Goal: Task Accomplishment & Management: Manage account settings

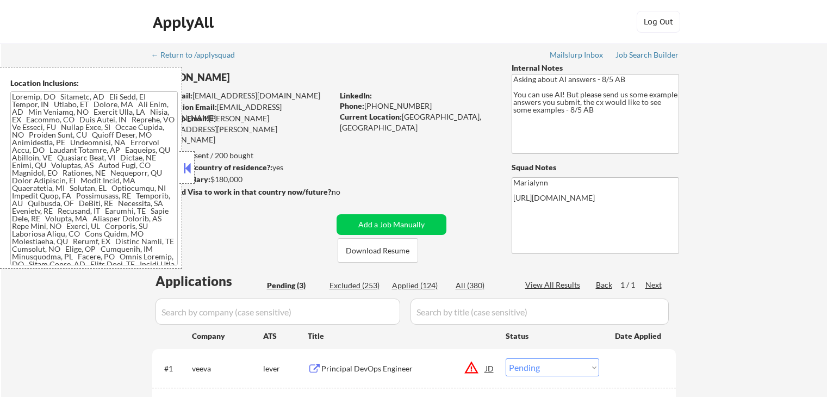
select select ""pending""
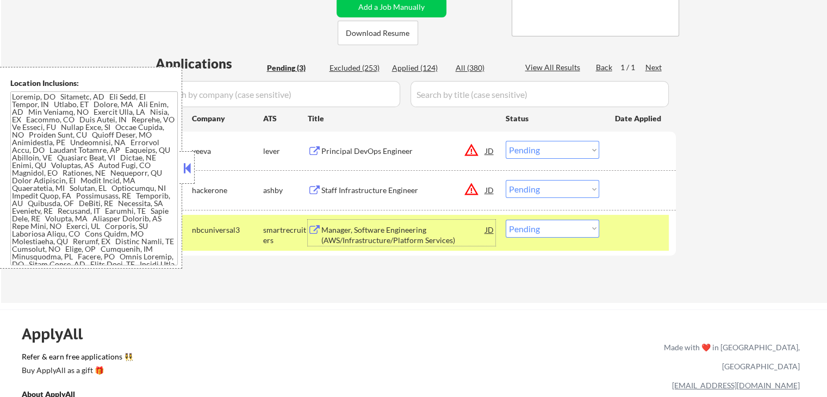
click at [183, 168] on button at bounding box center [187, 168] width 12 height 16
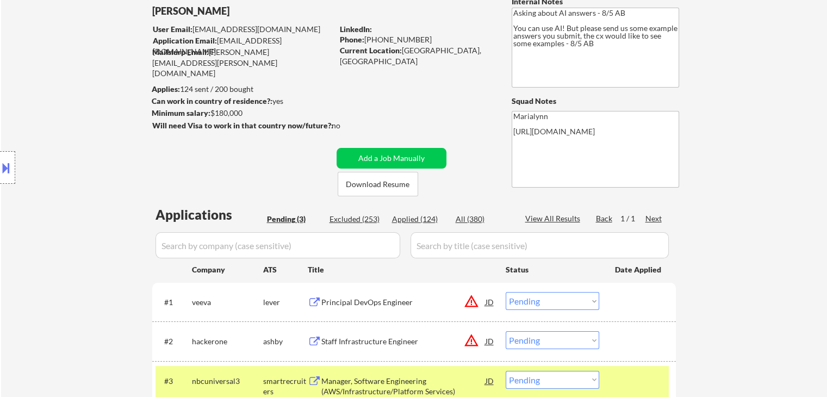
scroll to position [163, 0]
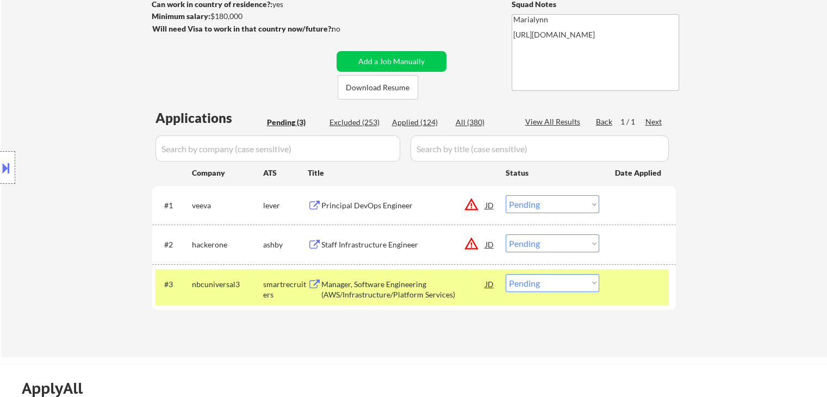
drag, startPoint x: 531, startPoint y: 283, endPoint x: 546, endPoint y: 296, distance: 19.7
click at [531, 283] on select "Choose an option... Pending Applied Excluded (Questions) Excluded (Expired) Exc…" at bounding box center [553, 283] width 94 height 18
select select ""excluded""
click at [506, 274] on select "Choose an option... Pending Applied Excluded (Questions) Excluded (Expired) Exc…" at bounding box center [553, 283] width 94 height 18
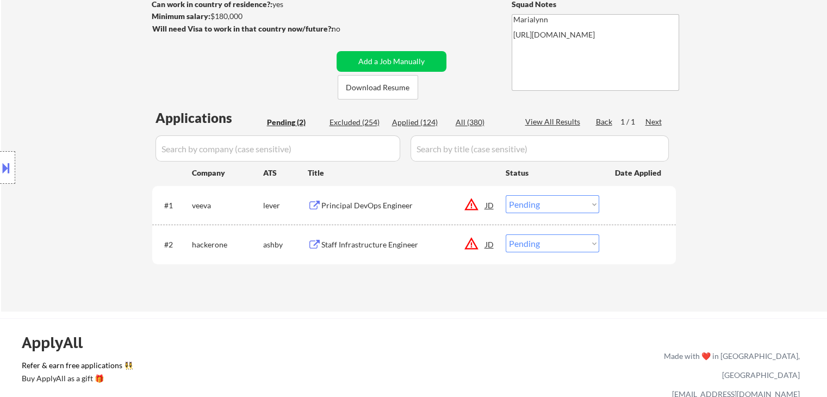
click at [344, 242] on div "Staff Infrastructure Engineer" at bounding box center [403, 244] width 164 height 11
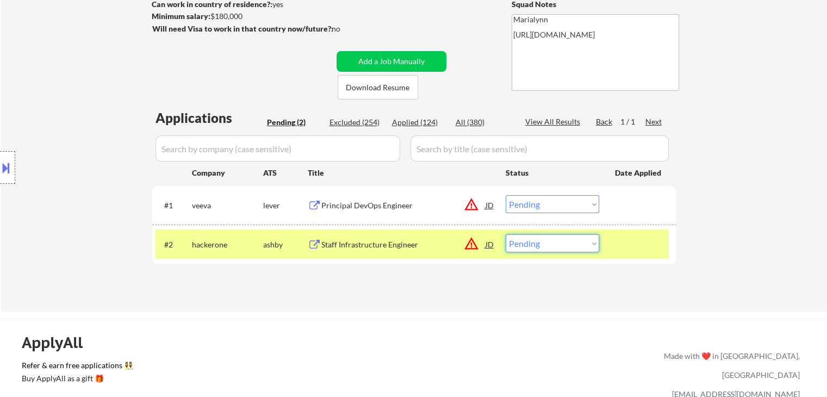
click at [545, 239] on select "Choose an option... Pending Applied Excluded (Questions) Excluded (Expired) Exc…" at bounding box center [553, 243] width 94 height 18
select select ""excluded__location_""
click at [506, 234] on select "Choose an option... Pending Applied Excluded (Questions) Excluded (Expired) Exc…" at bounding box center [553, 243] width 94 height 18
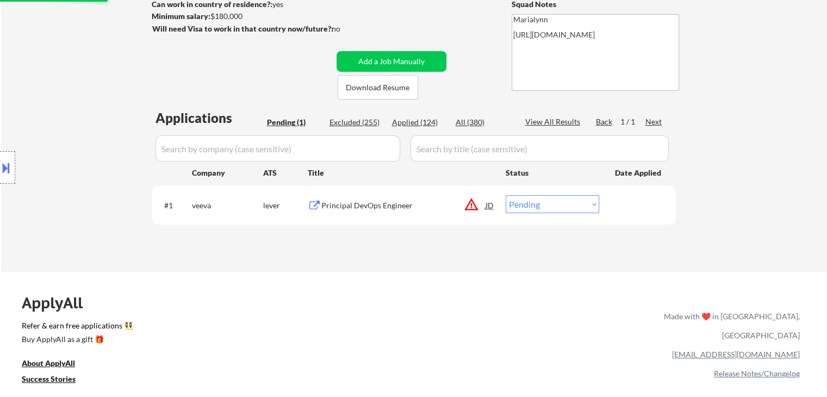
click at [362, 207] on div "Principal DevOps Engineer" at bounding box center [403, 205] width 164 height 11
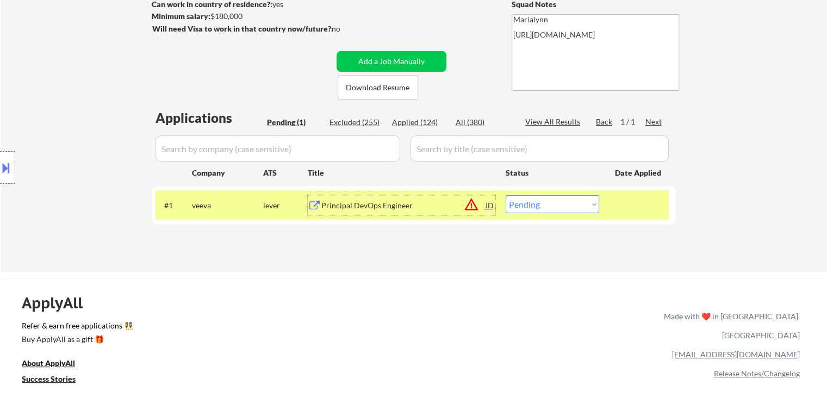
drag, startPoint x: 549, startPoint y: 200, endPoint x: 548, endPoint y: 208, distance: 8.3
click at [549, 202] on select "Choose an option... Pending Applied Excluded (Questions) Excluded (Expired) Exc…" at bounding box center [553, 204] width 94 height 18
select select ""excluded__location_""
click at [506, 195] on select "Choose an option... Pending Applied Excluded (Questions) Excluded (Expired) Exc…" at bounding box center [553, 204] width 94 height 18
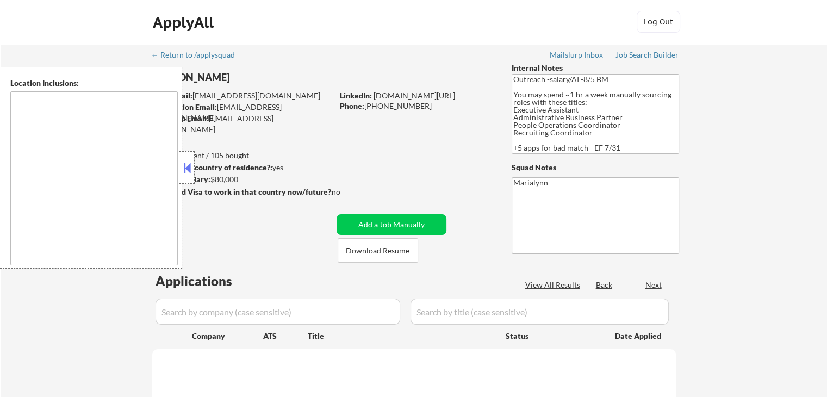
type textarea "Charleston, SC Mount Pleasant, SC North Charleston, SC James Island, SC Johns I…"
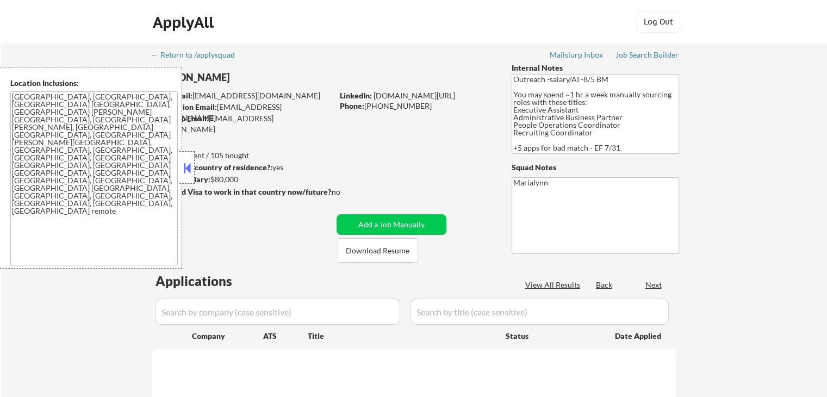
select select ""pending""
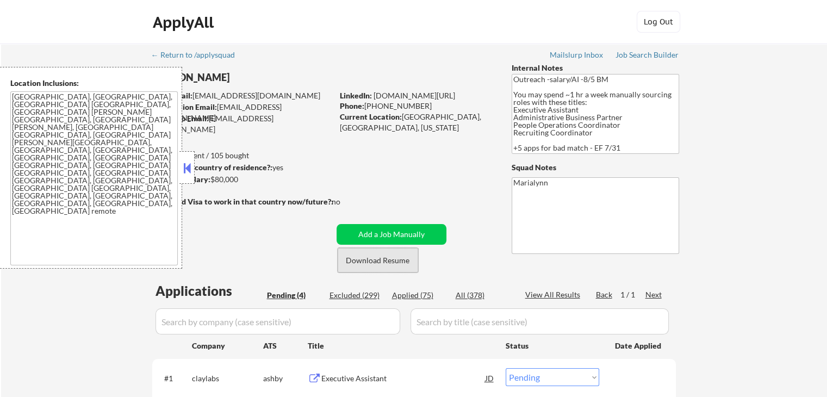
click at [394, 259] on button "Download Resume" at bounding box center [378, 260] width 81 height 24
click at [188, 166] on button at bounding box center [187, 168] width 12 height 16
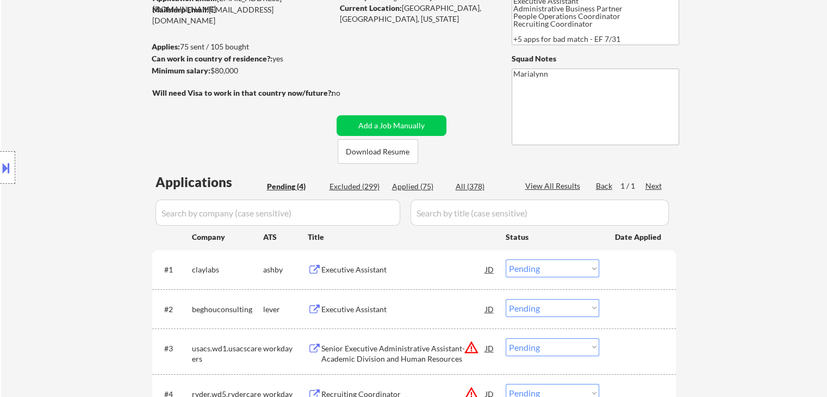
scroll to position [218, 0]
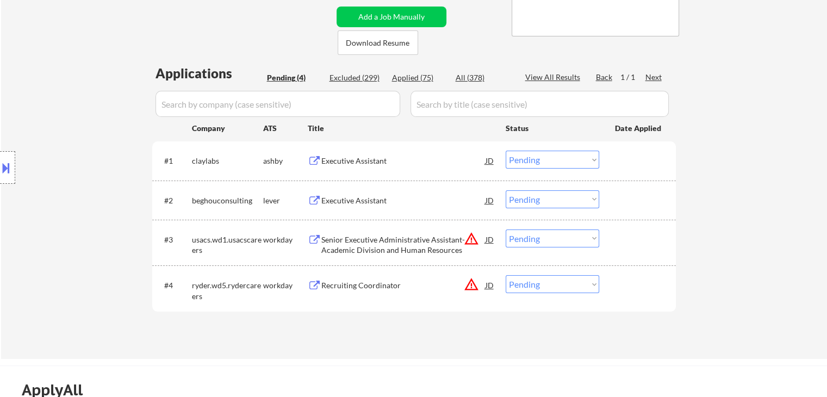
click at [344, 159] on div "Executive Assistant" at bounding box center [403, 161] width 164 height 11
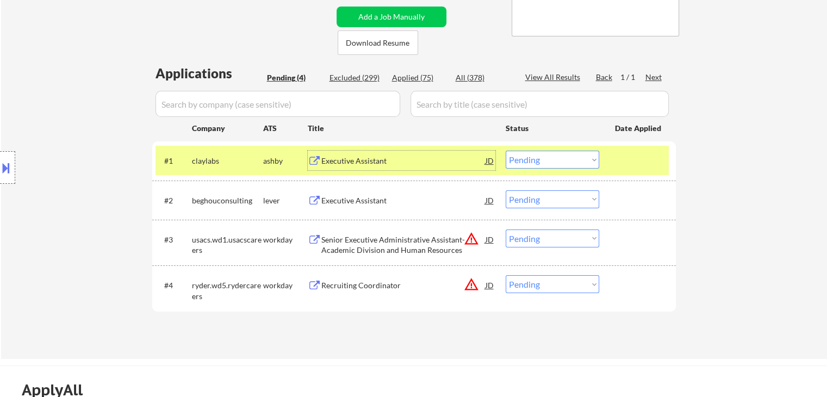
click at [535, 157] on select "Choose an option... Pending Applied Excluded (Questions) Excluded (Expired) Exc…" at bounding box center [553, 160] width 94 height 18
click at [506, 151] on select "Choose an option... Pending Applied Excluded (Questions) Excluded (Expired) Exc…" at bounding box center [553, 160] width 94 height 18
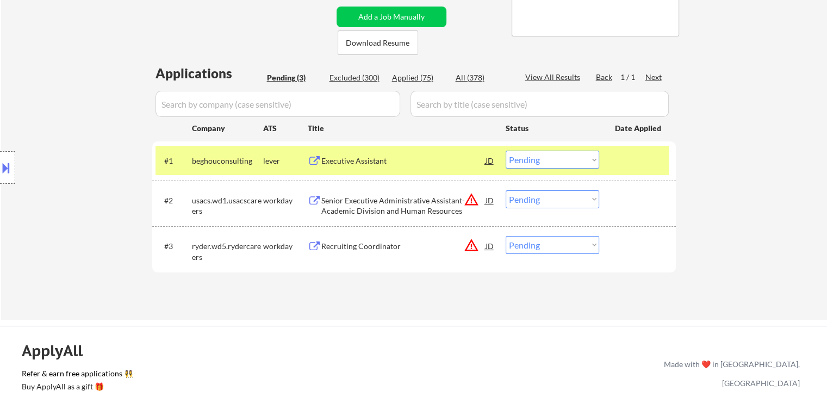
click at [386, 164] on div "Executive Assistant" at bounding box center [403, 161] width 164 height 11
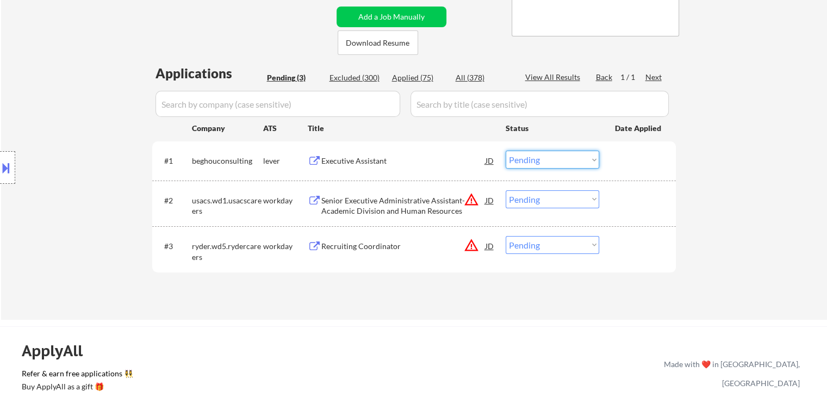
click at [545, 156] on select "Choose an option... Pending Applied Excluded (Questions) Excluded (Expired) Exc…" at bounding box center [553, 160] width 94 height 18
click at [506, 151] on select "Choose an option... Pending Applied Excluded (Questions) Excluded (Expired) Exc…" at bounding box center [553, 160] width 94 height 18
click at [429, 205] on div "Senior Executive Administrative Assistant- Academic Division and Human Resources" at bounding box center [403, 205] width 164 height 21
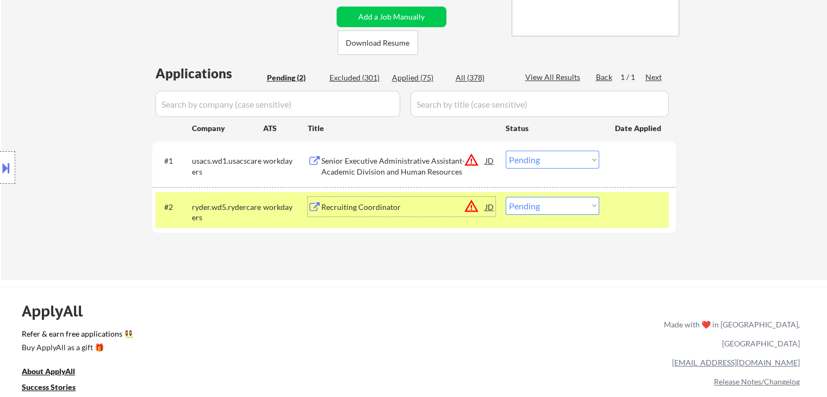
click at [535, 159] on select "Choose an option... Pending Applied Excluded (Questions) Excluded (Expired) Exc…" at bounding box center [553, 160] width 94 height 18
click at [506, 151] on select "Choose an option... Pending Applied Excluded (Questions) Excluded (Expired) Exc…" at bounding box center [553, 160] width 94 height 18
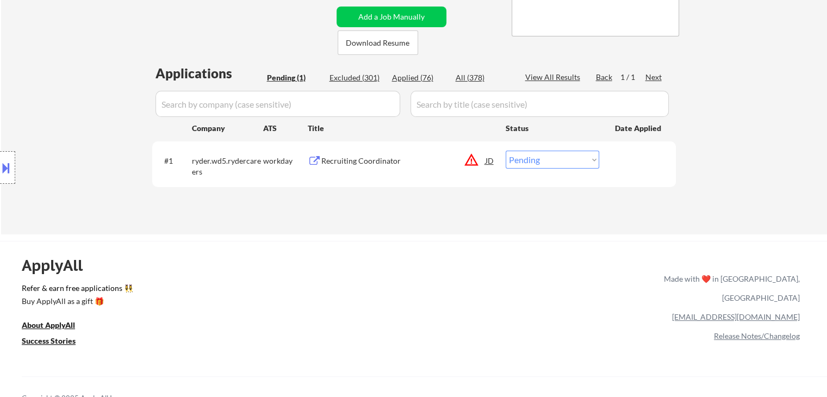
click at [386, 160] on div "Recruiting Coordinator" at bounding box center [403, 161] width 164 height 11
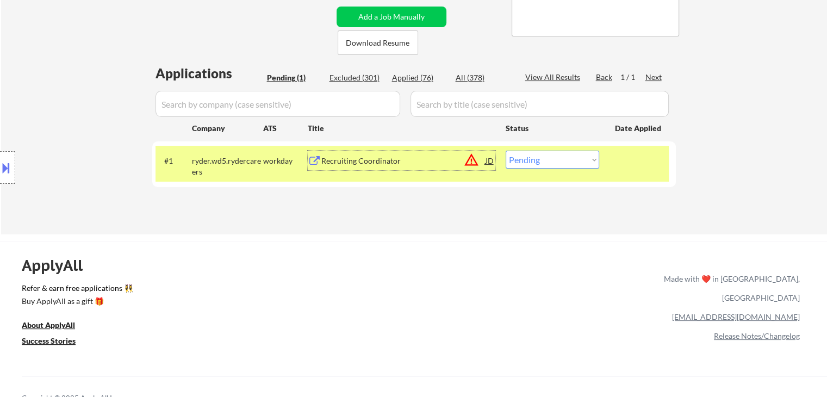
click at [556, 159] on select "Choose an option... Pending Applied Excluded (Questions) Excluded (Expired) Exc…" at bounding box center [553, 160] width 94 height 18
select select ""excluded__salary_""
click at [506, 151] on select "Choose an option... Pending Applied Excluded (Questions) Excluded (Expired) Exc…" at bounding box center [553, 160] width 94 height 18
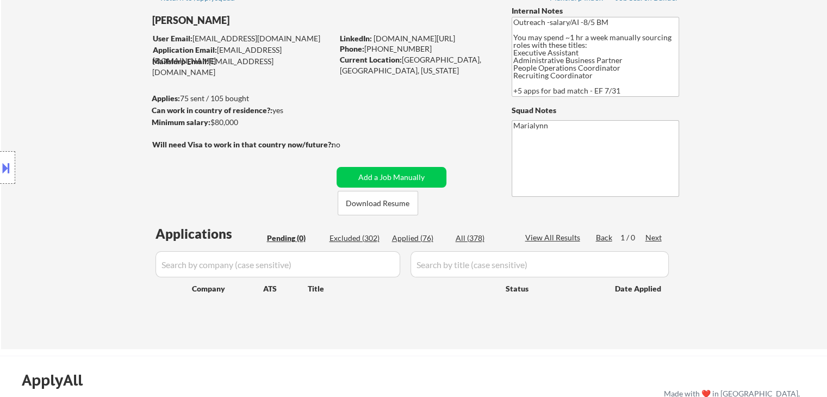
scroll to position [54, 0]
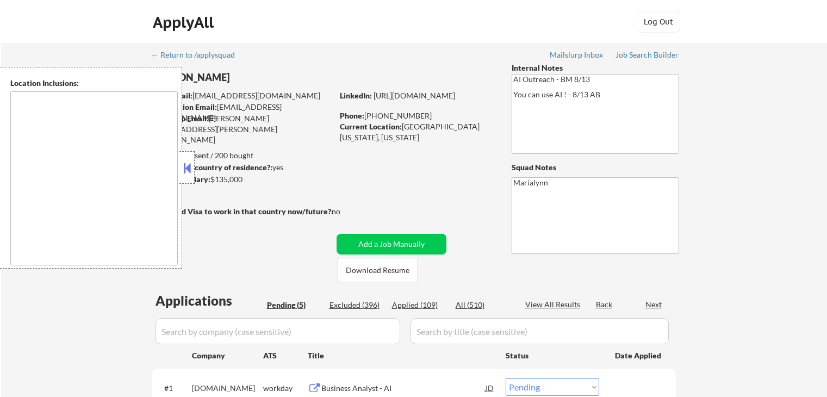
select select ""pending""
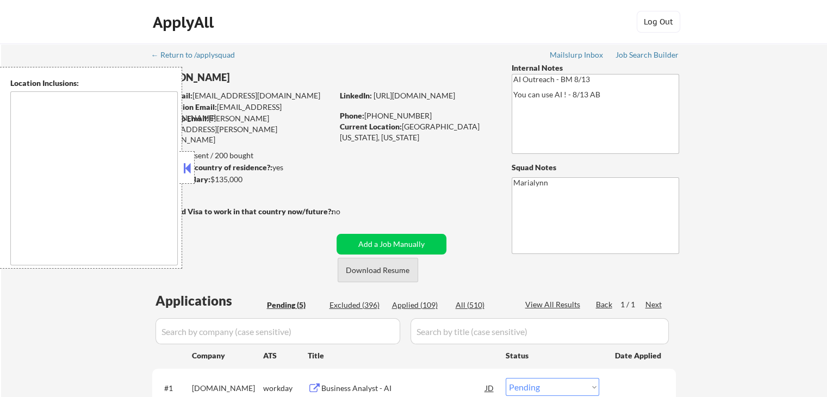
click at [373, 273] on button "Download Resume" at bounding box center [378, 270] width 81 height 24
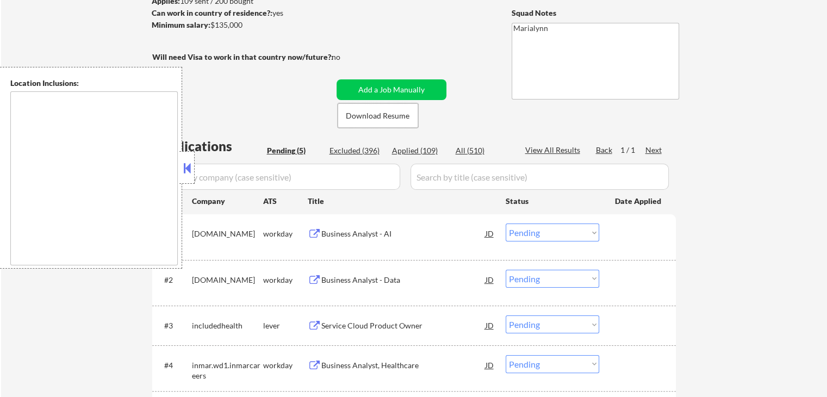
scroll to position [163, 0]
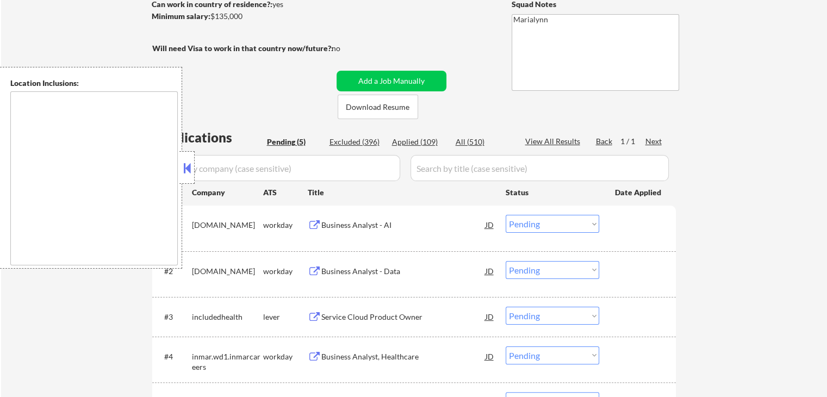
click at [186, 169] on button at bounding box center [187, 168] width 12 height 16
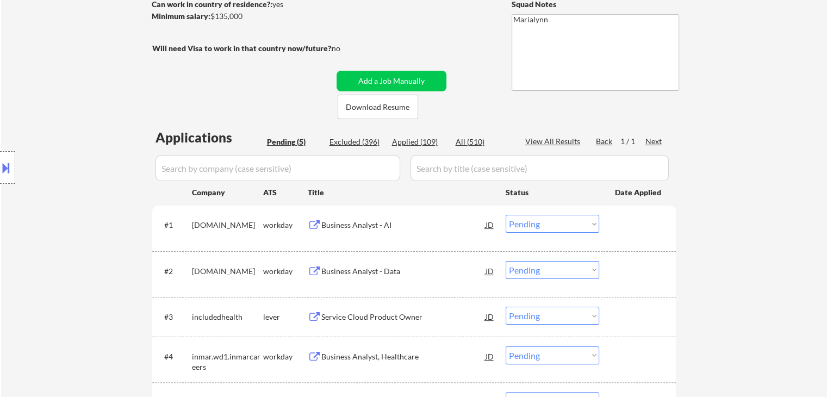
click at [357, 226] on div "Business Analyst - AI" at bounding box center [403, 225] width 164 height 11
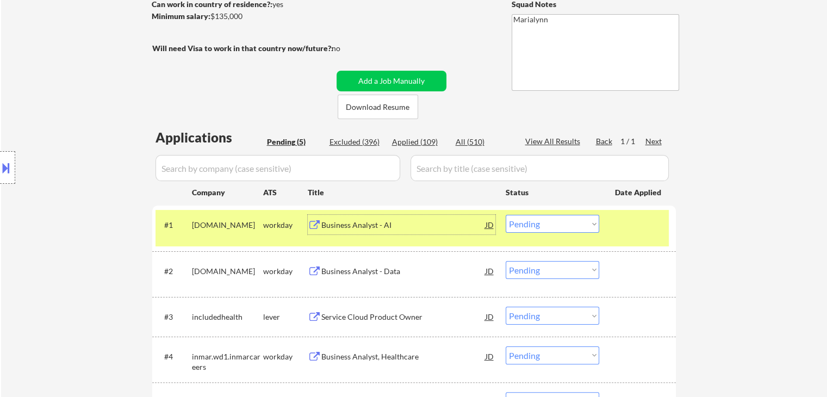
click at [532, 224] on select "Choose an option... Pending Applied Excluded (Questions) Excluded (Expired) Exc…" at bounding box center [553, 224] width 94 height 18
click at [506, 215] on select "Choose an option... Pending Applied Excluded (Questions) Excluded (Expired) Exc…" at bounding box center [553, 224] width 94 height 18
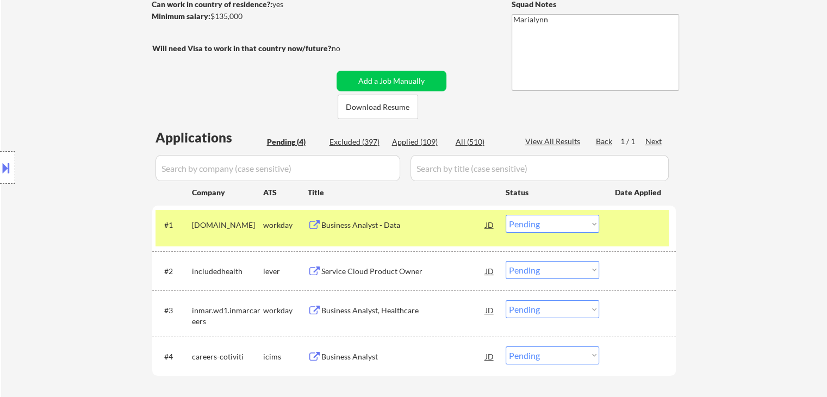
click at [373, 226] on div "Business Analyst - Data" at bounding box center [403, 225] width 164 height 11
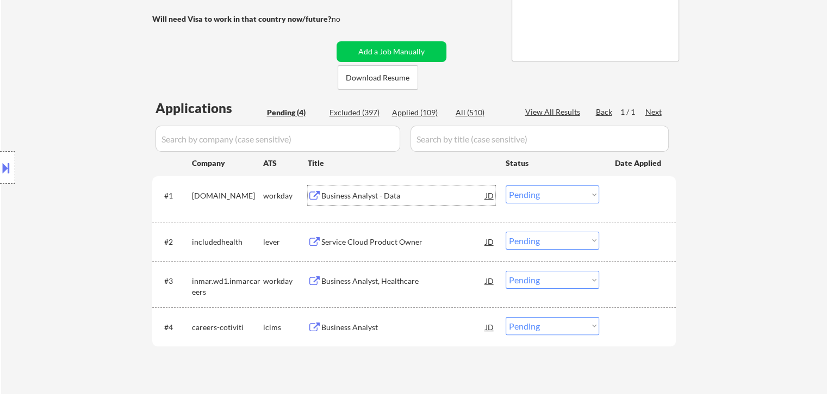
scroll to position [218, 0]
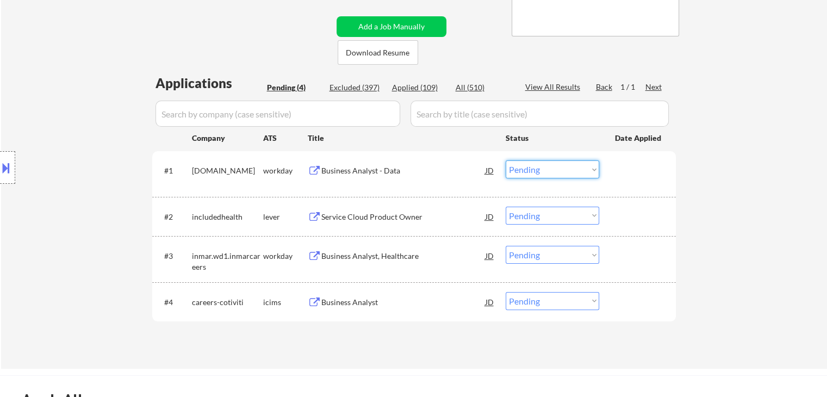
click at [533, 176] on select "Choose an option... Pending Applied Excluded (Questions) Excluded (Expired) Exc…" at bounding box center [553, 169] width 94 height 18
click at [506, 160] on select "Choose an option... Pending Applied Excluded (Questions) Excluded (Expired) Exc…" at bounding box center [553, 169] width 94 height 18
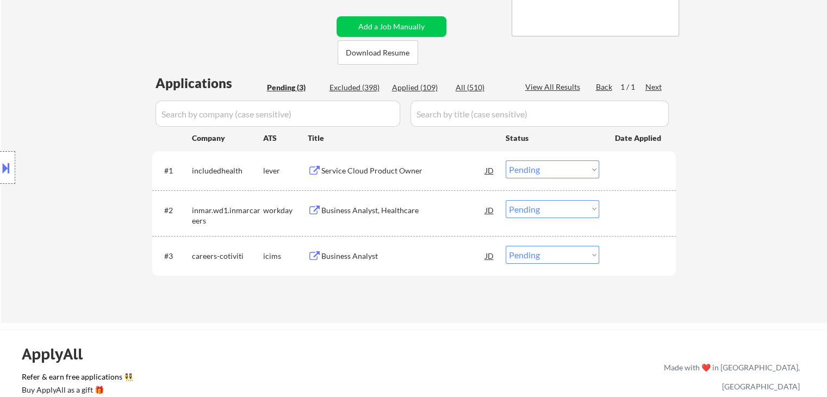
click at [352, 170] on div "Service Cloud Product Owner" at bounding box center [403, 170] width 164 height 11
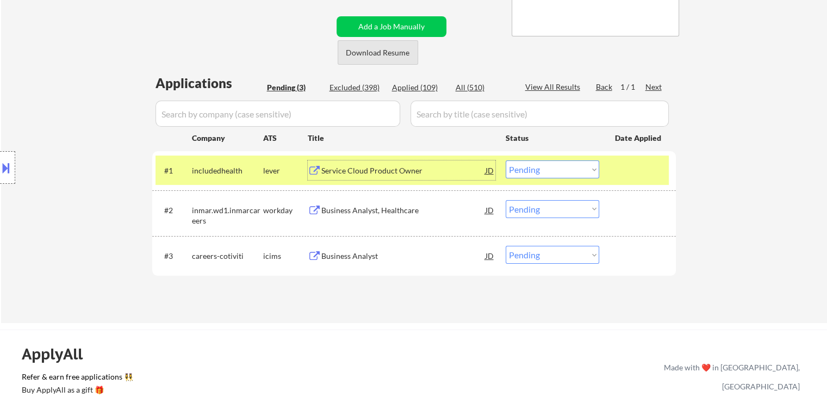
scroll to position [54, 0]
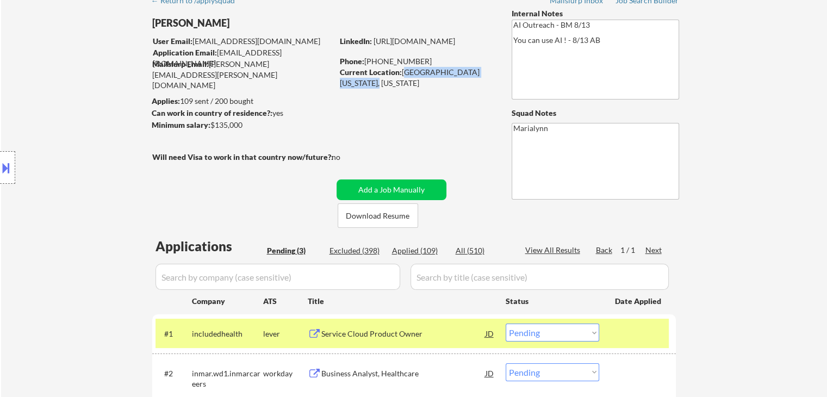
drag, startPoint x: 403, startPoint y: 71, endPoint x: 374, endPoint y: 86, distance: 32.6
click at [374, 86] on div "Current Location: WEST SPRINGFIELD, VIRGINIA 22152, Virginia" at bounding box center [417, 77] width 154 height 21
copy div "WEST SPRINGFIELD, VIRGINIA"
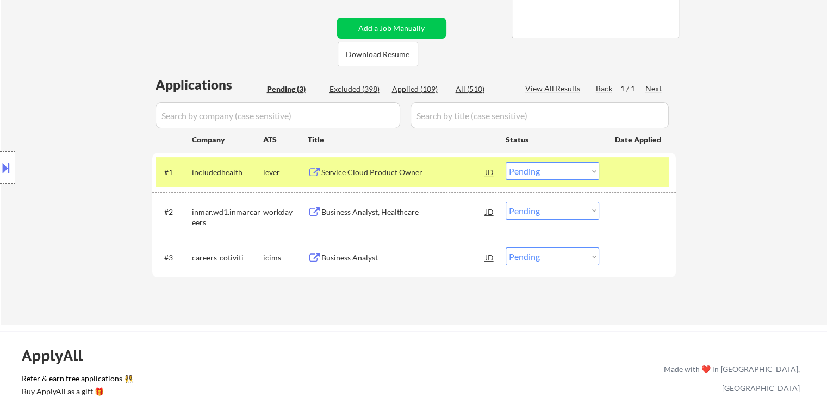
scroll to position [218, 0]
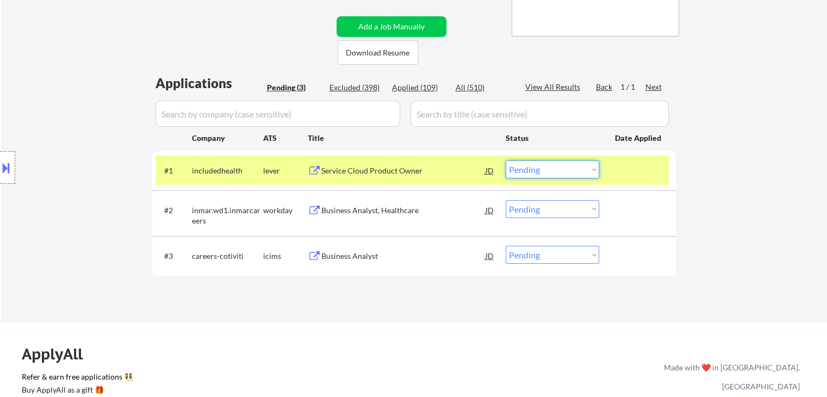
click at [559, 170] on select "Choose an option... Pending Applied Excluded (Questions) Excluded (Expired) Exc…" at bounding box center [553, 169] width 94 height 18
click at [506, 160] on select "Choose an option... Pending Applied Excluded (Questions) Excluded (Expired) Exc…" at bounding box center [553, 169] width 94 height 18
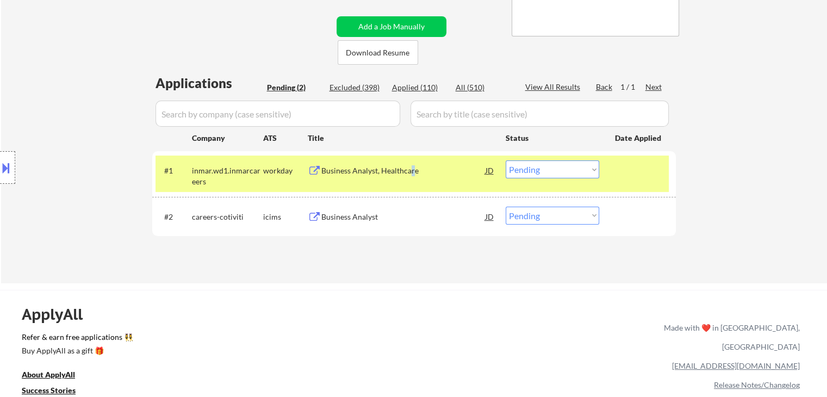
click at [415, 168] on div "Business Analyst, Healthcare" at bounding box center [403, 170] width 164 height 11
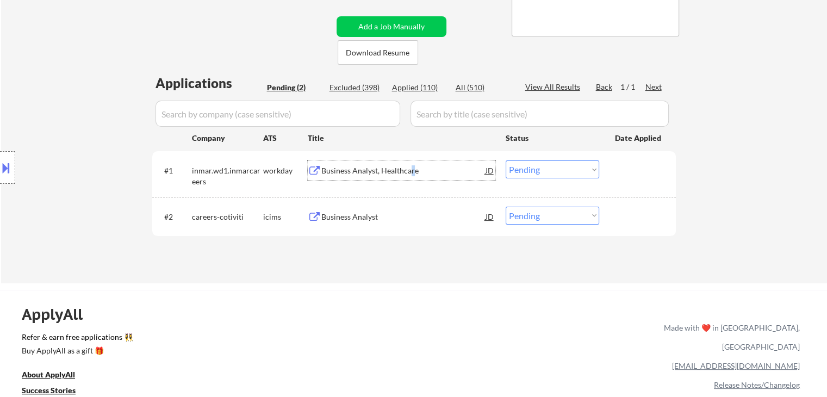
click at [541, 169] on select "Choose an option... Pending Applied Excluded (Questions) Excluded (Expired) Exc…" at bounding box center [553, 169] width 94 height 18
click at [506, 160] on select "Choose an option... Pending Applied Excluded (Questions) Excluded (Expired) Exc…" at bounding box center [553, 169] width 94 height 18
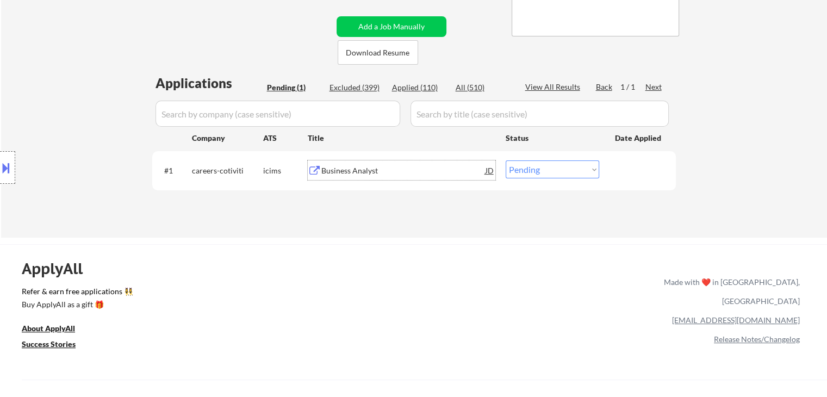
click at [330, 165] on div "Business Analyst" at bounding box center [403, 170] width 164 height 20
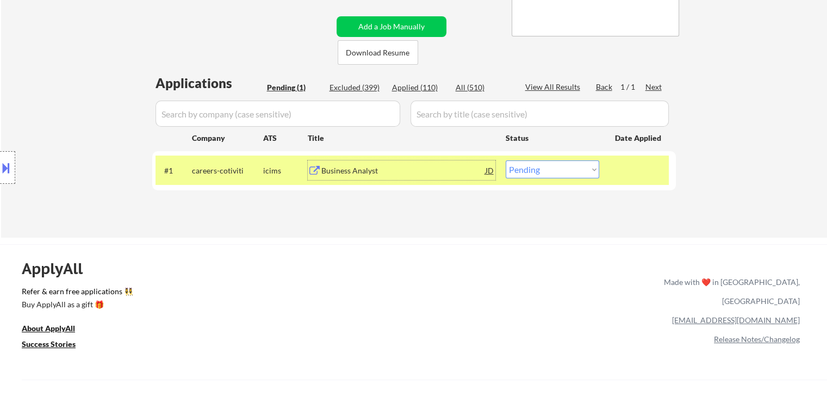
drag, startPoint x: 542, startPoint y: 168, endPoint x: 548, endPoint y: 176, distance: 10.0
click at [542, 168] on select "Choose an option... Pending Applied Excluded (Questions) Excluded (Expired) Exc…" at bounding box center [553, 169] width 94 height 18
select select ""excluded__bad_match_""
click at [506, 160] on select "Choose an option... Pending Applied Excluded (Questions) Excluded (Expired) Exc…" at bounding box center [553, 169] width 94 height 18
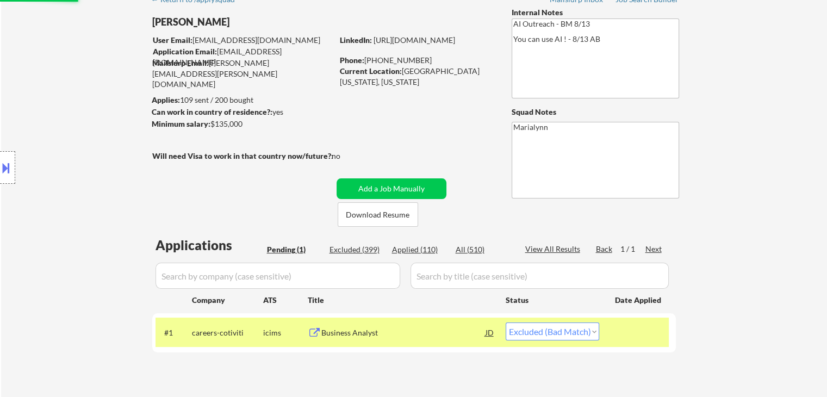
scroll to position [54, 0]
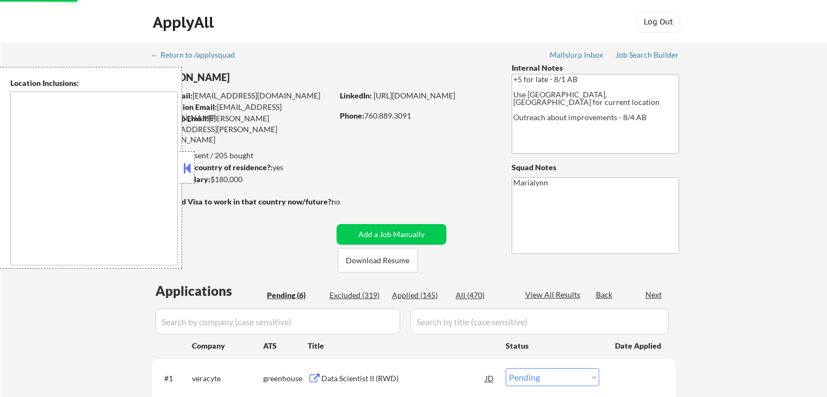
select select ""pending""
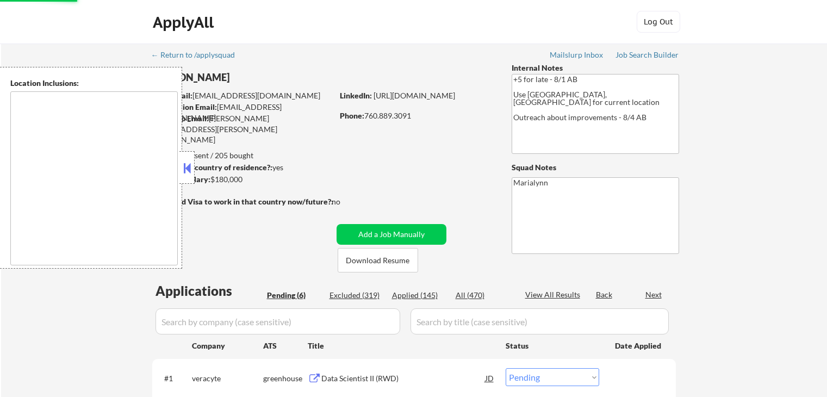
select select ""pending""
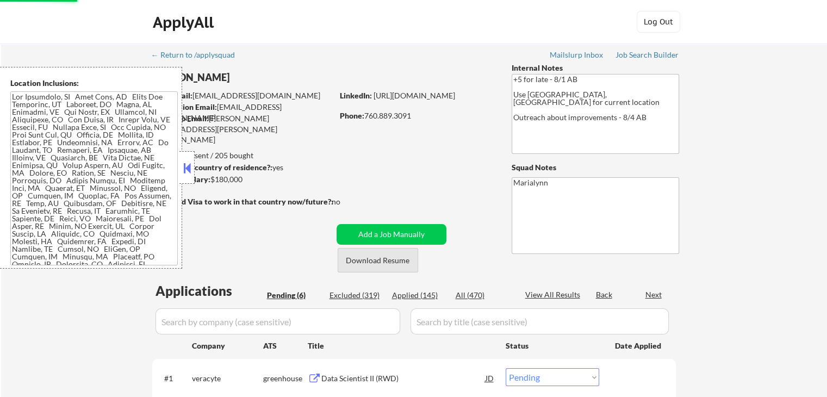
click at [357, 266] on button "Download Resume" at bounding box center [378, 260] width 81 height 24
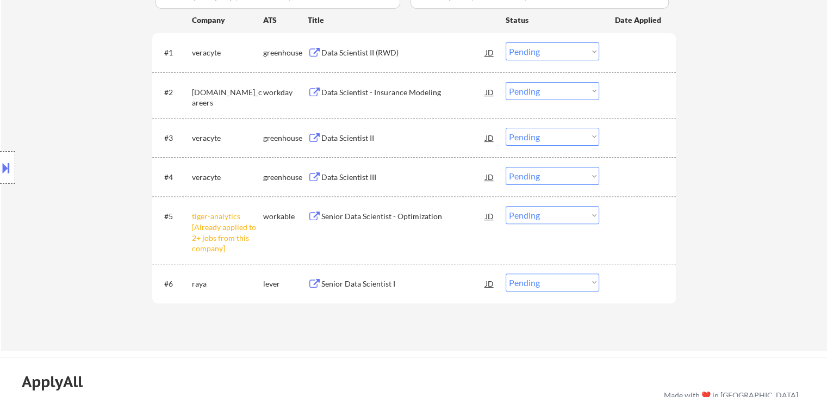
scroll to position [326, 0]
click at [549, 216] on select "Choose an option... Pending Applied Excluded (Questions) Excluded (Expired) Exc…" at bounding box center [553, 215] width 94 height 18
click at [506, 206] on select "Choose an option... Pending Applied Excluded (Questions) Excluded (Expired) Exc…" at bounding box center [553, 215] width 94 height 18
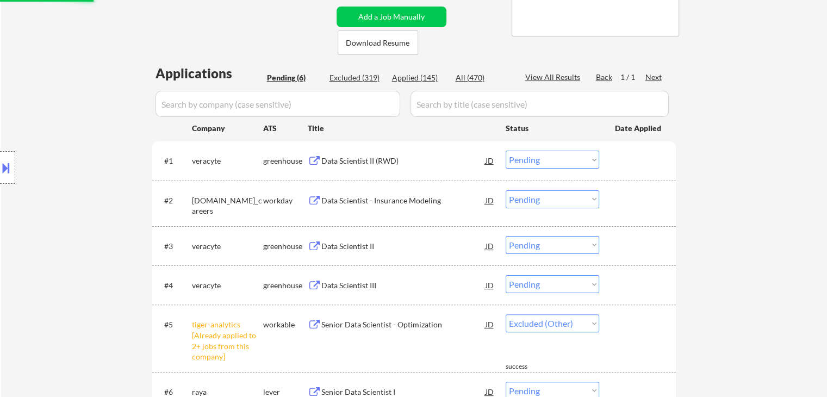
scroll to position [272, 0]
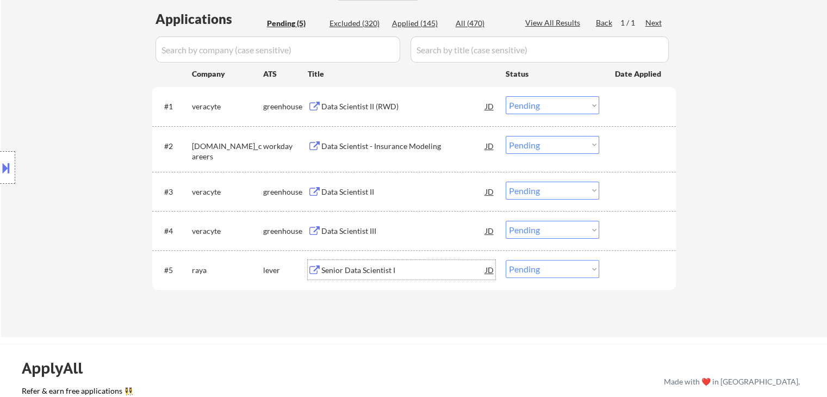
click at [364, 273] on div "Senior Data Scientist I" at bounding box center [403, 270] width 164 height 11
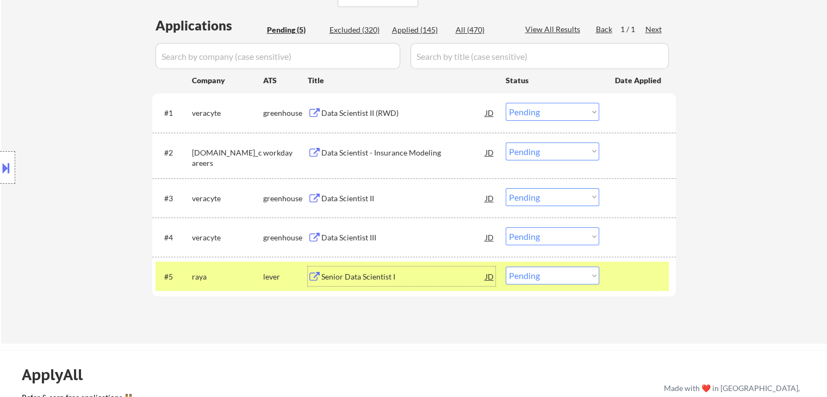
scroll to position [435, 0]
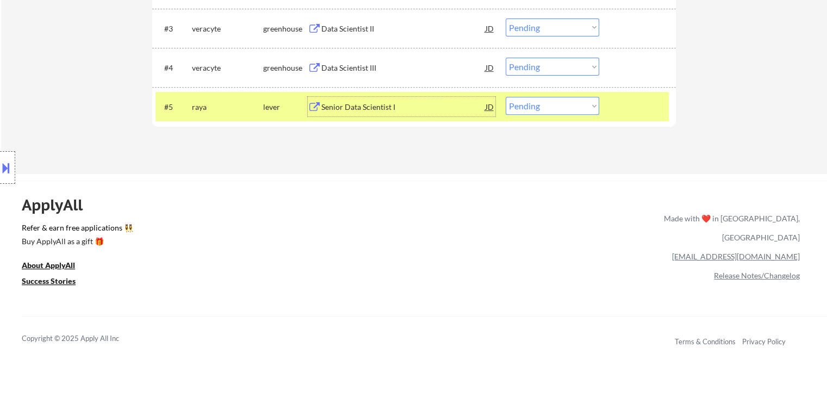
click at [539, 107] on select "Choose an option... Pending Applied Excluded (Questions) Excluded (Expired) Exc…" at bounding box center [553, 106] width 94 height 18
select select ""applied""
click at [506, 97] on select "Choose an option... Pending Applied Excluded (Questions) Excluded (Expired) Exc…" at bounding box center [553, 106] width 94 height 18
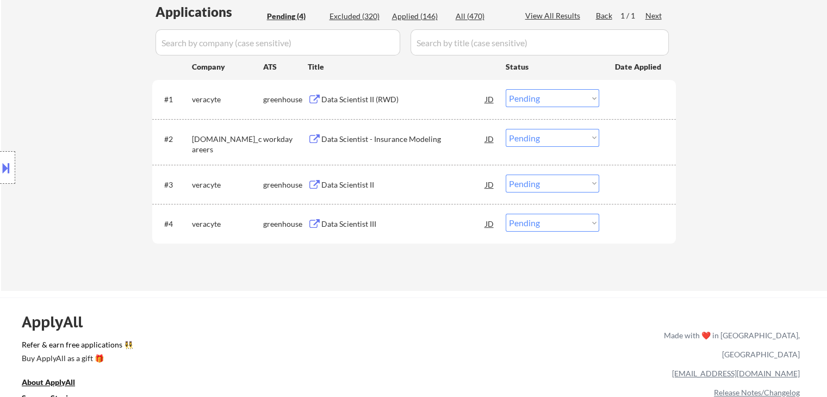
scroll to position [272, 0]
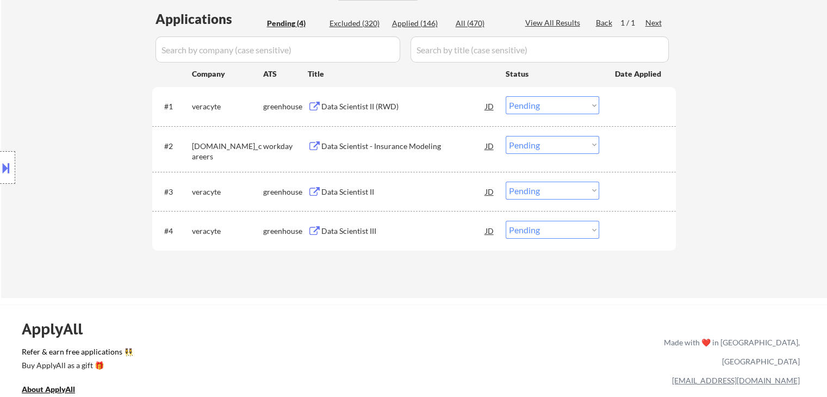
click at [352, 231] on div "Data Scientist III" at bounding box center [403, 231] width 164 height 11
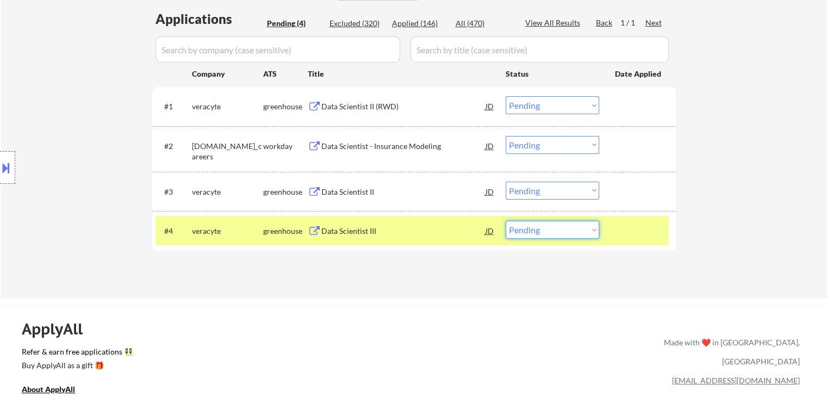
click at [537, 232] on select "Choose an option... Pending Applied Excluded (Questions) Excluded (Expired) Exc…" at bounding box center [553, 230] width 94 height 18
select select ""excluded__bad_match_""
click at [506, 221] on select "Choose an option... Pending Applied Excluded (Questions) Excluded (Expired) Exc…" at bounding box center [553, 230] width 94 height 18
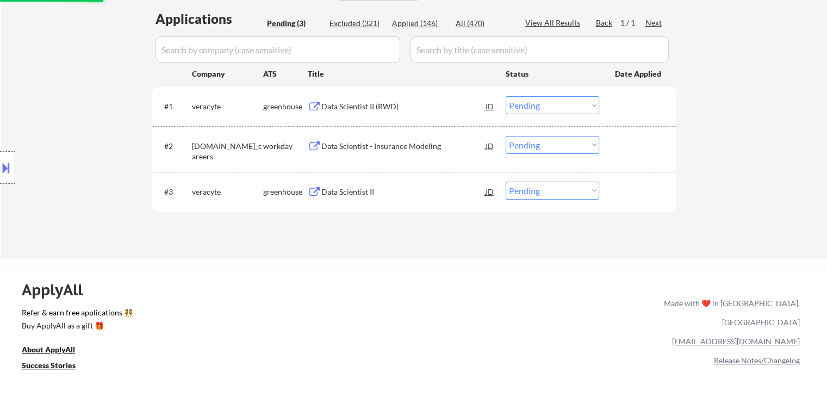
click at [356, 188] on div "Data Scientist II" at bounding box center [403, 192] width 164 height 11
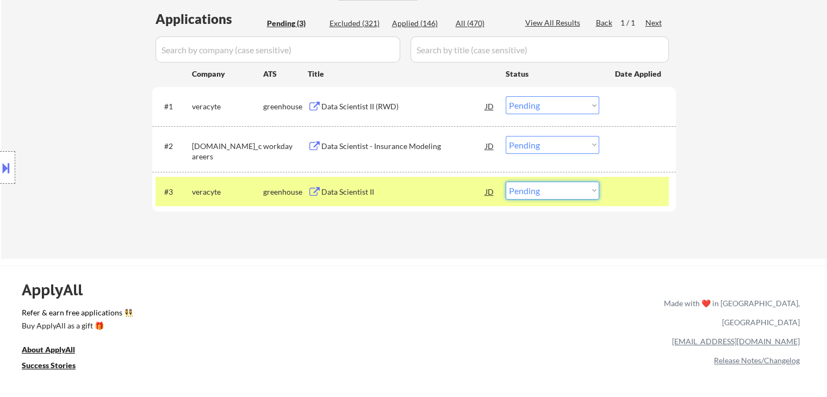
drag, startPoint x: 533, startPoint y: 191, endPoint x: 533, endPoint y: 199, distance: 7.1
click at [533, 192] on select "Choose an option... Pending Applied Excluded (Questions) Excluded (Expired) Exc…" at bounding box center [553, 191] width 94 height 18
select select ""excluded__bad_match_""
click at [506, 182] on select "Choose an option... Pending Applied Excluded (Questions) Excluded (Expired) Exc…" at bounding box center [553, 191] width 94 height 18
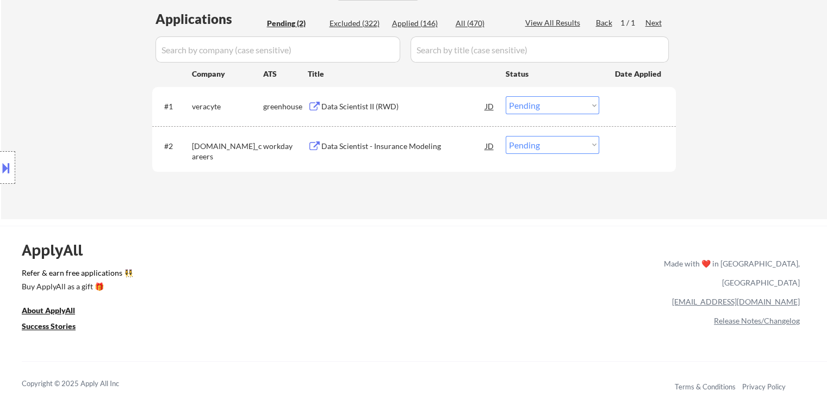
click at [369, 153] on div "Data Scientist - Insurance Modeling" at bounding box center [403, 146] width 164 height 20
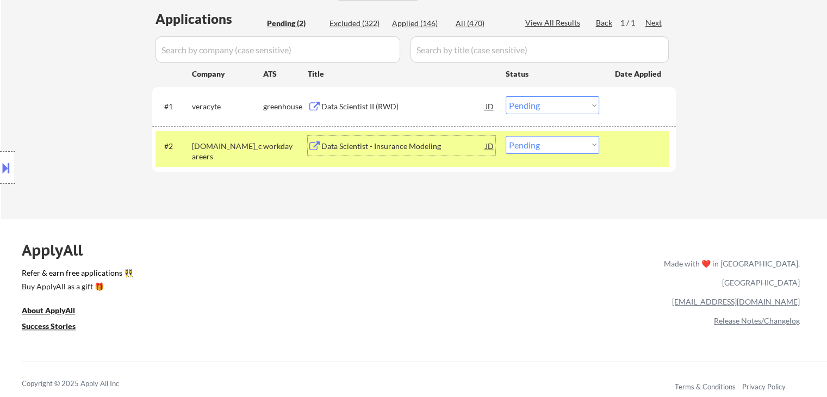
click at [548, 136] on select "Choose an option... Pending Applied Excluded (Questions) Excluded (Expired) Exc…" at bounding box center [553, 145] width 94 height 18
select select ""excluded__bad_match_""
click at [506, 136] on select "Choose an option... Pending Applied Excluded (Questions) Excluded (Expired) Exc…" at bounding box center [553, 145] width 94 height 18
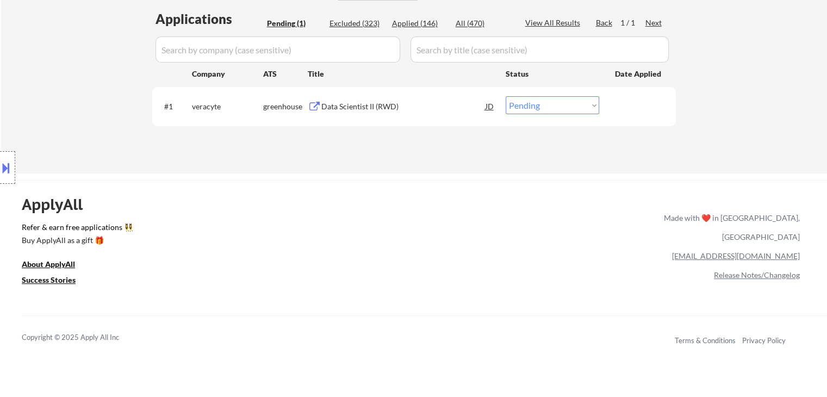
click at [386, 107] on div "Data Scientist II (RWD)" at bounding box center [403, 106] width 164 height 11
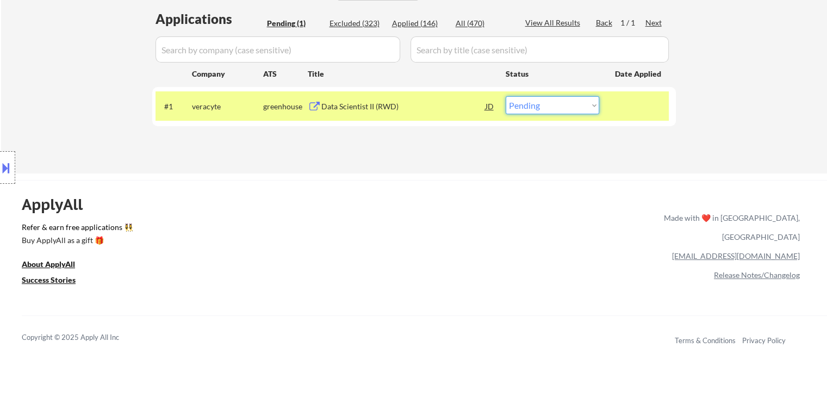
drag, startPoint x: 545, startPoint y: 103, endPoint x: 547, endPoint y: 112, distance: 9.4
click at [545, 103] on select "Choose an option... Pending Applied Excluded (Questions) Excluded (Expired) Exc…" at bounding box center [553, 105] width 94 height 18
select select ""excluded__bad_match_""
click at [506, 96] on select "Choose an option... Pending Applied Excluded (Questions) Excluded (Expired) Exc…" at bounding box center [553, 105] width 94 height 18
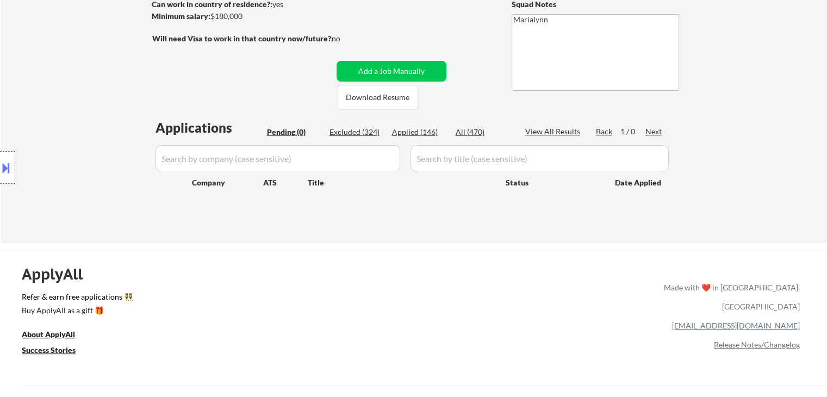
scroll to position [54, 0]
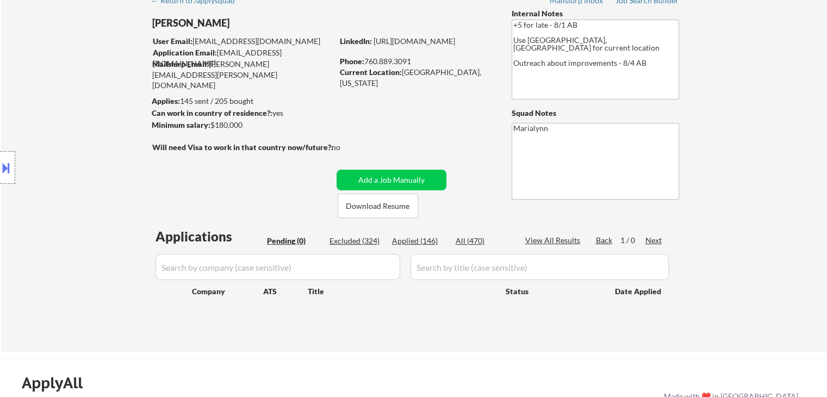
click at [420, 242] on div "Applied (146)" at bounding box center [419, 241] width 54 height 11
select select ""applied""
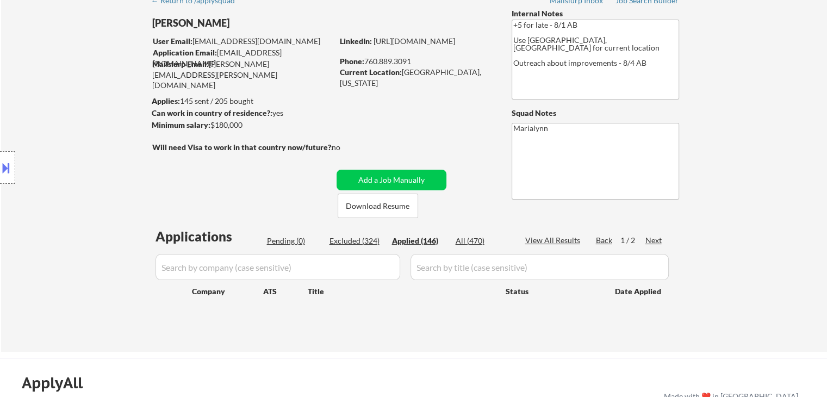
select select ""applied""
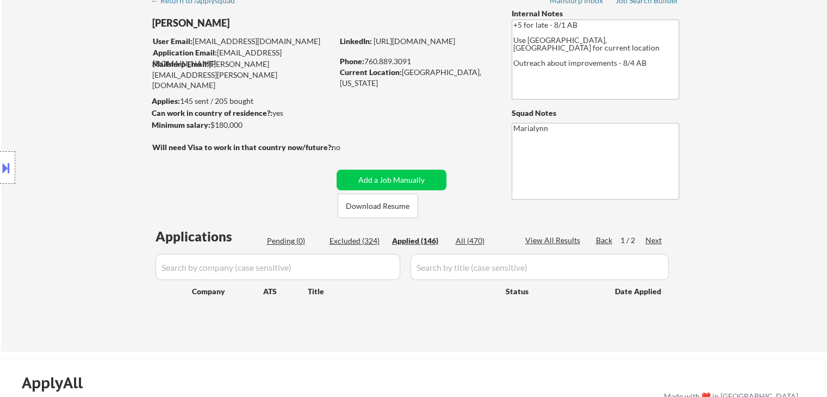
select select ""applied""
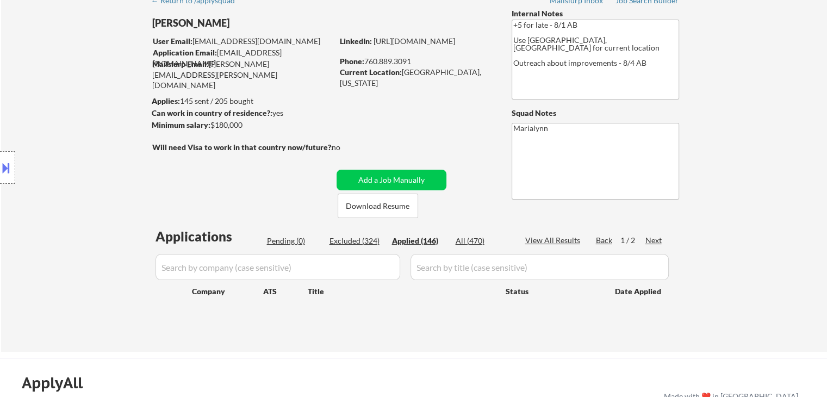
select select ""applied""
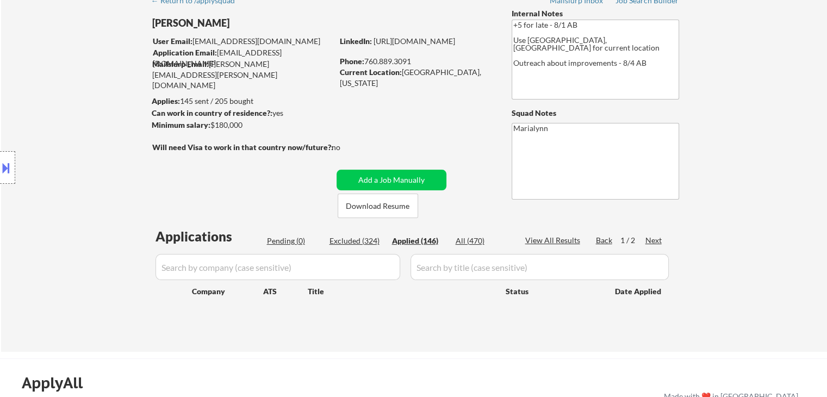
select select ""applied""
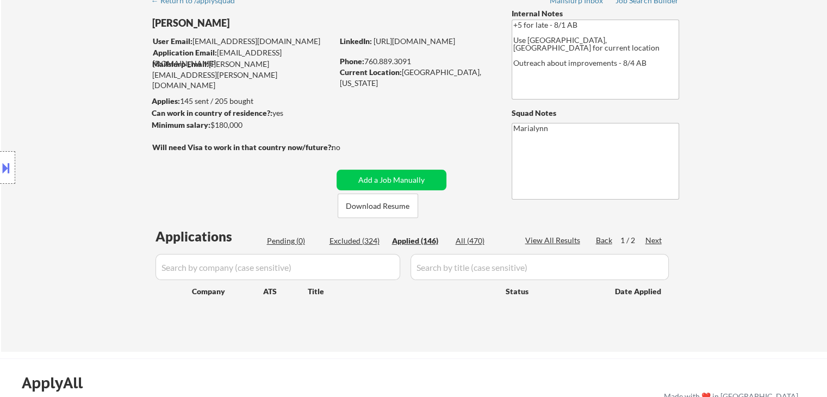
select select ""applied""
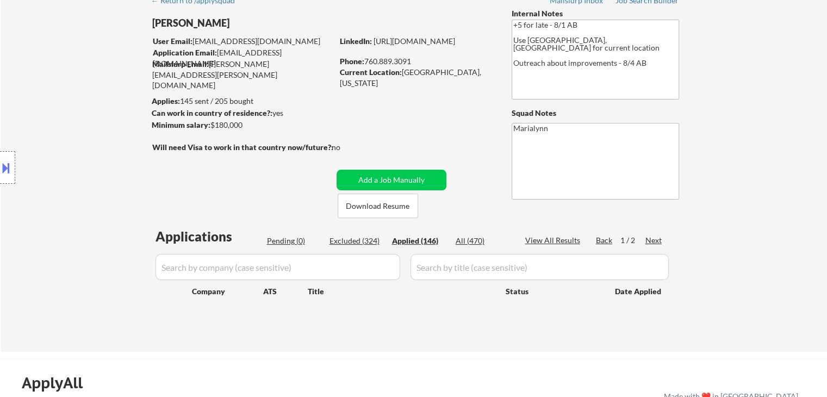
select select ""applied""
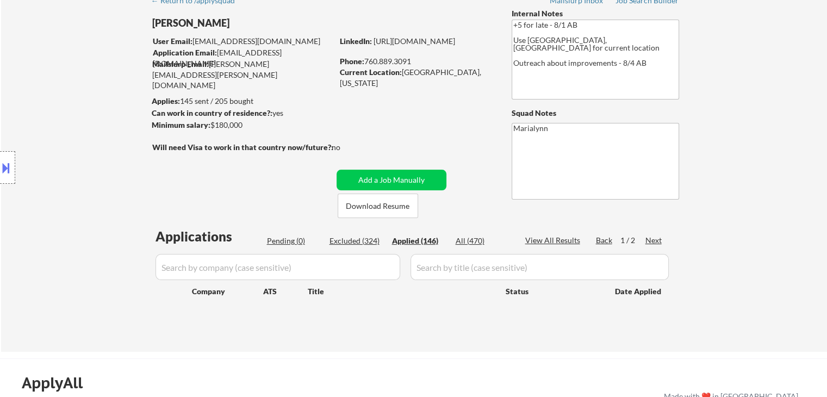
select select ""applied""
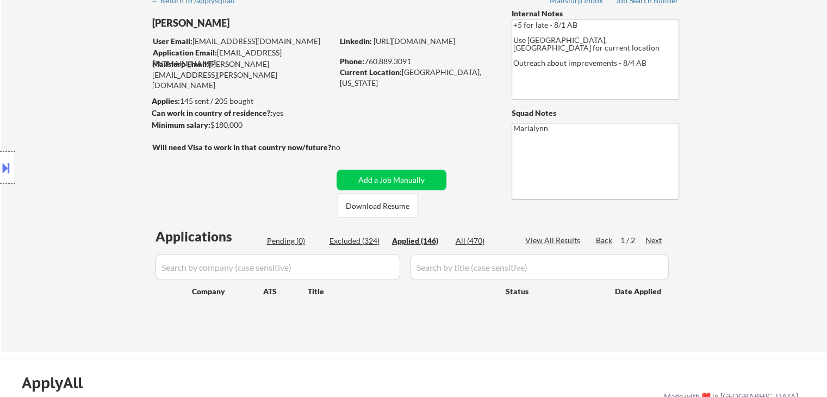
select select ""applied""
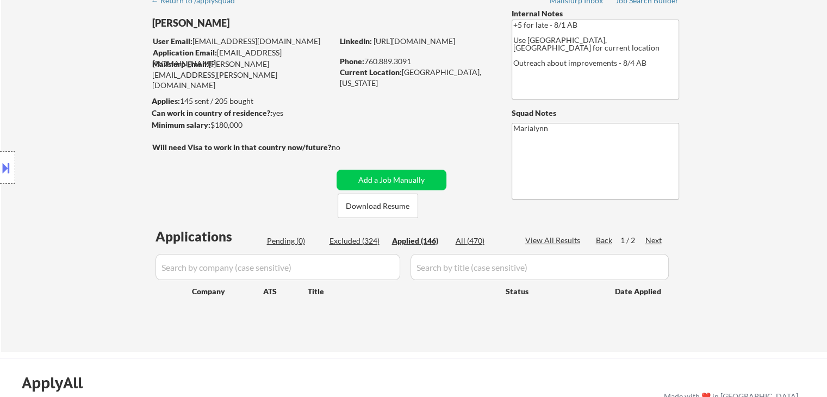
select select ""applied""
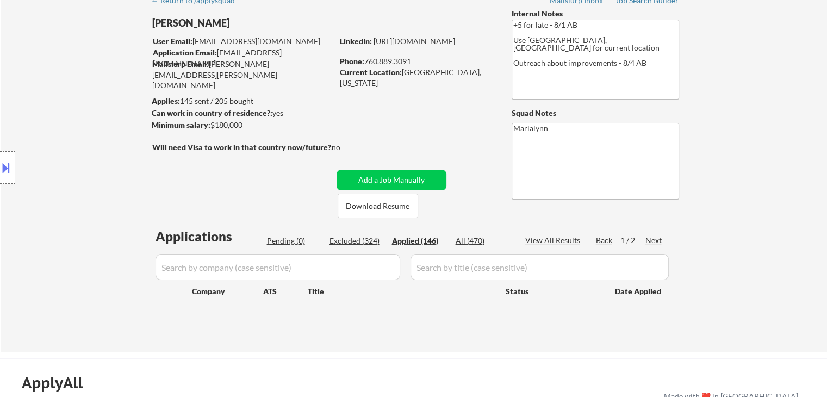
select select ""applied""
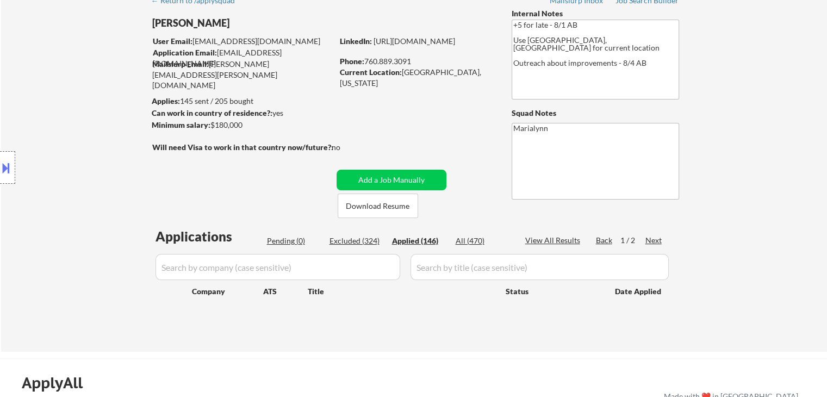
select select ""applied""
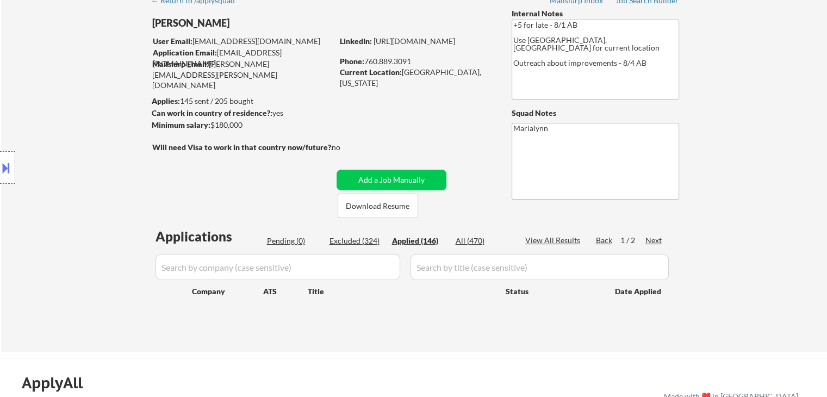
select select ""applied""
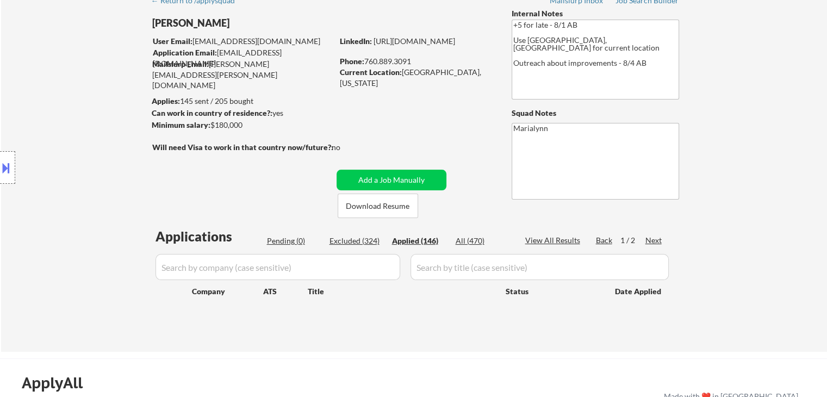
select select ""applied""
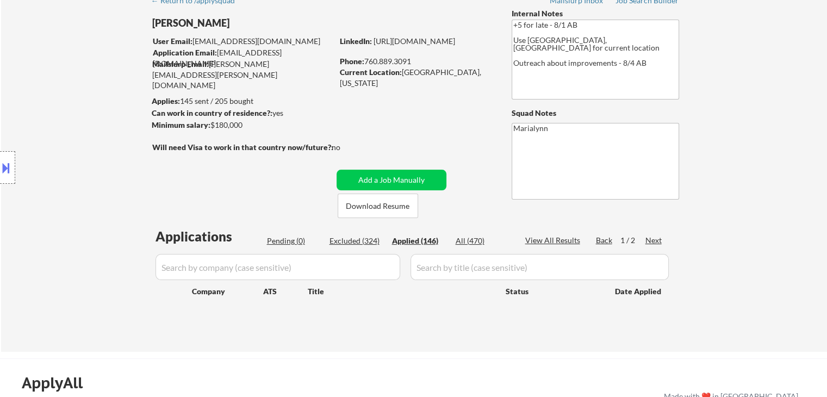
select select ""applied""
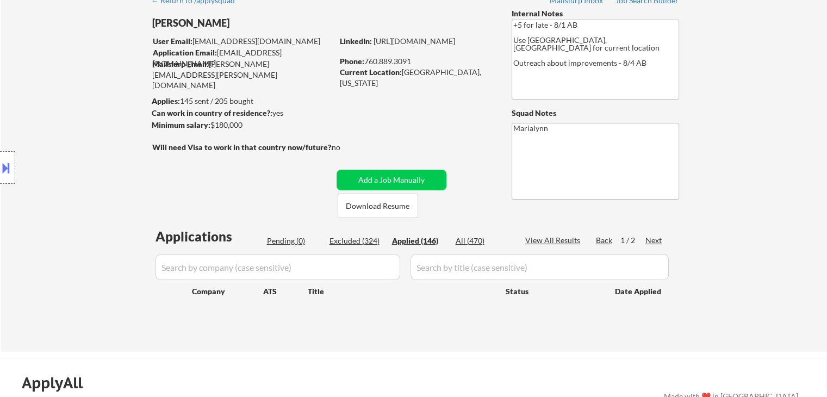
select select ""applied""
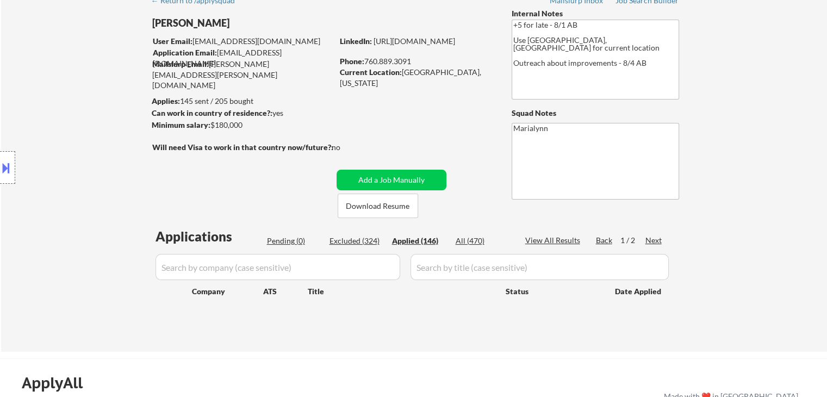
select select ""applied""
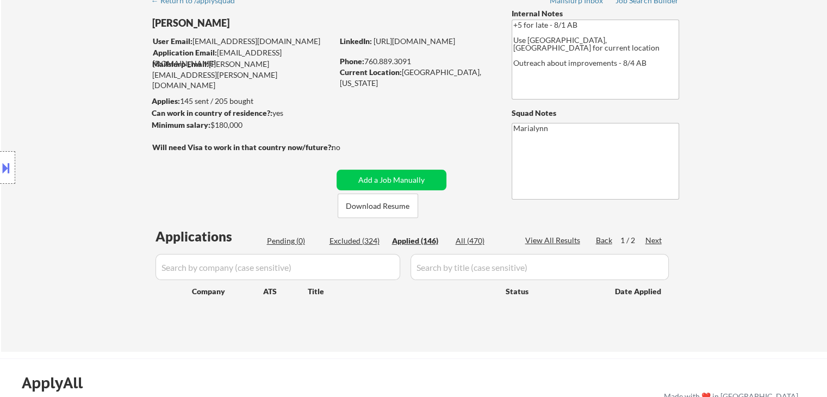
select select ""applied""
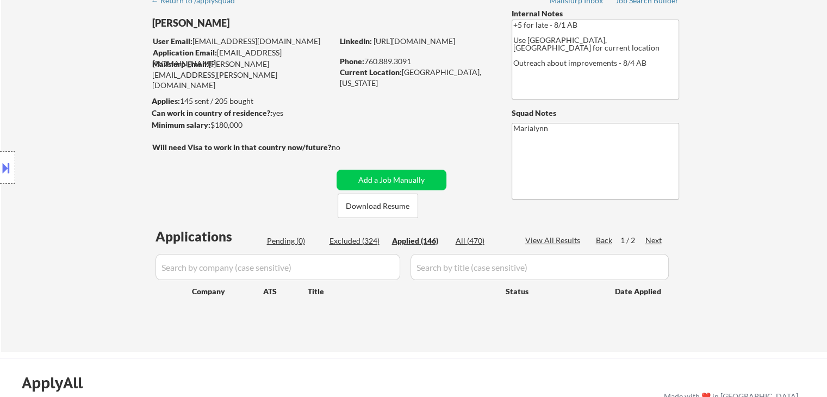
select select ""applied""
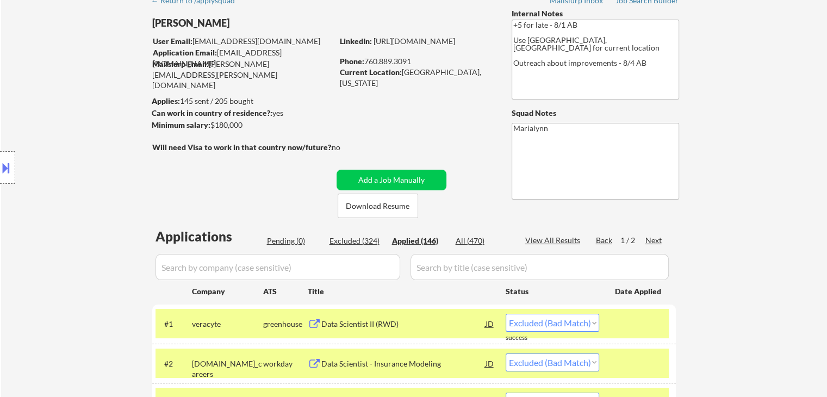
select select ""applied""
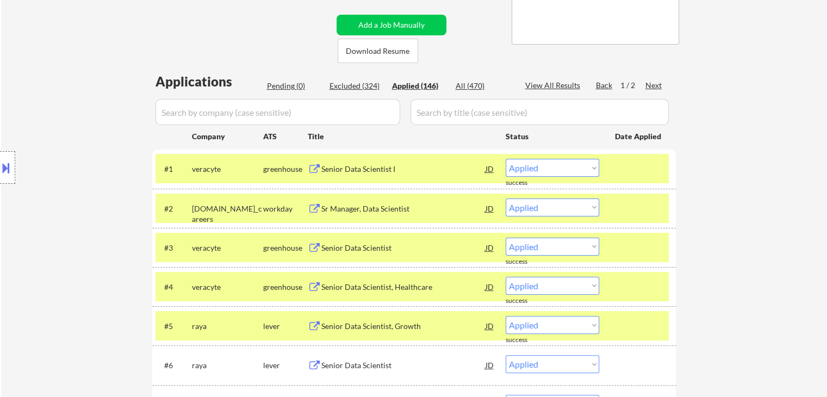
scroll to position [272, 0]
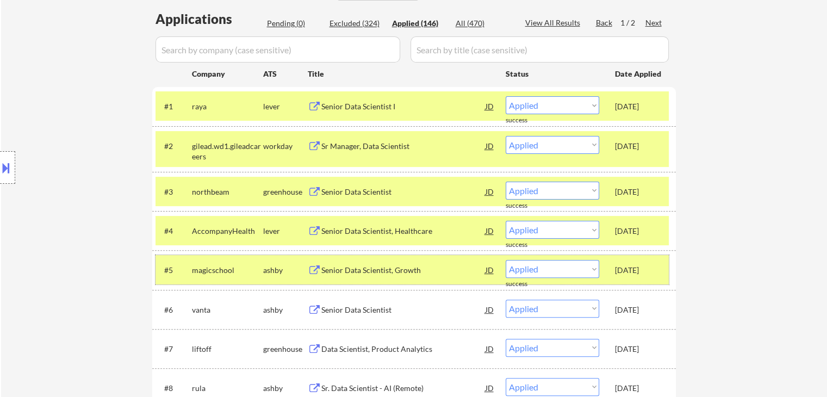
drag, startPoint x: 211, startPoint y: 270, endPoint x: 213, endPoint y: 261, distance: 9.0
click at [212, 265] on div "magicschool" at bounding box center [227, 270] width 71 height 11
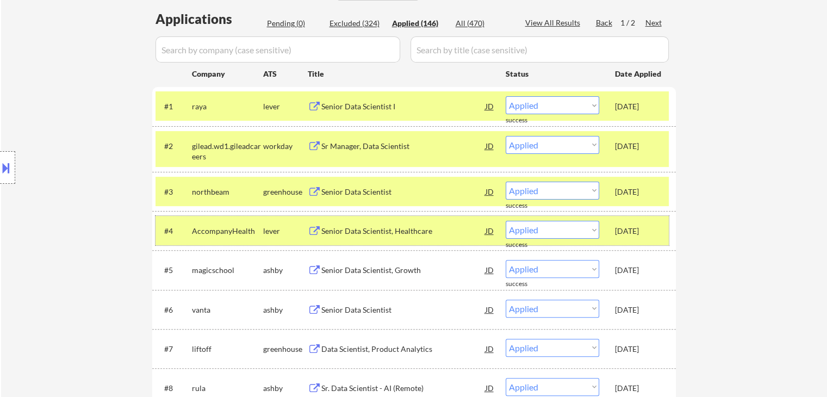
drag, startPoint x: 213, startPoint y: 233, endPoint x: 214, endPoint y: 209, distance: 23.4
click at [214, 220] on div "#4 AccompanyHealth lever Senior Data Scientist, Healthcare JD Choose an option.…" at bounding box center [413, 230] width 514 height 29
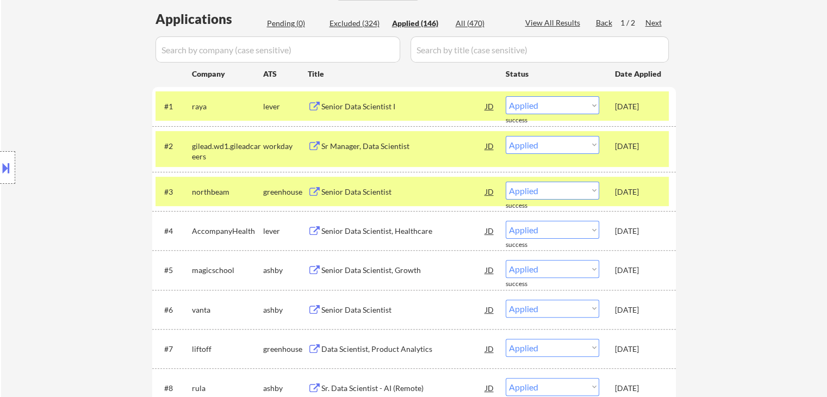
drag, startPoint x: 213, startPoint y: 190, endPoint x: 211, endPoint y: 169, distance: 21.3
click at [213, 181] on div "#3 northbeam greenhouse Senior Data Scientist JD Choose an option... Pending Ap…" at bounding box center [413, 191] width 514 height 29
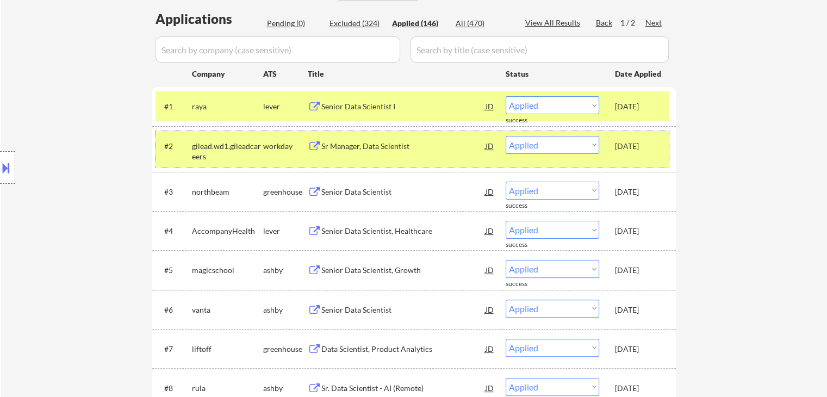
click at [208, 144] on div "gilead.wd1.gileadcareers" at bounding box center [227, 151] width 71 height 21
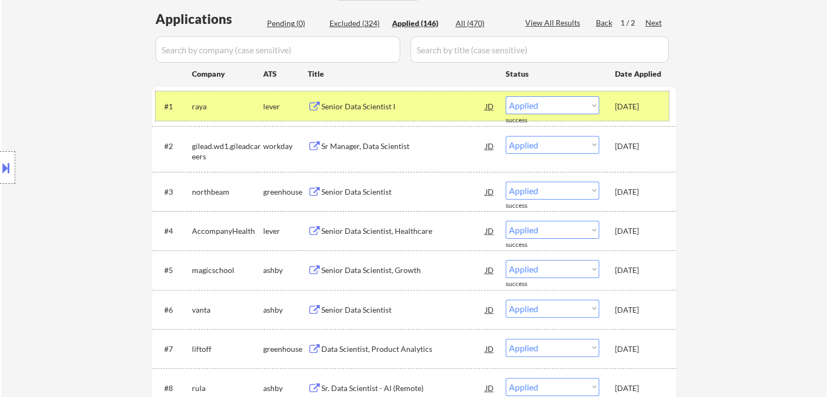
click at [211, 109] on div "raya" at bounding box center [227, 106] width 71 height 11
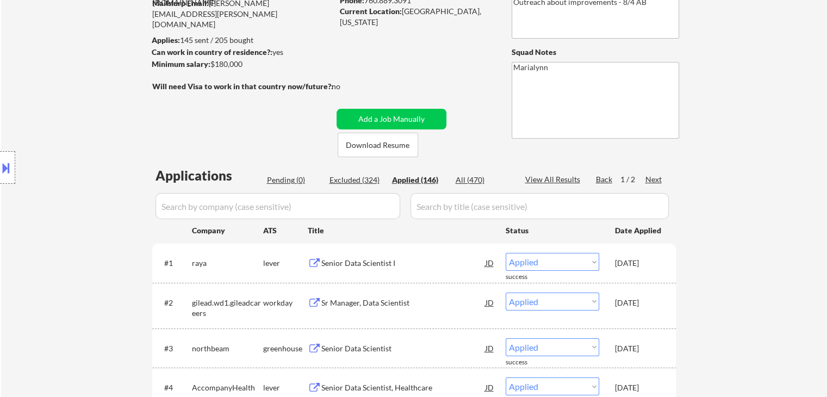
scroll to position [0, 0]
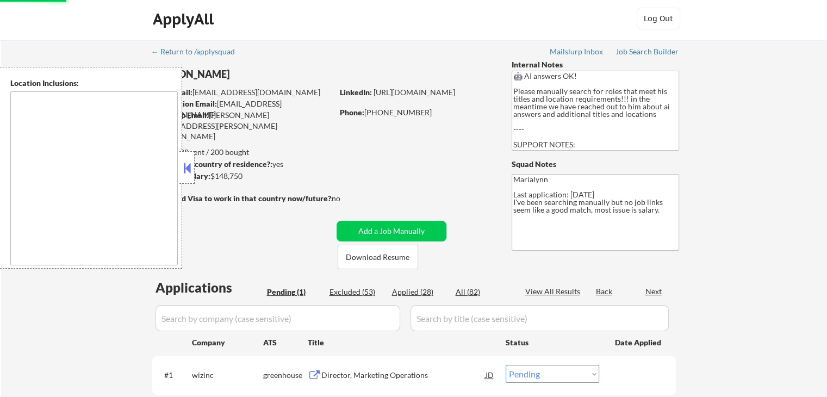
scroll to position [109, 0]
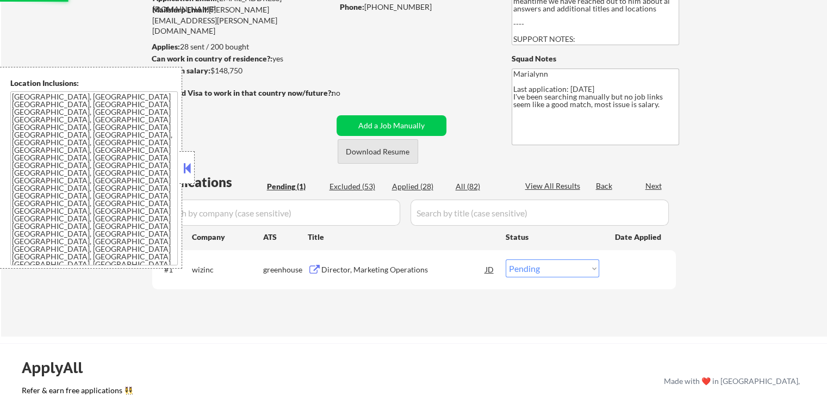
click at [366, 150] on button "Download Resume" at bounding box center [378, 151] width 81 height 24
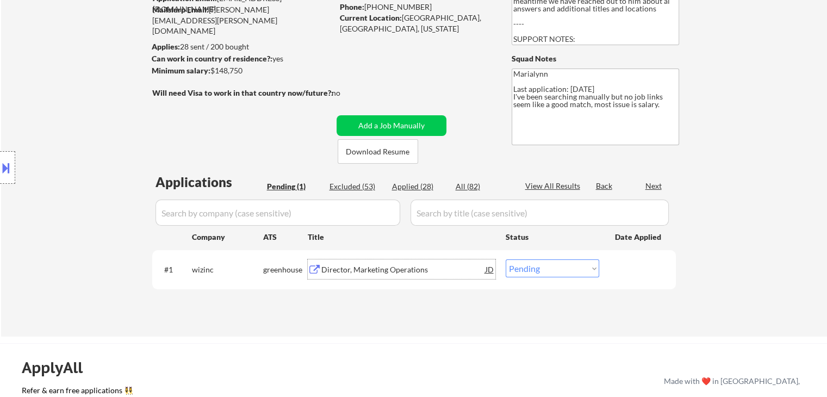
click at [349, 264] on div "Director, Marketing Operations" at bounding box center [403, 269] width 164 height 11
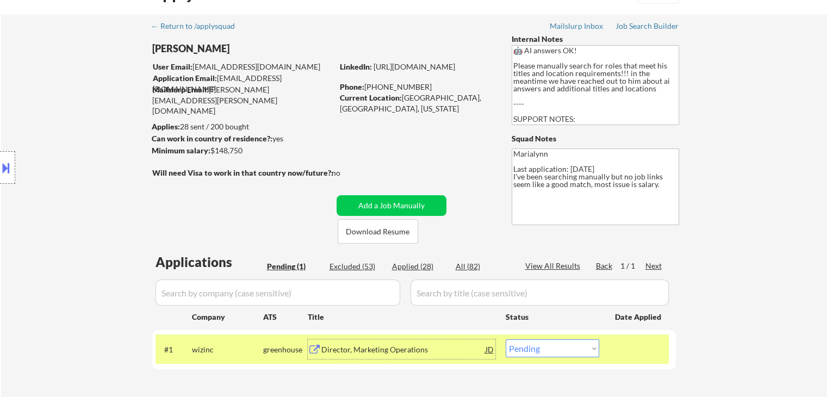
scroll to position [54, 0]
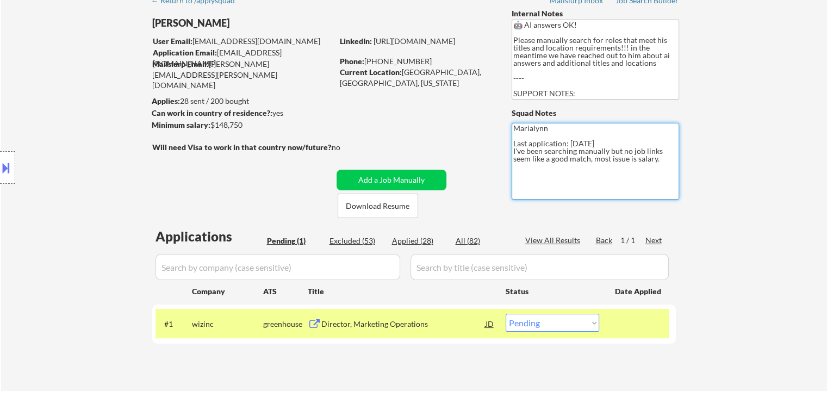
drag, startPoint x: 663, startPoint y: 160, endPoint x: 509, endPoint y: 153, distance: 153.6
click at [509, 153] on div "← Return to /applysquad Mailslurp Inbox Job Search Builder [PERSON_NAME] User E…" at bounding box center [414, 185] width 543 height 393
click at [537, 181] on textarea "Marialynn Last application: [DATE] I've been searching manually but no job link…" at bounding box center [596, 161] width 168 height 77
click at [666, 163] on textarea "Marialynn Last application: [DATE] I've been searching manually but no job link…" at bounding box center [596, 161] width 168 height 77
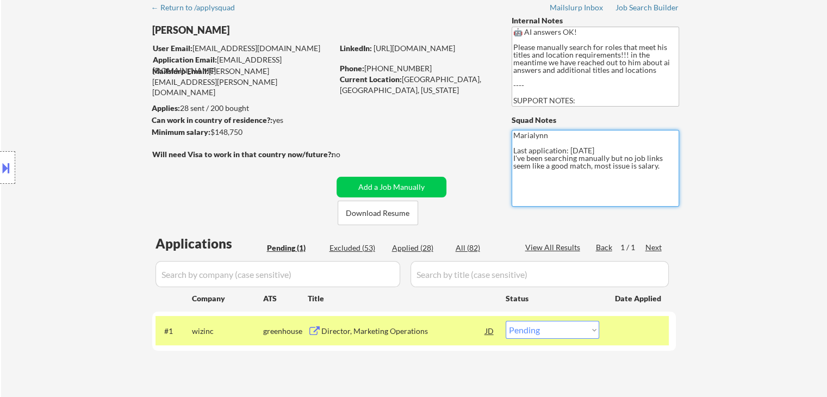
scroll to position [0, 0]
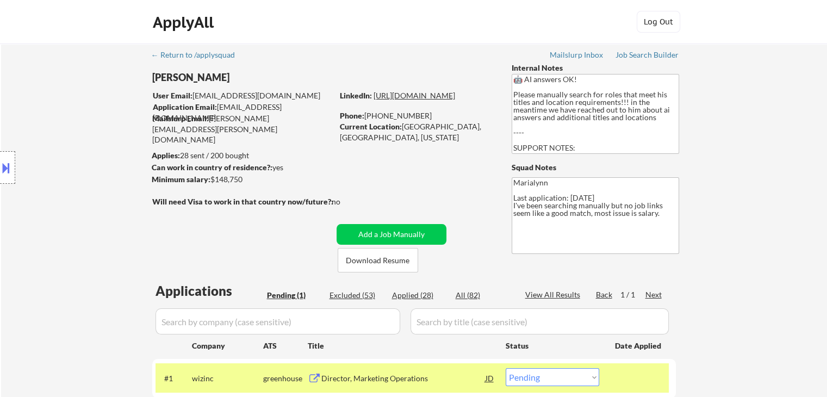
click at [431, 100] on link "https://www.linkedin.com/in/sbassler/" at bounding box center [415, 95] width 82 height 9
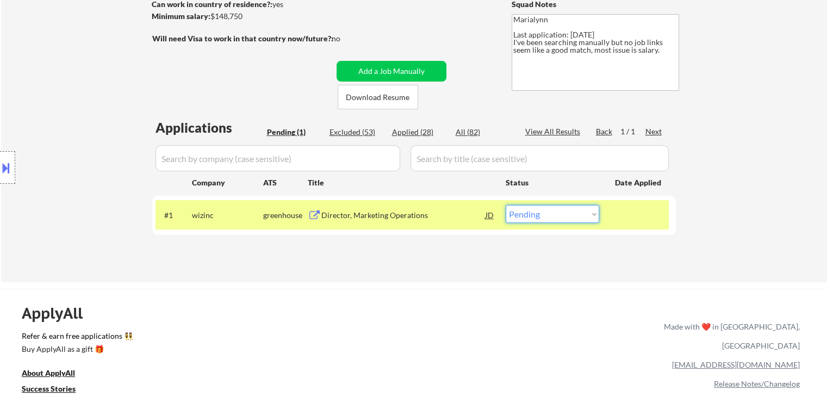
click at [571, 215] on select "Choose an option... Pending Applied Excluded (Questions) Excluded (Expired) Exc…" at bounding box center [553, 214] width 94 height 18
select select ""applied""
click at [506, 205] on select "Choose an option... Pending Applied Excluded (Questions) Excluded (Expired) Exc…" at bounding box center [553, 214] width 94 height 18
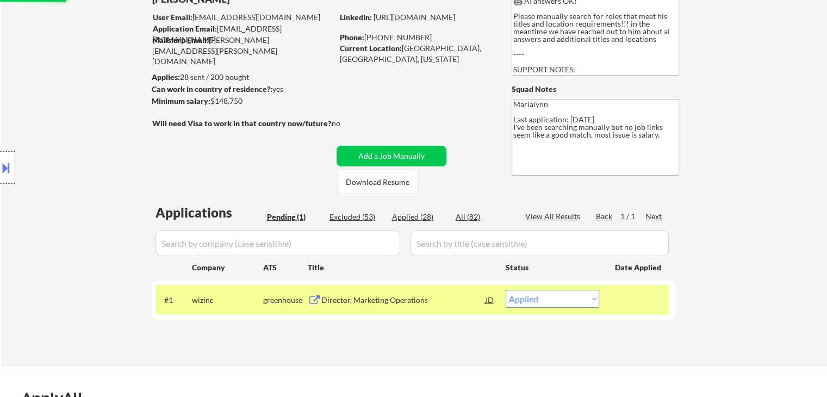
scroll to position [0, 0]
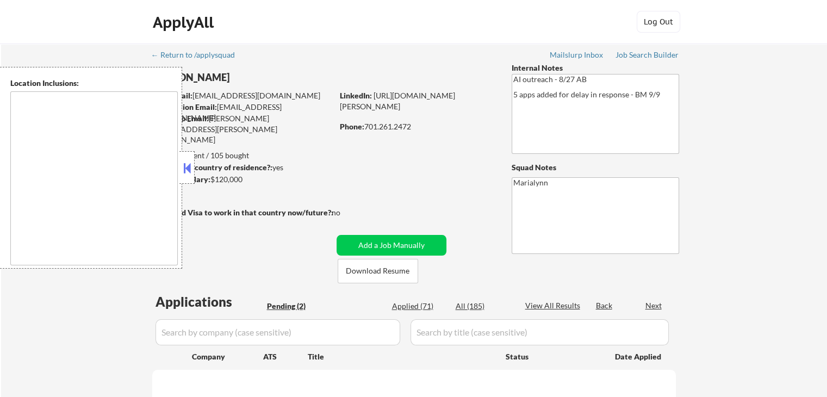
select select ""pending""
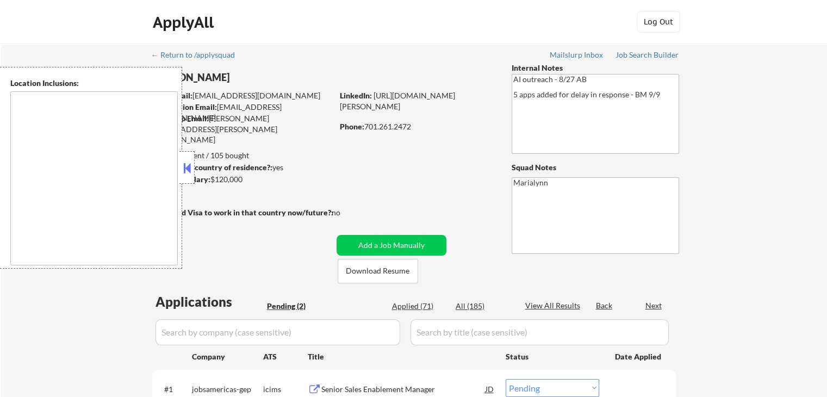
type textarea "Fargo, ND Moorhead, [GEOGRAPHIC_DATA] [GEOGRAPHIC_DATA], [GEOGRAPHIC_DATA] [GEO…"
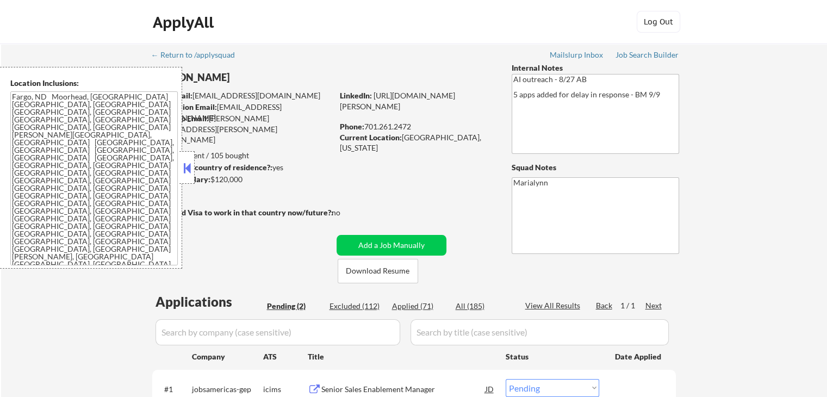
click at [184, 166] on button at bounding box center [187, 168] width 12 height 16
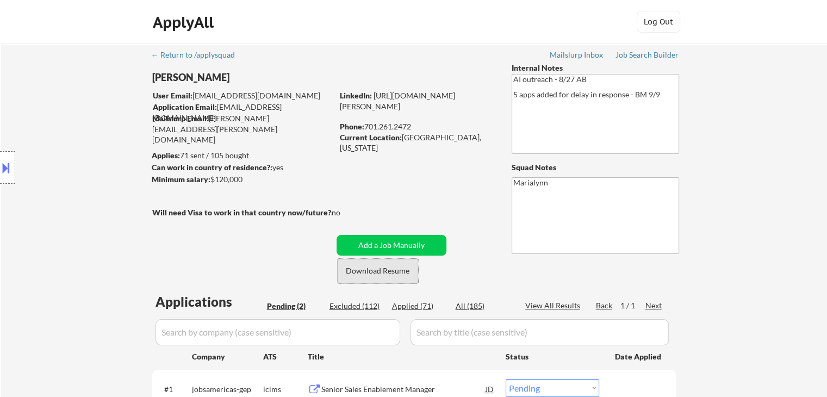
click at [400, 273] on button "Download Resume" at bounding box center [378, 271] width 81 height 24
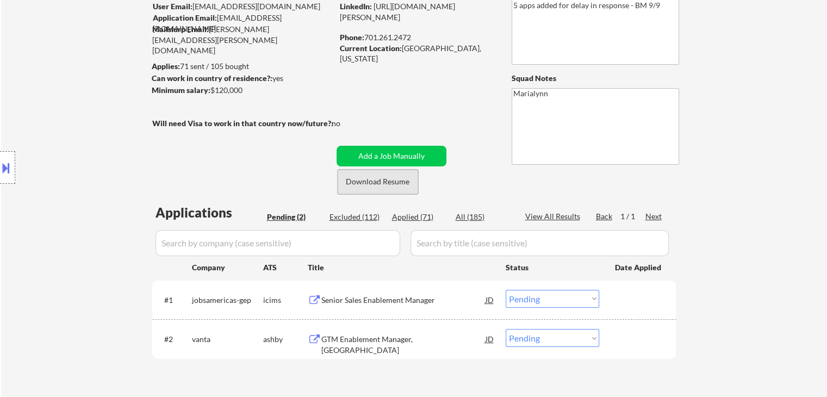
scroll to position [109, 0]
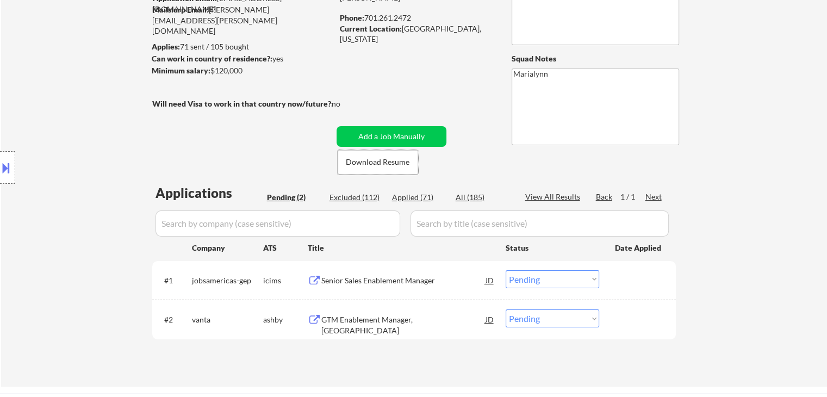
click at [393, 319] on div "GTM Enablement Manager, Upmarket" at bounding box center [403, 324] width 164 height 21
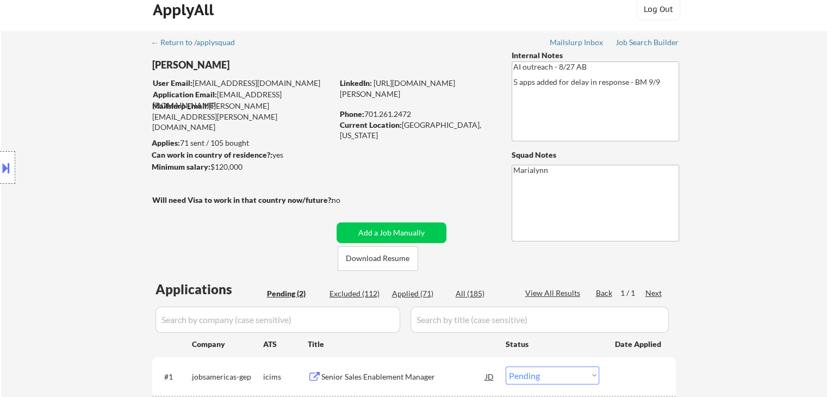
scroll to position [0, 0]
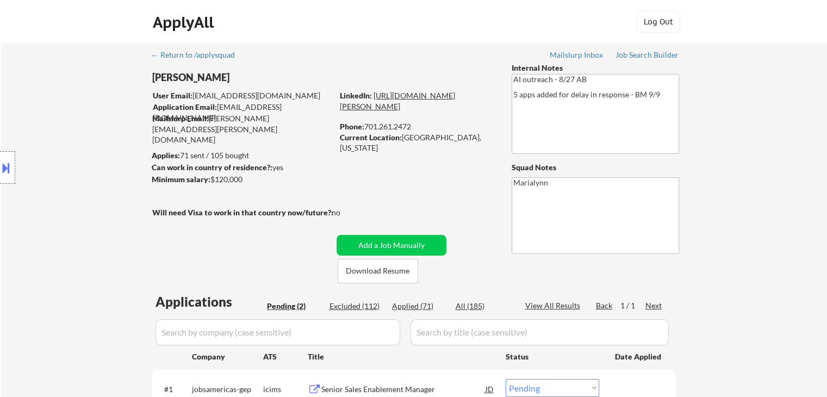
click at [432, 101] on link "https://www.linkedin.com/in/shannon-kirby-68a89431/" at bounding box center [397, 101] width 115 height 20
drag, startPoint x: 401, startPoint y: 138, endPoint x: 483, endPoint y: 141, distance: 81.7
click at [492, 141] on div "Current Location: West Fargo, North Dakota" at bounding box center [417, 142] width 154 height 21
copy div "West Fargo, North Dakota"
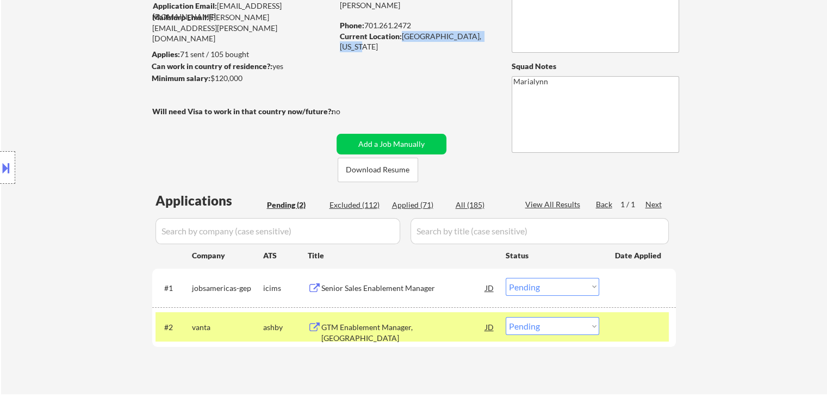
scroll to position [218, 0]
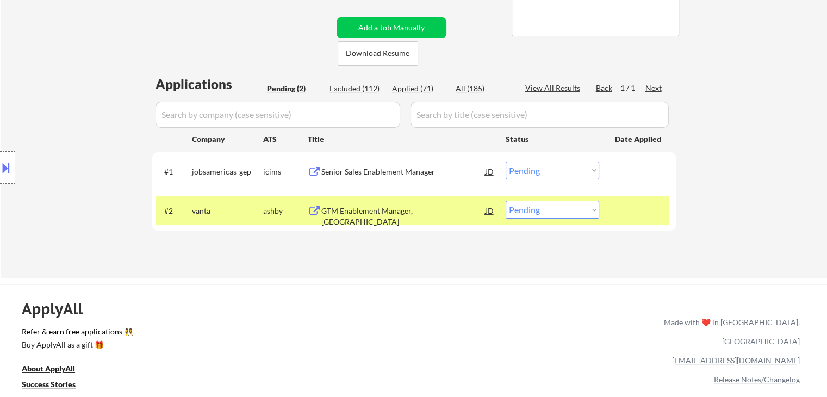
drag, startPoint x: 542, startPoint y: 209, endPoint x: 541, endPoint y: 215, distance: 6.2
click at [542, 209] on select "Choose an option... Pending Applied Excluded (Questions) Excluded (Expired) Exc…" at bounding box center [553, 210] width 94 height 18
select select ""applied""
click at [506, 201] on select "Choose an option... Pending Applied Excluded (Questions) Excluded (Expired) Exc…" at bounding box center [553, 210] width 94 height 18
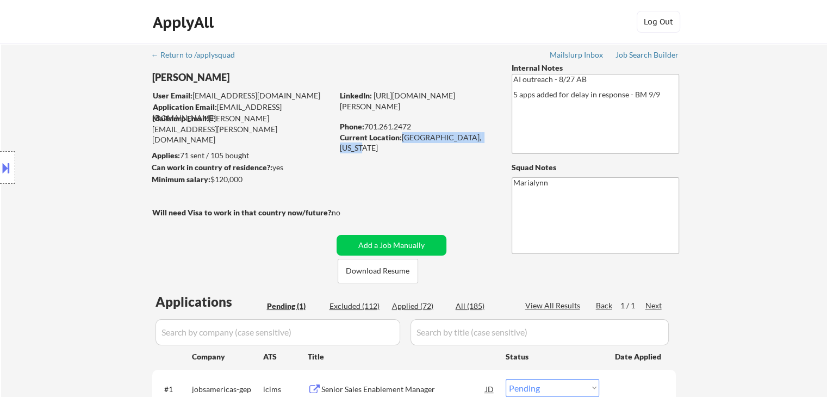
scroll to position [163, 0]
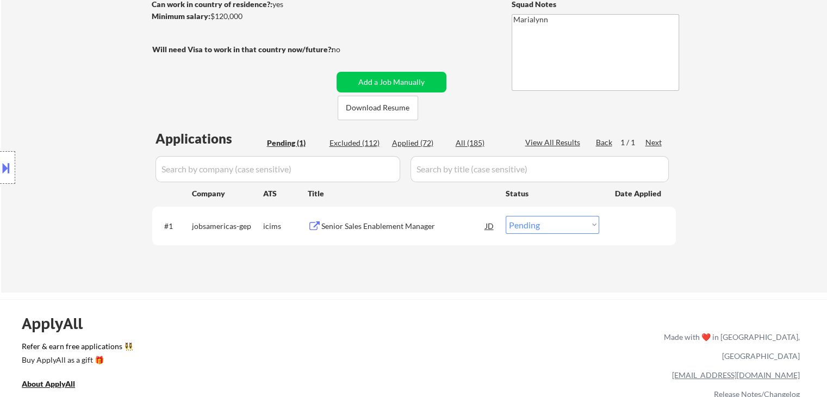
drag, startPoint x: 400, startPoint y: 146, endPoint x: 416, endPoint y: 139, distance: 18.0
click at [400, 147] on div "Applied (72)" at bounding box center [419, 143] width 54 height 11
click at [411, 135] on div "Applications Pending (1) Excluded (112) Applied (72) All (185) View All Results…" at bounding box center [414, 200] width 524 height 143
click at [416, 139] on div "Applied (72)" at bounding box center [419, 143] width 54 height 11
select select ""applied""
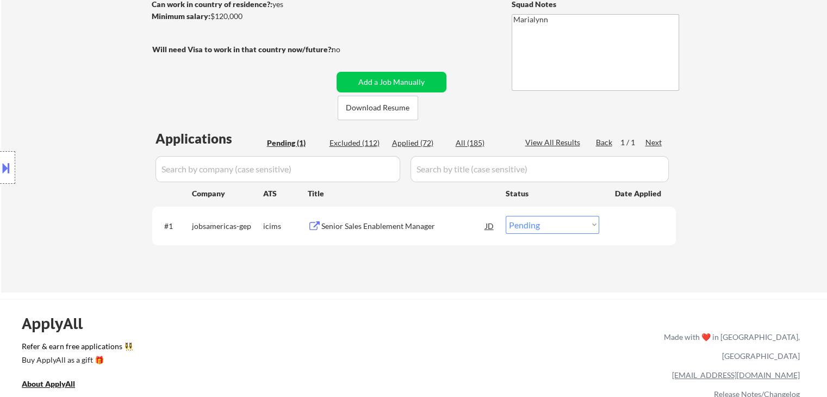
select select ""applied""
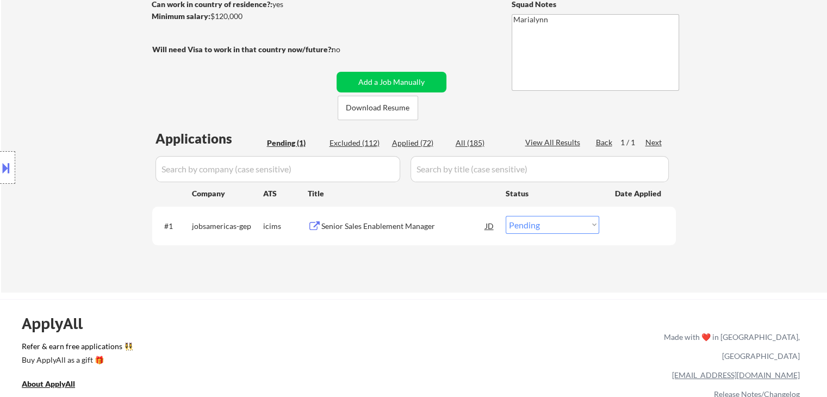
select select ""applied""
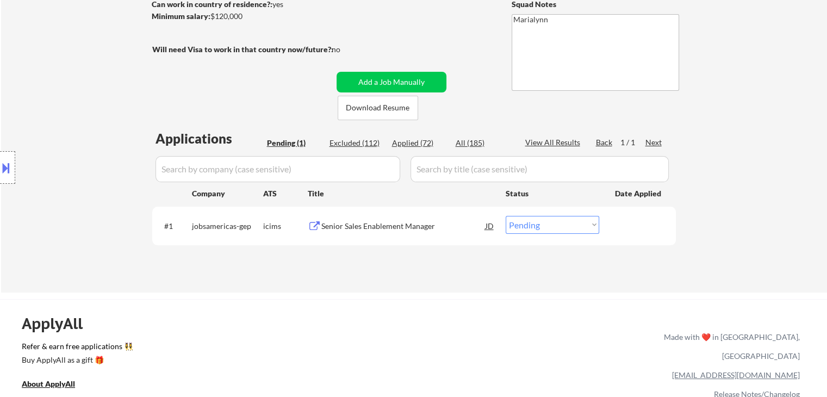
select select ""applied""
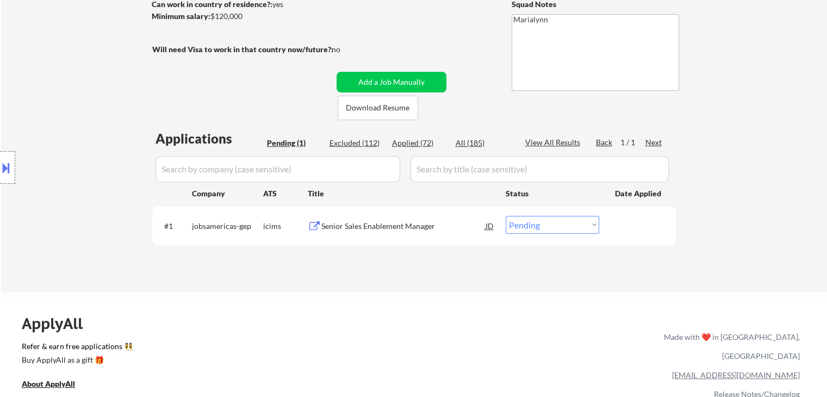
select select ""applied""
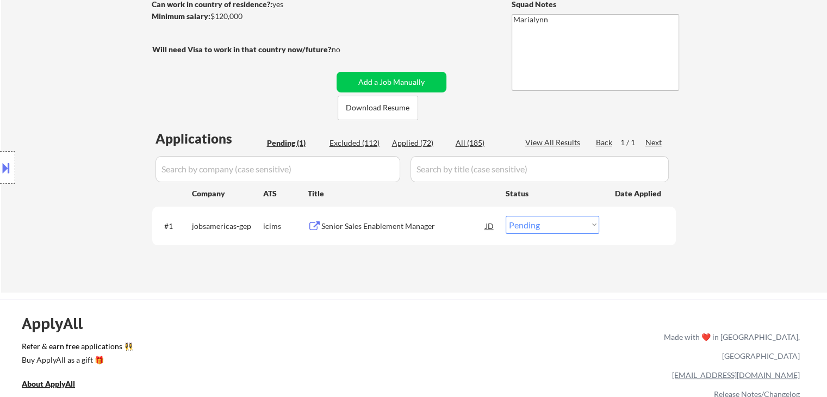
select select ""applied""
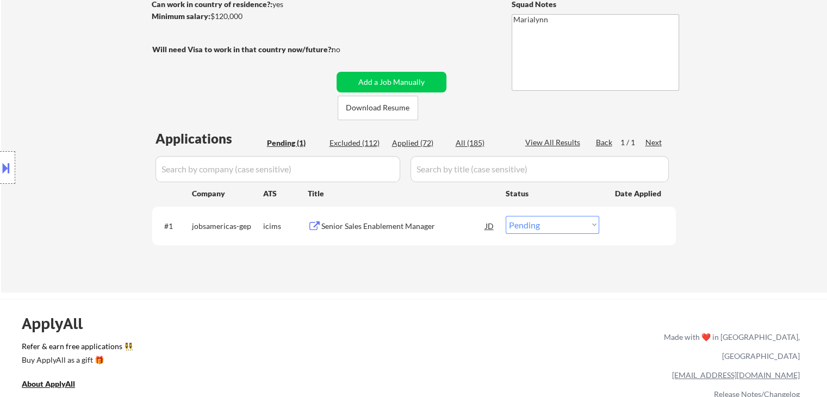
select select ""applied""
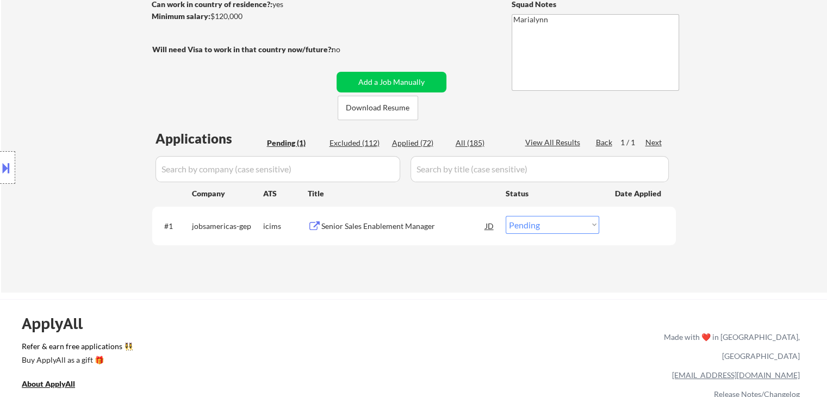
select select ""applied""
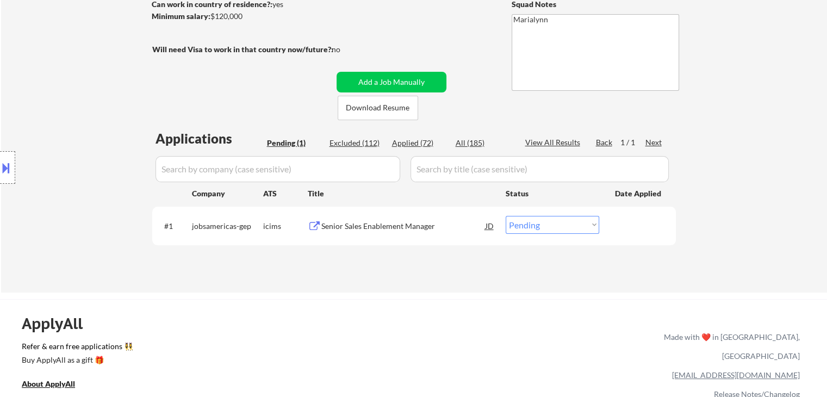
select select ""applied""
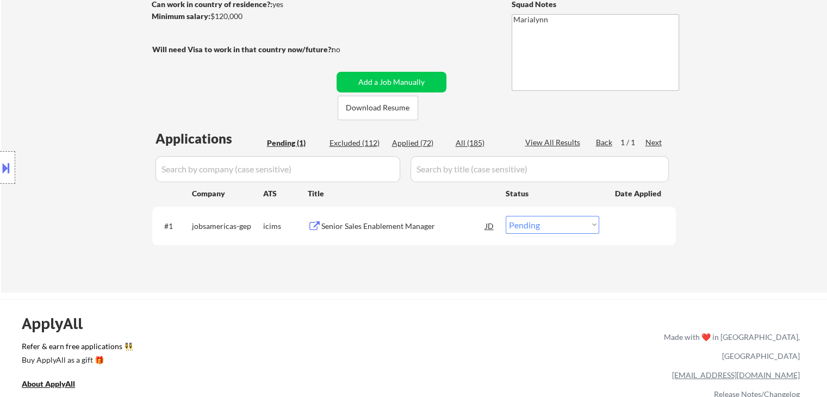
select select ""applied""
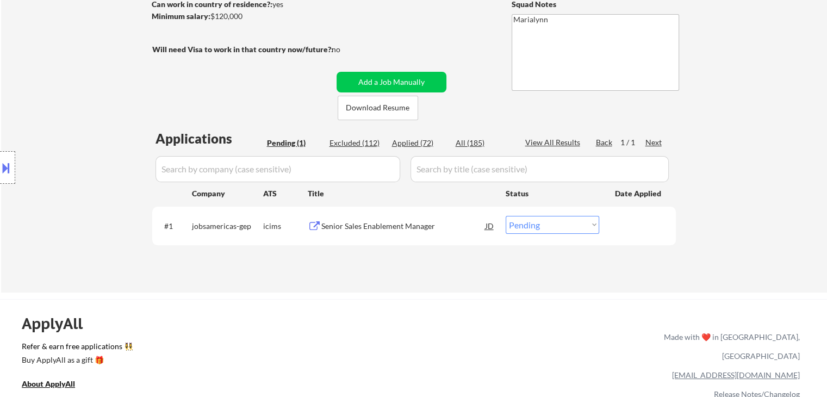
select select ""applied""
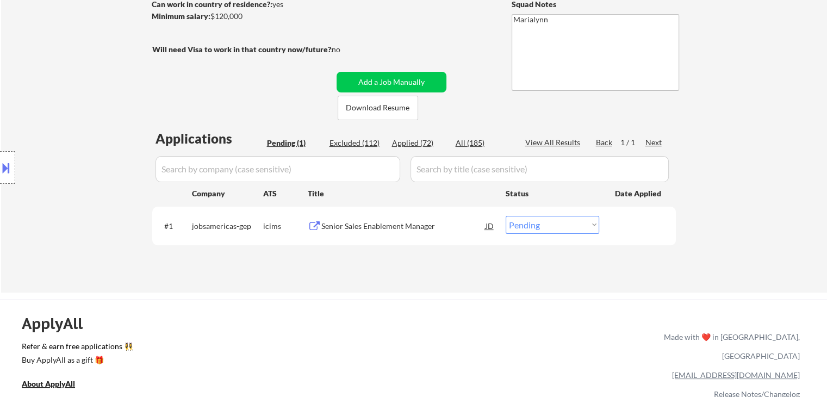
select select ""applied""
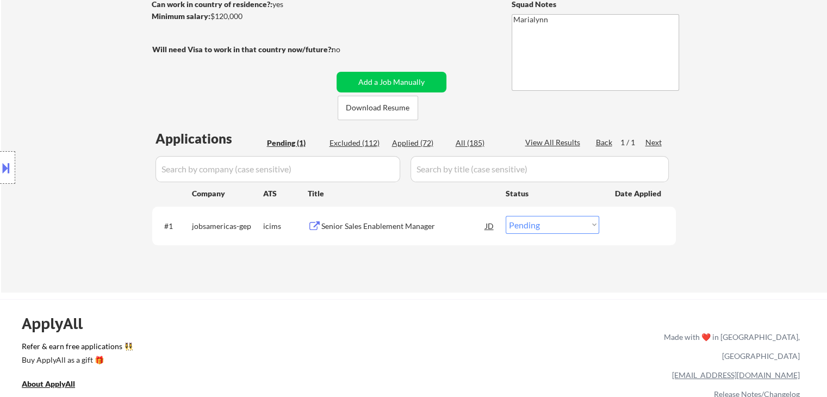
select select ""applied""
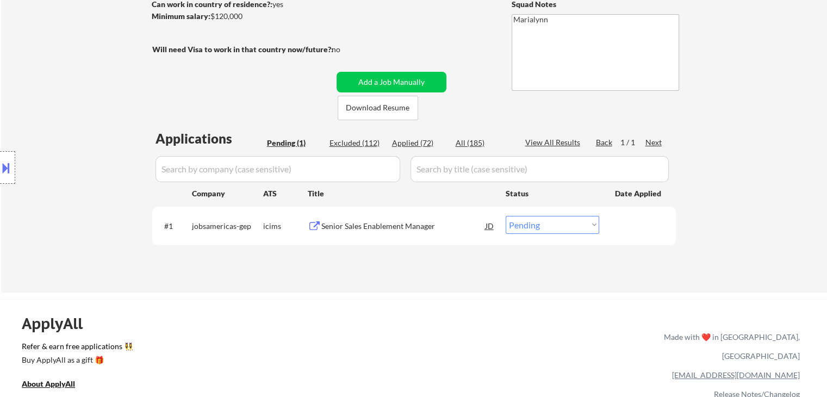
select select ""applied""
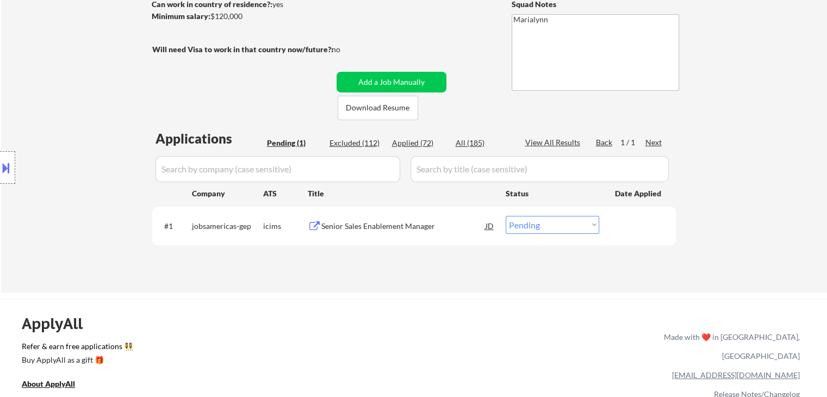
select select ""applied""
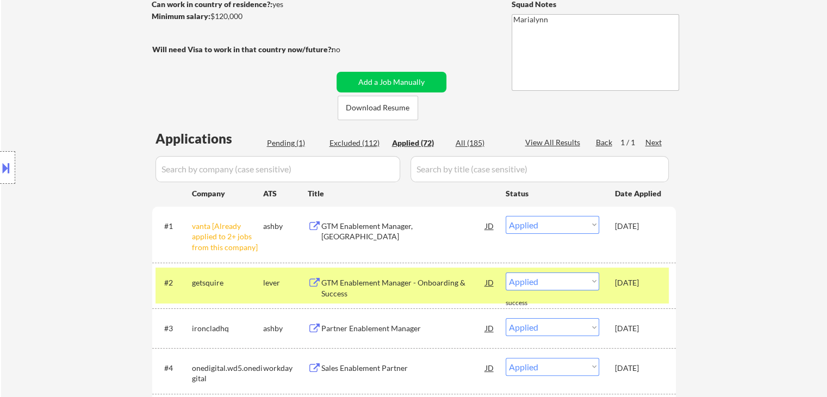
click at [550, 223] on select "Choose an option... Pending Applied Excluded (Questions) Excluded (Expired) Exc…" at bounding box center [553, 225] width 94 height 18
click at [506, 216] on select "Choose an option... Pending Applied Excluded (Questions) Excluded (Expired) Exc…" at bounding box center [553, 225] width 94 height 18
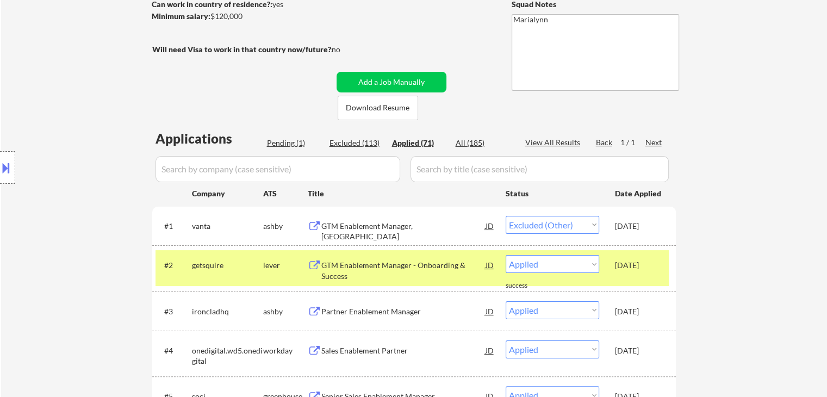
click at [292, 138] on div "Pending (1)" at bounding box center [294, 143] width 54 height 11
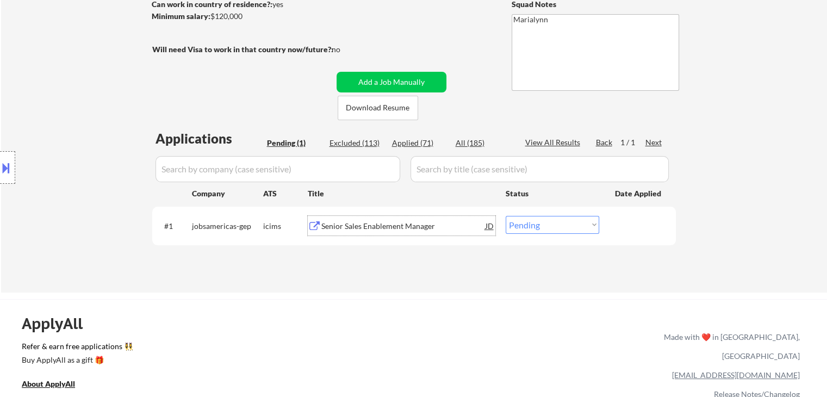
click at [381, 230] on div "Senior Sales Enablement Manager" at bounding box center [403, 226] width 164 height 11
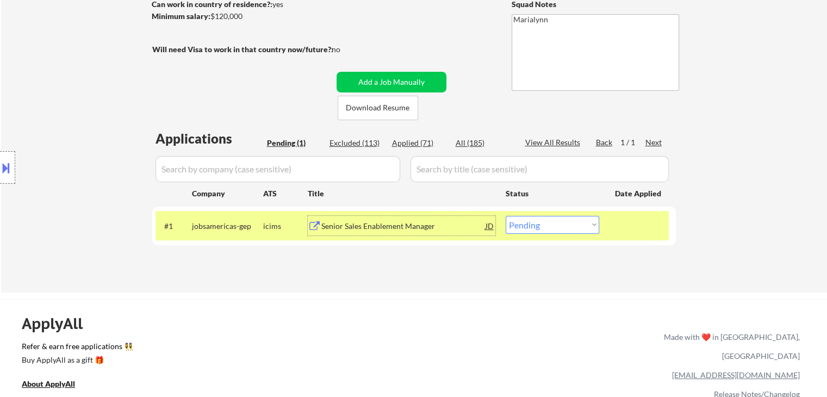
drag, startPoint x: 532, startPoint y: 223, endPoint x: 537, endPoint y: 233, distance: 11.2
click at [532, 223] on select "Choose an option... Pending Applied Excluded (Questions) Excluded (Expired) Exc…" at bounding box center [553, 225] width 94 height 18
select select ""excluded__location_""
click at [506, 216] on select "Choose an option... Pending Applied Excluded (Questions) Excluded (Expired) Exc…" at bounding box center [553, 225] width 94 height 18
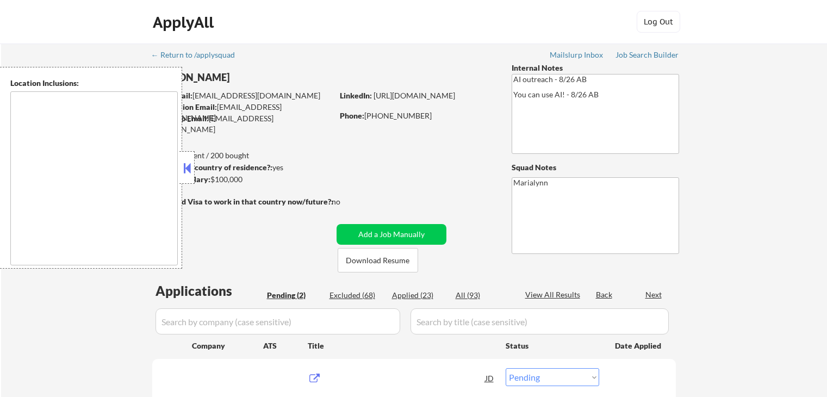
select select ""pending""
type textarea "[GEOGRAPHIC_DATA], [GEOGRAPHIC_DATA] [GEOGRAPHIC_DATA], [GEOGRAPHIC_DATA] [GEOG…"
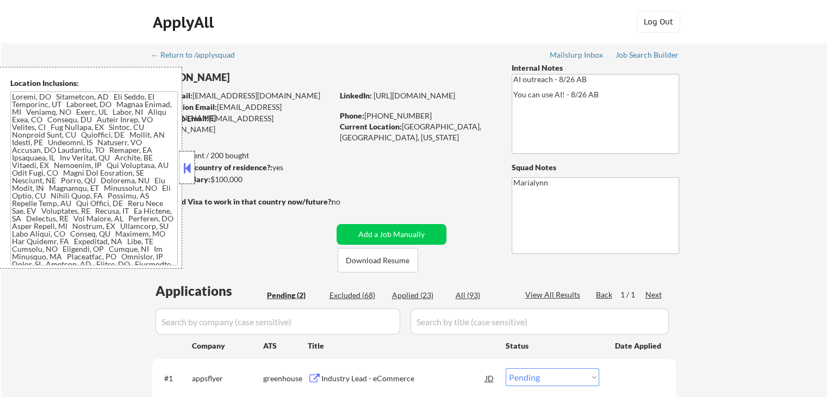
click at [183, 157] on div at bounding box center [187, 167] width 15 height 33
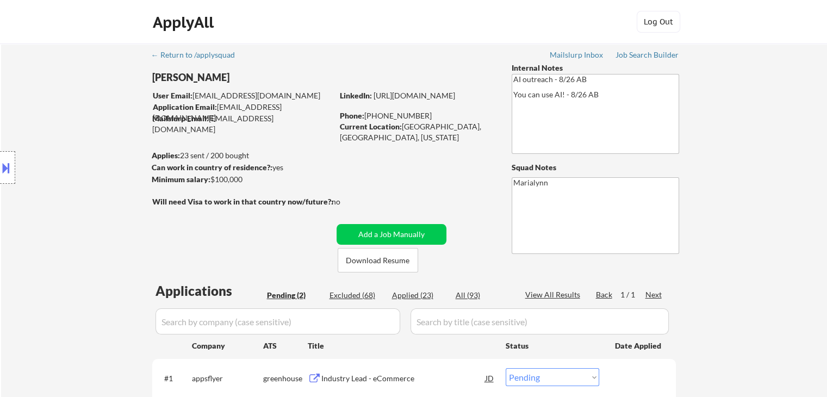
scroll to position [54, 0]
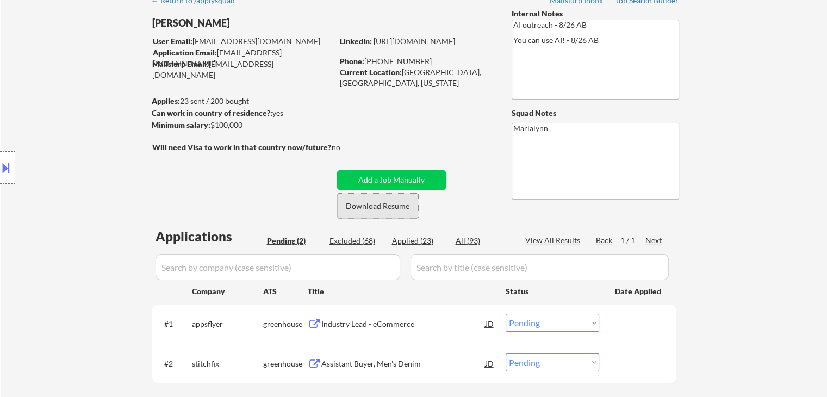
click at [386, 205] on button "Download Resume" at bounding box center [378, 206] width 81 height 24
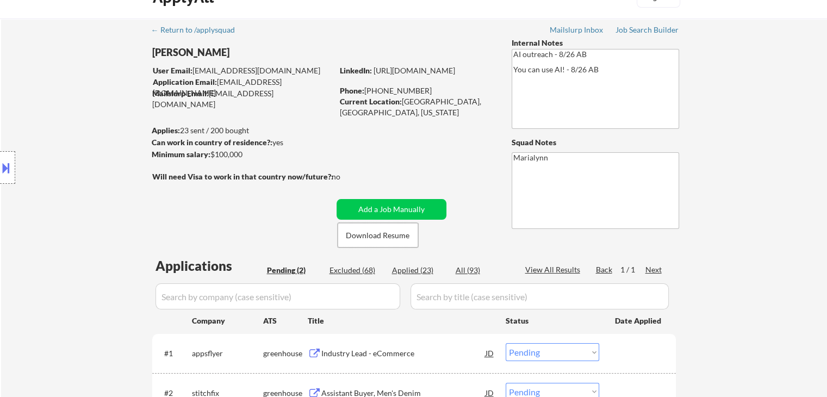
scroll to position [0, 0]
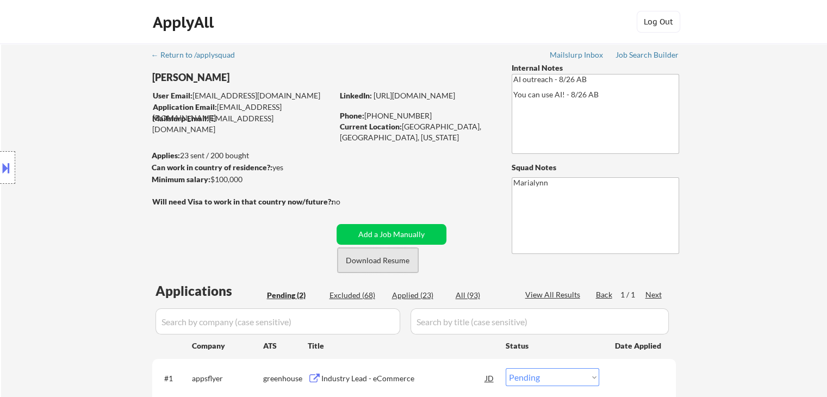
click at [402, 262] on button "Download Resume" at bounding box center [378, 260] width 81 height 24
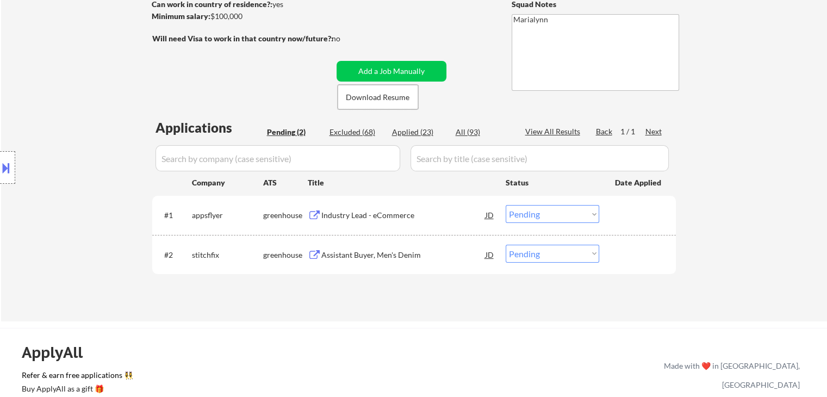
click at [365, 209] on div "Industry Lead - eCommerce" at bounding box center [403, 215] width 164 height 20
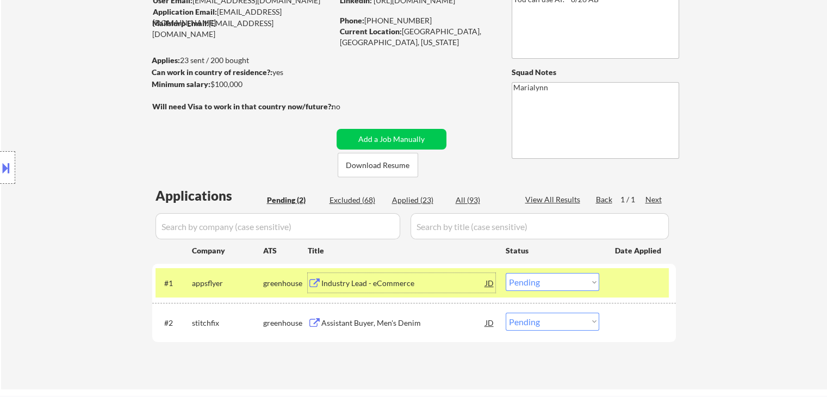
scroll to position [0, 0]
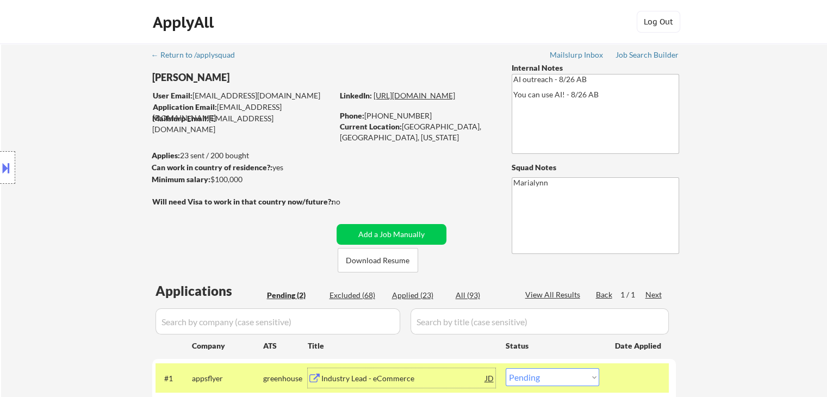
click at [389, 100] on link "[URL][DOMAIN_NAME]" at bounding box center [415, 95] width 82 height 9
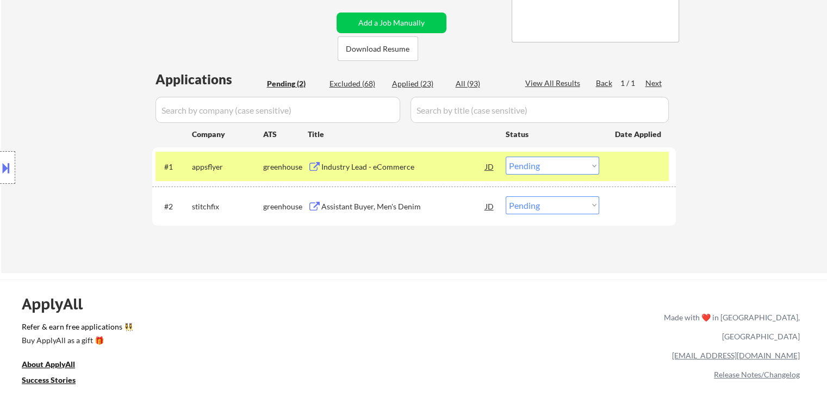
scroll to position [218, 0]
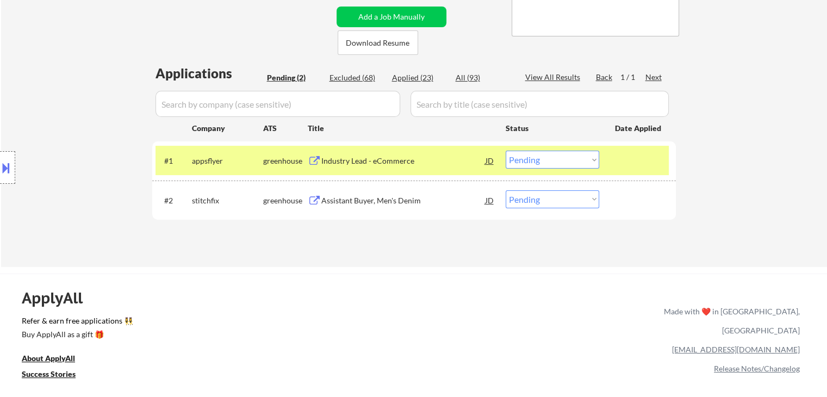
click at [547, 162] on select "Choose an option... Pending Applied Excluded (Questions) Excluded (Expired) Exc…" at bounding box center [553, 160] width 94 height 18
click at [506, 151] on select "Choose an option... Pending Applied Excluded (Questions) Excluded (Expired) Exc…" at bounding box center [553, 160] width 94 height 18
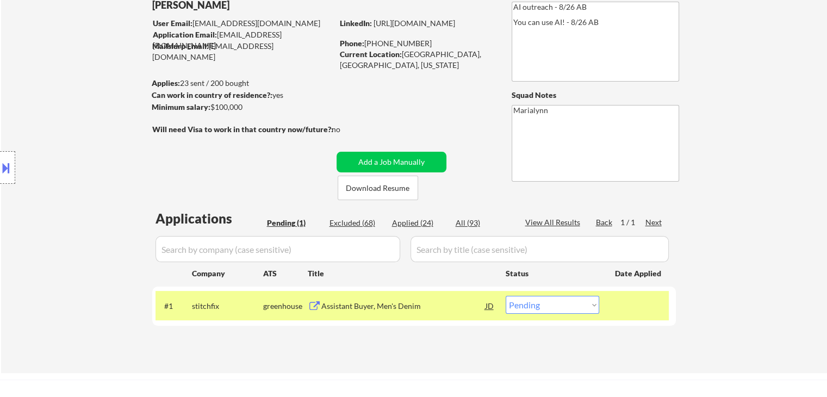
scroll to position [163, 0]
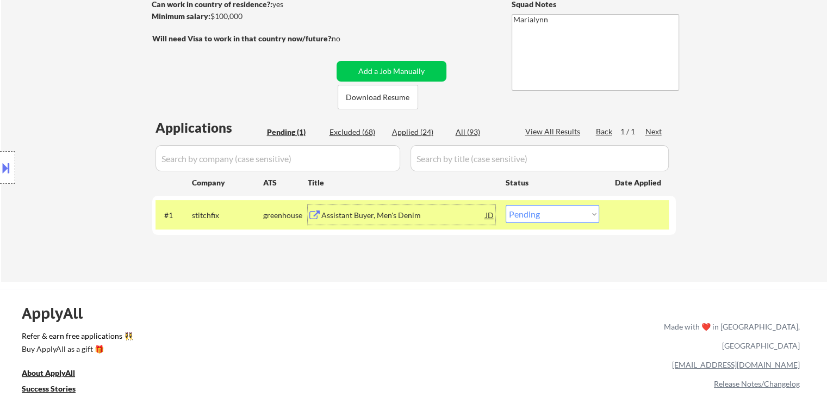
click at [343, 215] on div "Assistant Buyer, Men's Denim" at bounding box center [403, 215] width 164 height 11
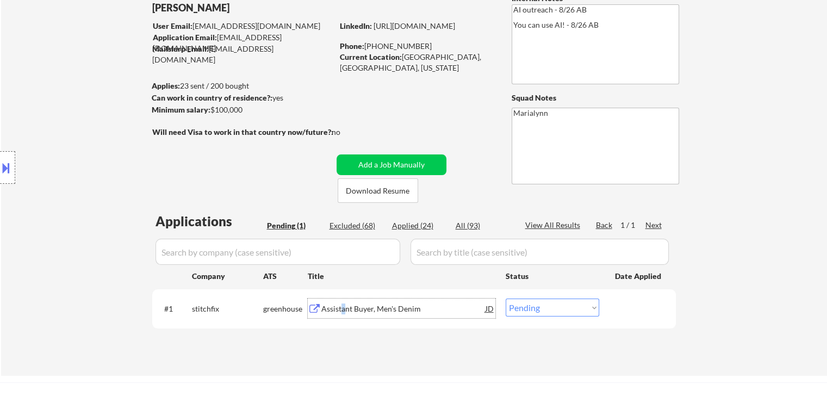
scroll to position [54, 0]
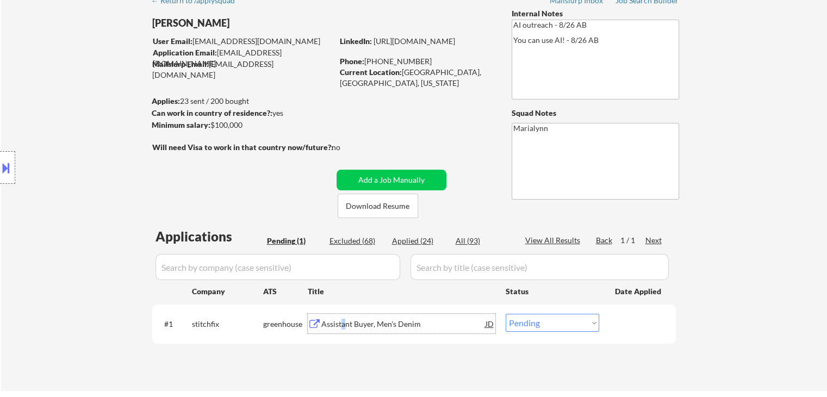
click at [559, 323] on select "Choose an option... Pending Applied Excluded (Questions) Excluded (Expired) Exc…" at bounding box center [553, 323] width 94 height 18
select select ""excluded__bad_match_""
click at [506, 314] on select "Choose an option... Pending Applied Excluded (Questions) Excluded (Expired) Exc…" at bounding box center [553, 323] width 94 height 18
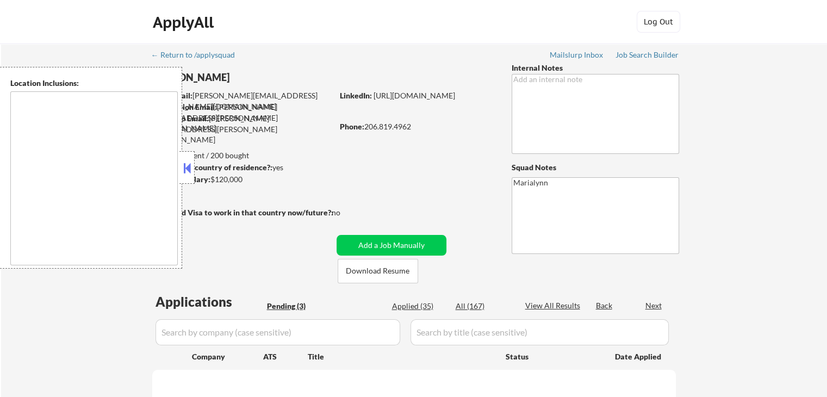
select select ""pending""
click at [193, 166] on div at bounding box center [187, 167] width 15 height 33
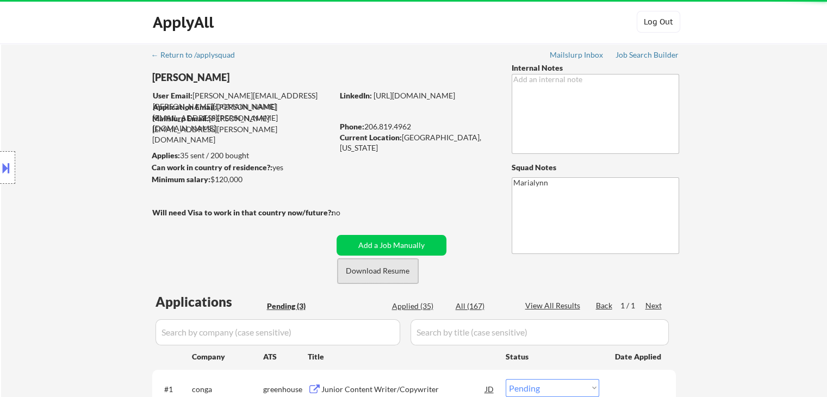
drag, startPoint x: 394, startPoint y: 276, endPoint x: 308, endPoint y: 238, distance: 93.7
click at [394, 275] on button "Download Resume" at bounding box center [378, 271] width 81 height 24
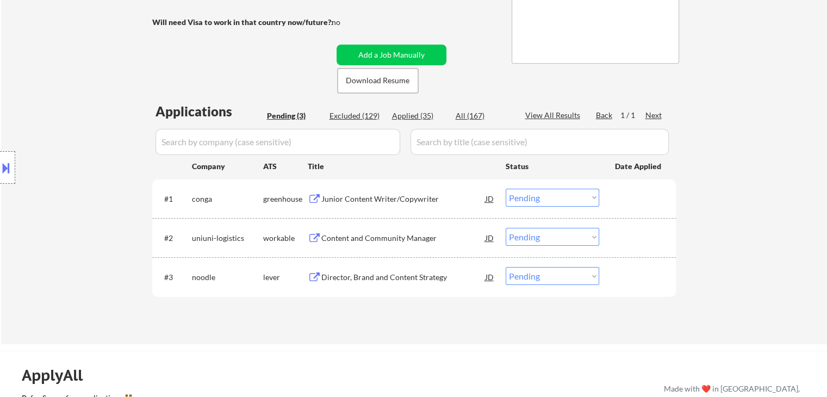
scroll to position [326, 0]
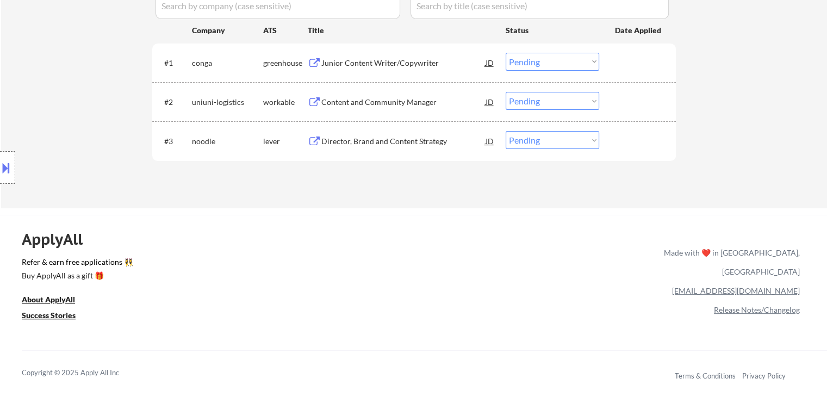
click at [428, 136] on div "Director, Brand and Content Strategy" at bounding box center [403, 141] width 164 height 11
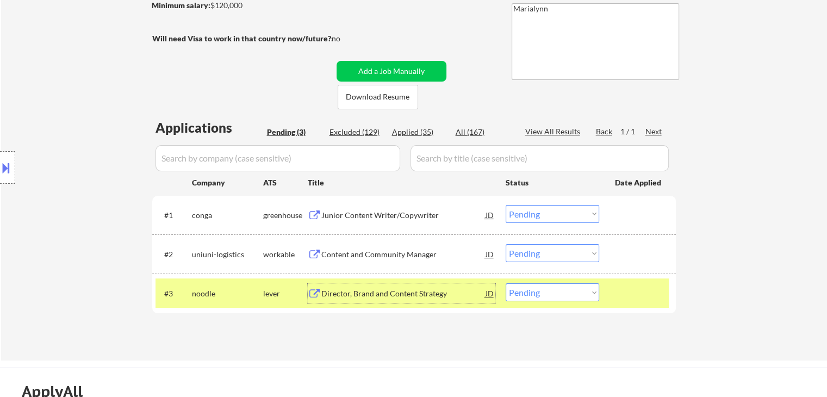
scroll to position [109, 0]
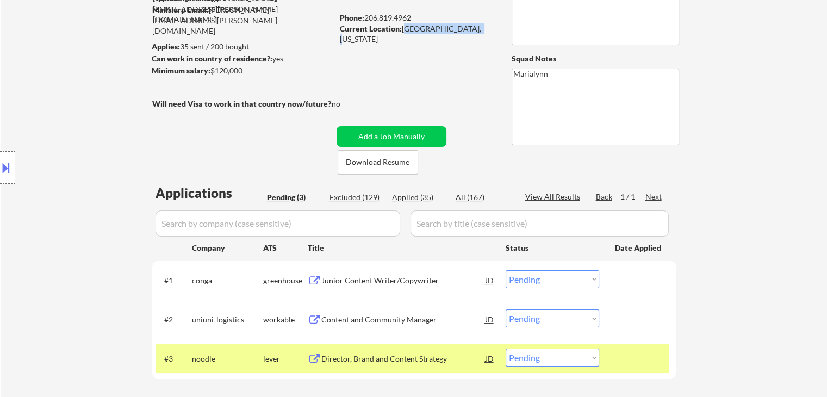
drag, startPoint x: 404, startPoint y: 29, endPoint x: 478, endPoint y: 30, distance: 74.5
click at [485, 30] on div "Current Location: [GEOGRAPHIC_DATA], [US_STATE]" at bounding box center [417, 33] width 154 height 21
copy div "[GEOGRAPHIC_DATA], [US_STATE]"
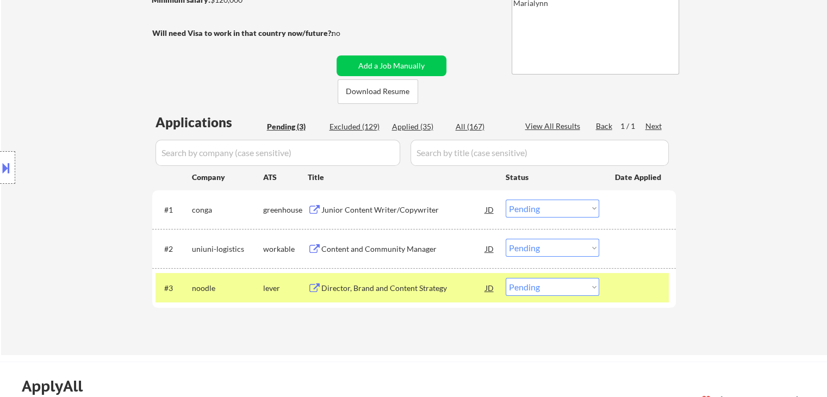
scroll to position [218, 0]
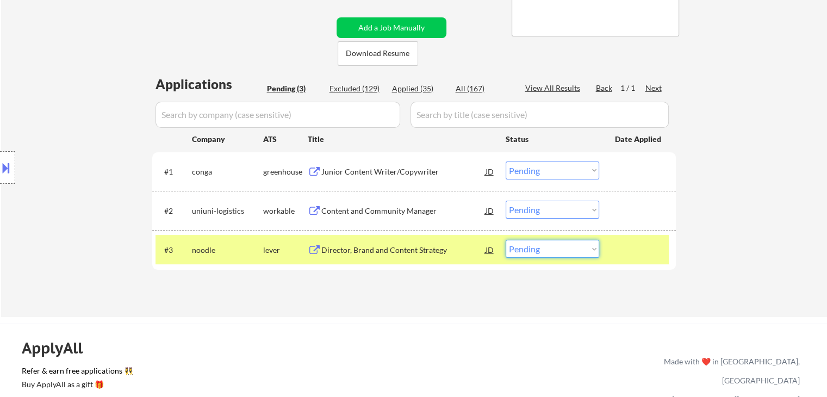
click at [543, 253] on select "Choose an option... Pending Applied Excluded (Questions) Excluded (Expired) Exc…" at bounding box center [553, 249] width 94 height 18
select select ""applied""
click at [506, 240] on select "Choose an option... Pending Applied Excluded (Questions) Excluded (Expired) Exc…" at bounding box center [553, 249] width 94 height 18
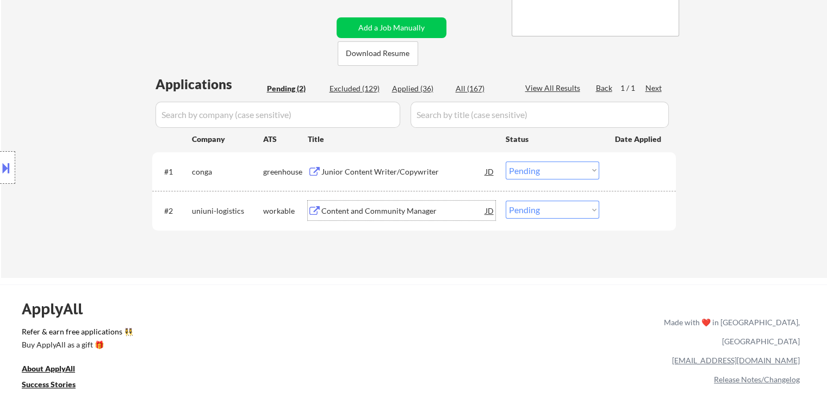
click at [379, 207] on div "Content and Community Manager" at bounding box center [403, 211] width 164 height 11
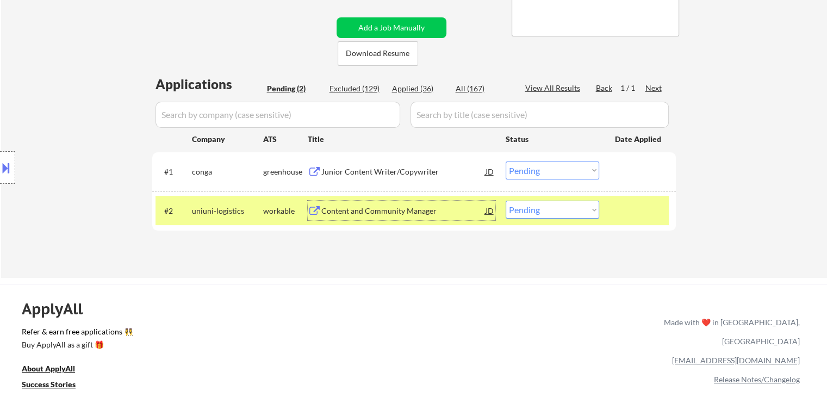
click at [543, 210] on select "Choose an option... Pending Applied Excluded (Questions) Excluded (Expired) Exc…" at bounding box center [553, 210] width 94 height 18
select select ""applied""
click at [506, 201] on select "Choose an option... Pending Applied Excluded (Questions) Excluded (Expired) Exc…" at bounding box center [553, 210] width 94 height 18
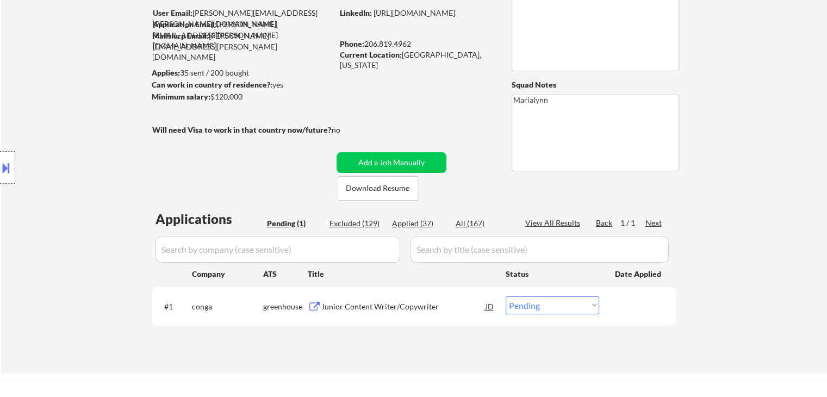
scroll to position [109, 0]
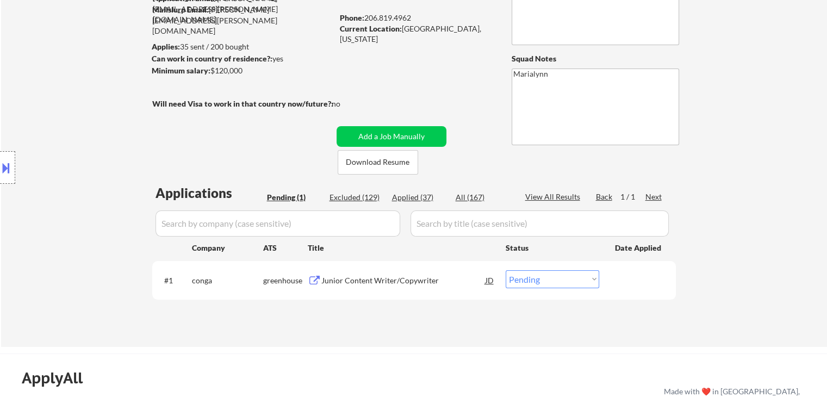
click at [368, 280] on div "Junior Content Writer/Copywriter" at bounding box center [403, 280] width 164 height 11
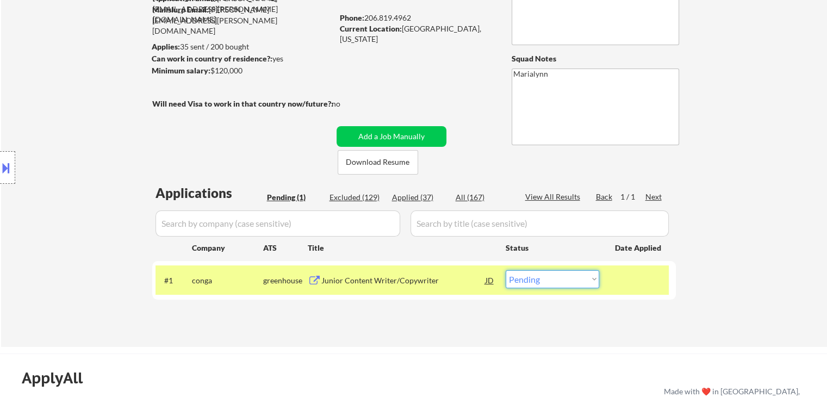
drag, startPoint x: 573, startPoint y: 281, endPoint x: 577, endPoint y: 286, distance: 5.9
click at [573, 281] on select "Choose an option... Pending Applied Excluded (Questions) Excluded (Expired) Exc…" at bounding box center [553, 279] width 94 height 18
click at [506, 270] on select "Choose an option... Pending Applied Excluded (Questions) Excluded (Expired) Exc…" at bounding box center [553, 279] width 94 height 18
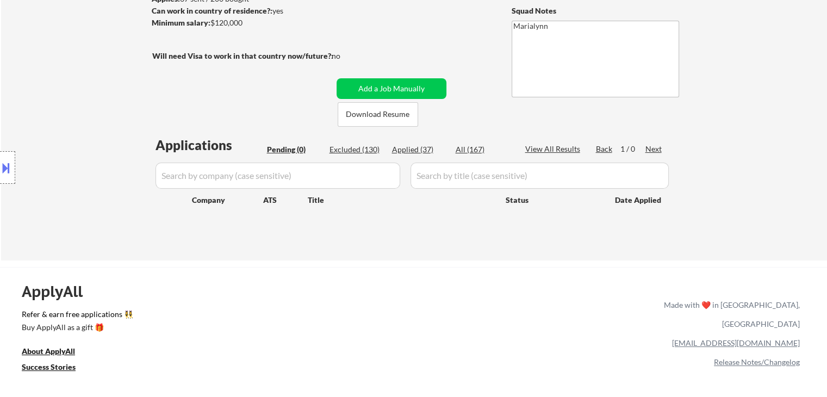
scroll to position [163, 0]
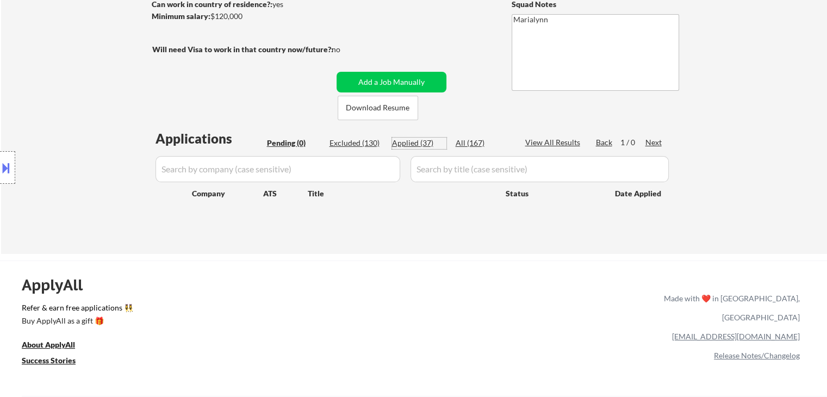
click at [400, 139] on div "Applied (37)" at bounding box center [419, 143] width 54 height 11
select select ""applied""
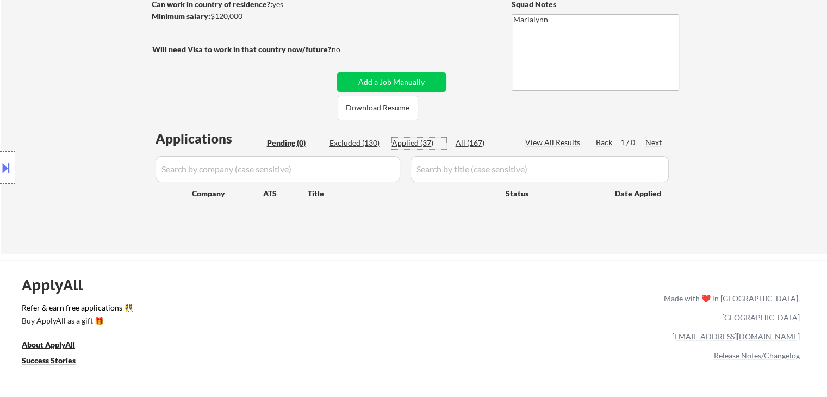
select select ""applied""
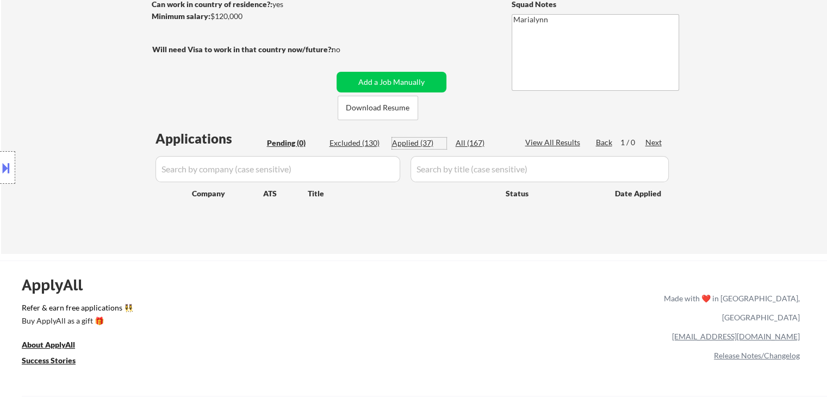
select select ""applied""
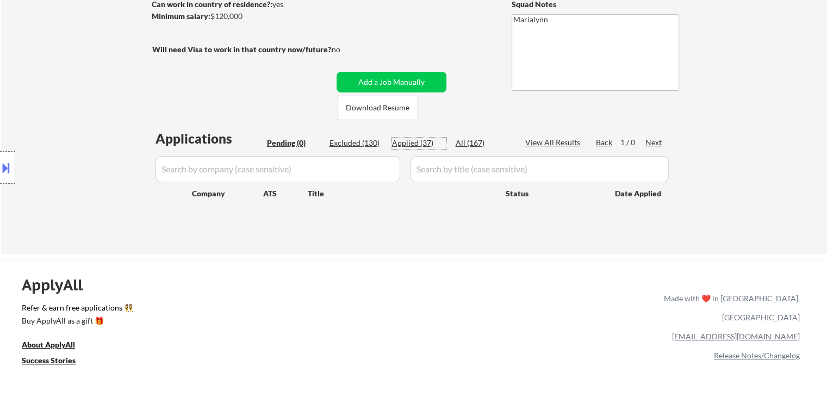
select select ""applied""
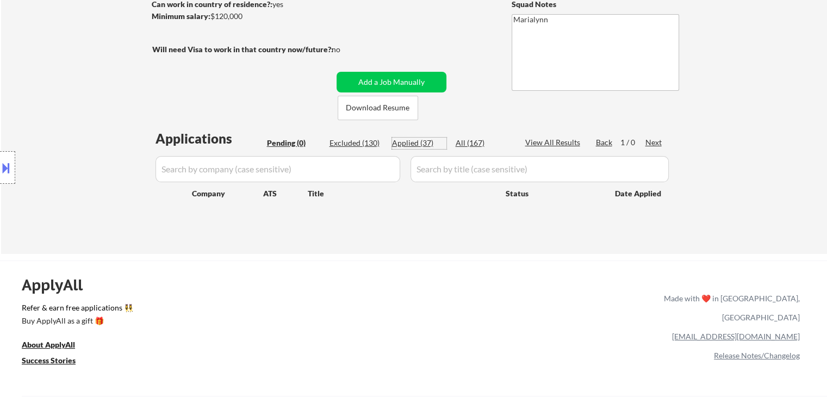
select select ""applied""
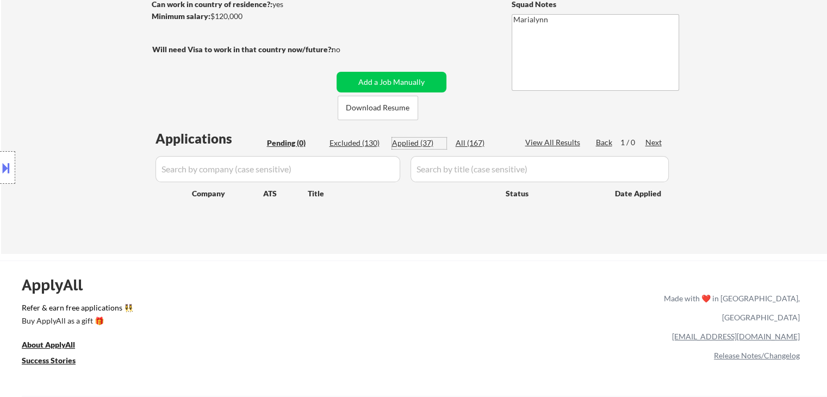
select select ""applied""
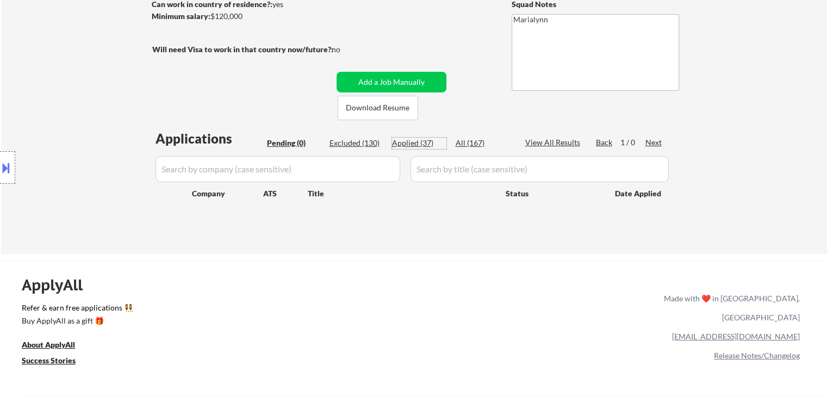
select select ""applied""
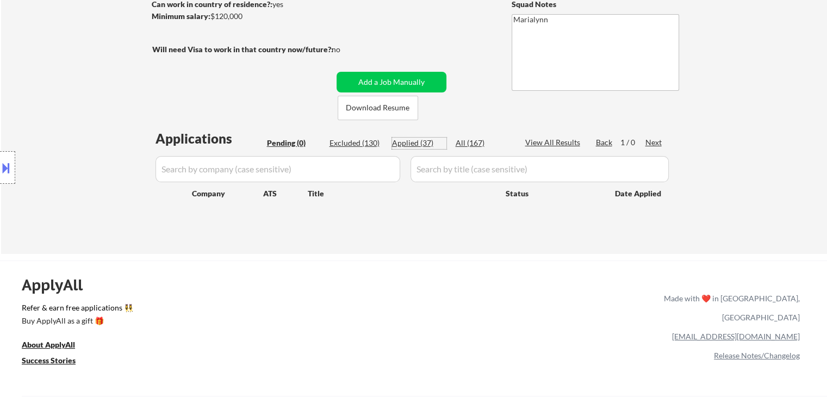
select select ""applied""
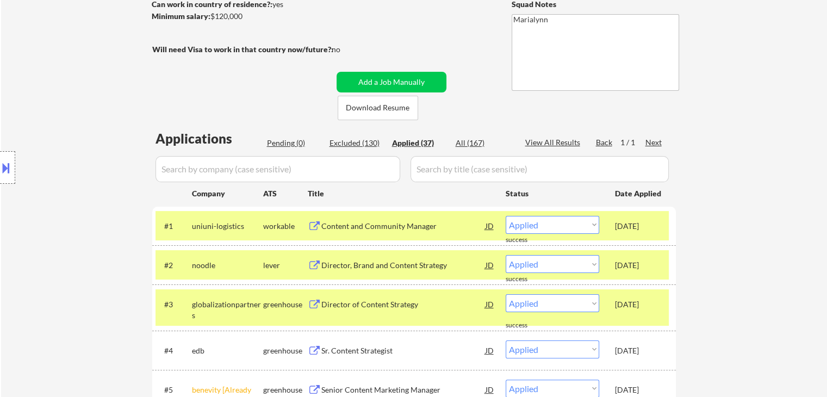
click at [221, 222] on div "uniuni-logistics" at bounding box center [227, 226] width 71 height 11
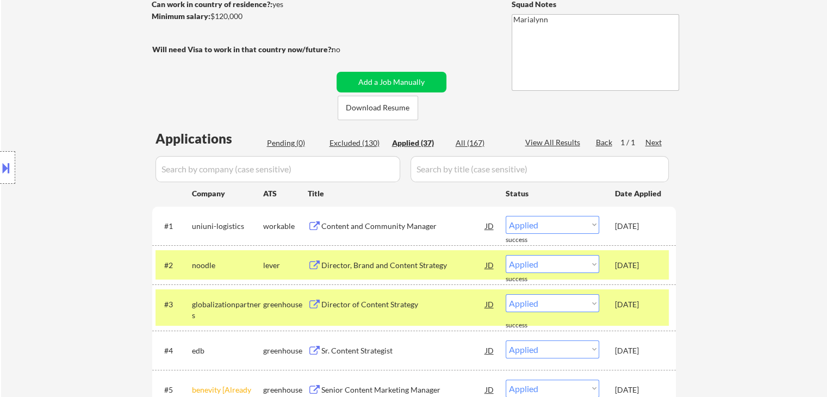
click at [219, 264] on div "noodle" at bounding box center [227, 265] width 71 height 11
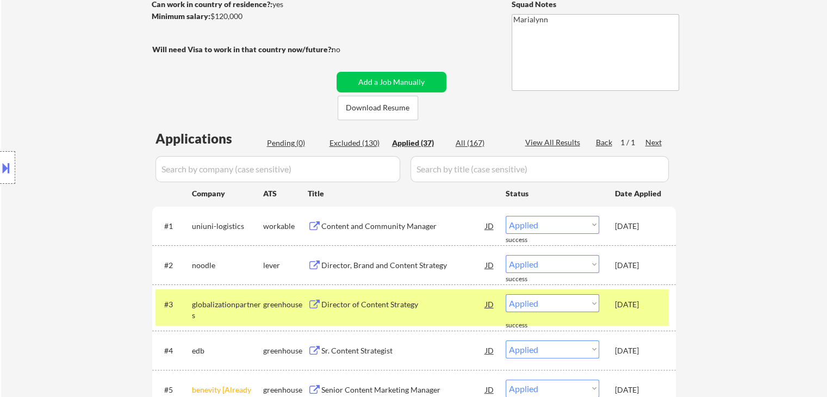
click at [222, 299] on div "globalizationpartners" at bounding box center [227, 309] width 71 height 21
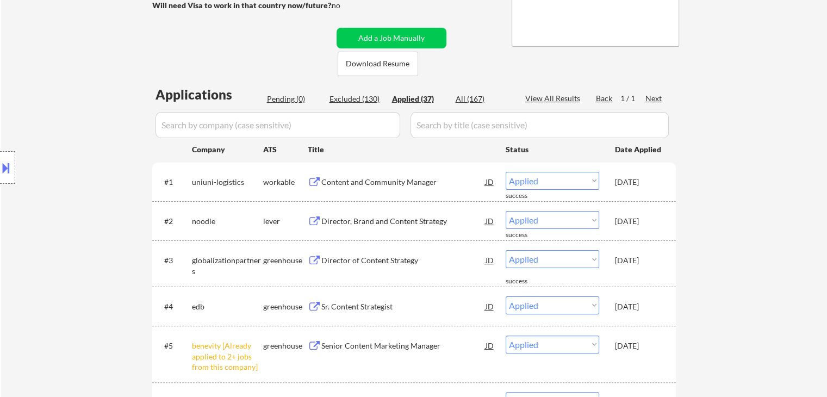
scroll to position [272, 0]
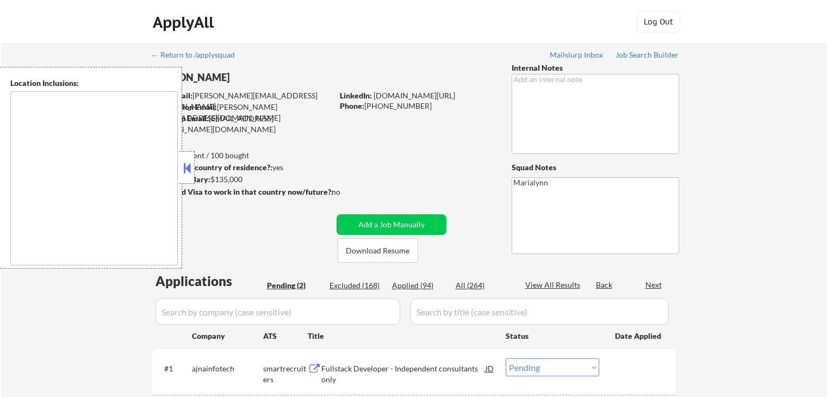
select select ""pending""
drag, startPoint x: 0, startPoint y: 0, endPoint x: 188, endPoint y: 166, distance: 251.3
click at [187, 166] on button at bounding box center [187, 168] width 12 height 16
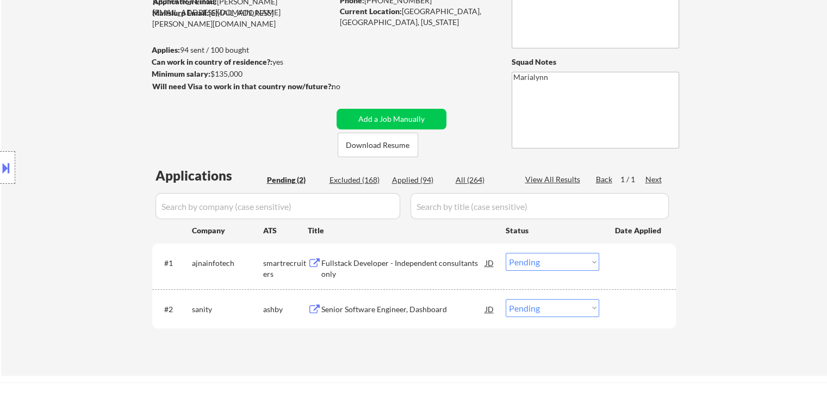
scroll to position [109, 0]
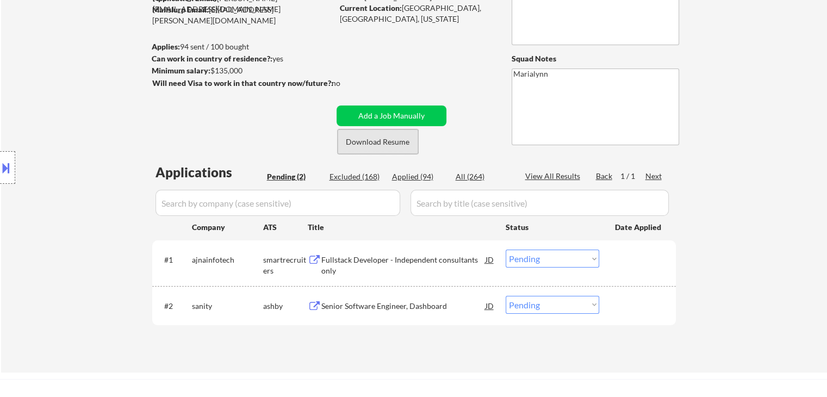
click at [378, 152] on button "Download Resume" at bounding box center [378, 141] width 81 height 24
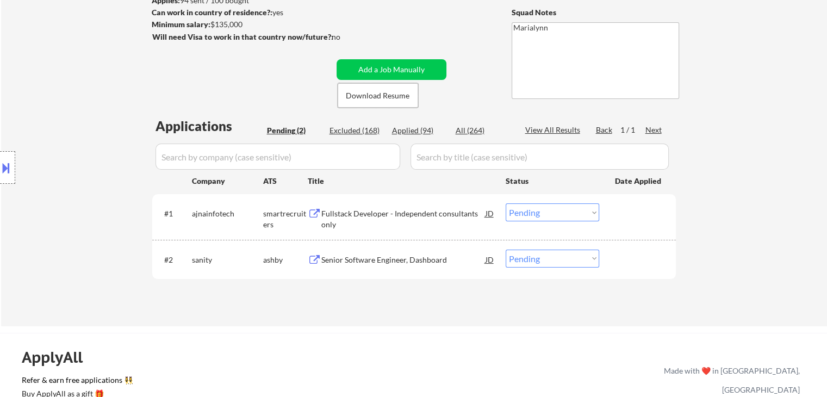
scroll to position [218, 0]
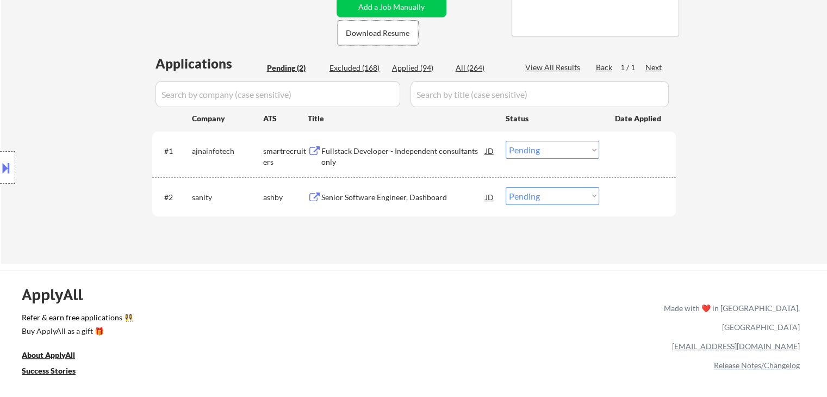
click at [413, 197] on div "Senior Software Engineer, Dashboard" at bounding box center [403, 197] width 164 height 11
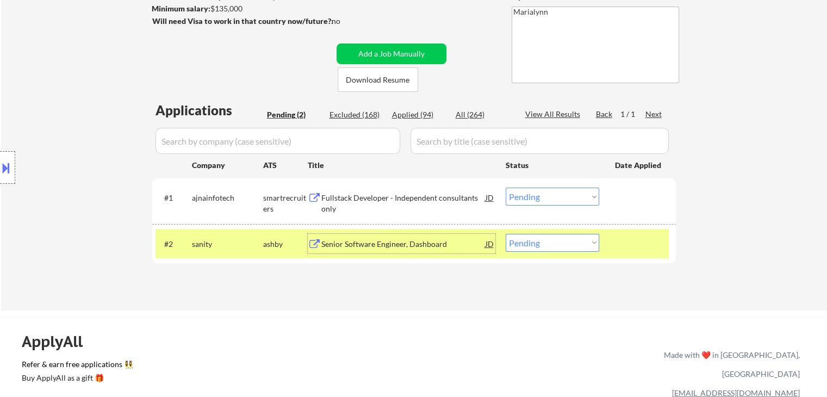
scroll to position [54, 0]
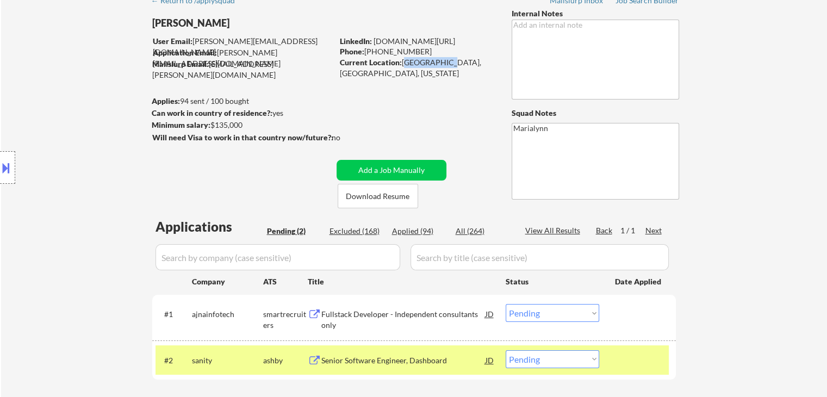
drag, startPoint x: 403, startPoint y: 60, endPoint x: 438, endPoint y: 66, distance: 36.3
click at [438, 66] on div "Current Location: Austin, TX, Texas" at bounding box center [417, 67] width 154 height 21
copy div "Austin, TX,"
click at [415, 41] on link "linkedin.com/in/saraspaudel" at bounding box center [415, 40] width 82 height 9
drag, startPoint x: 418, startPoint y: 56, endPoint x: 406, endPoint y: 63, distance: 13.4
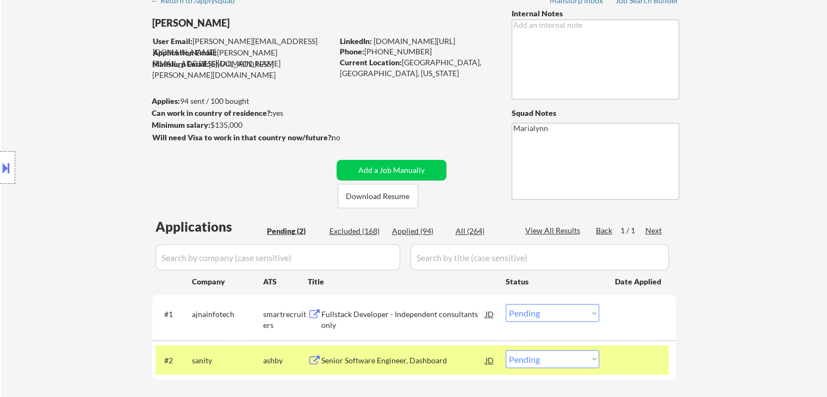
click at [406, 63] on div "Current Location: Austin, TX, Texas" at bounding box center [417, 67] width 154 height 21
drag, startPoint x: 403, startPoint y: 62, endPoint x: 437, endPoint y: 66, distance: 35.0
click at [437, 66] on div "Current Location: Austin, TX, Texas" at bounding box center [417, 67] width 154 height 21
copy div "Austin, TX,"
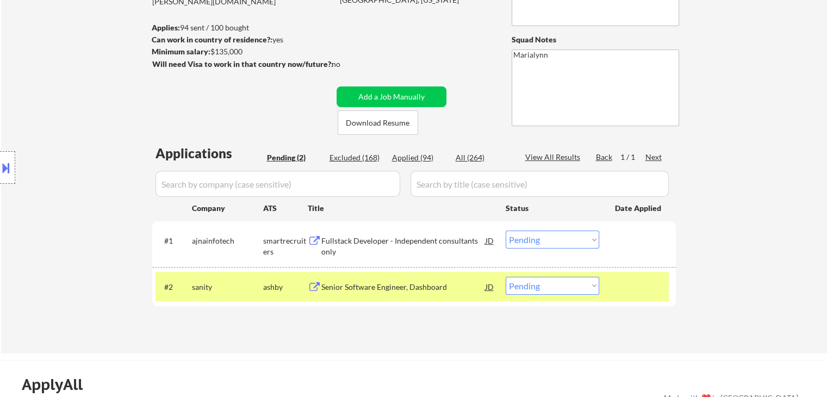
scroll to position [218, 0]
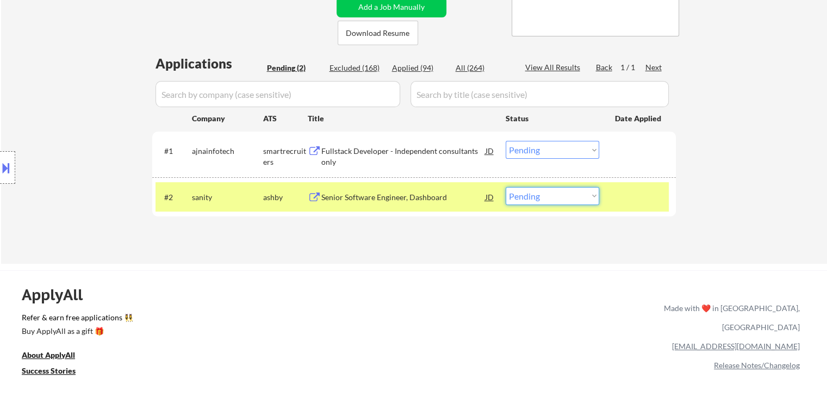
drag, startPoint x: 525, startPoint y: 191, endPoint x: 535, endPoint y: 203, distance: 16.2
click at [526, 192] on select "Choose an option... Pending Applied Excluded (Questions) Excluded (Expired) Exc…" at bounding box center [553, 196] width 94 height 18
select select ""applied""
click at [506, 187] on select "Choose an option... Pending Applied Excluded (Questions) Excluded (Expired) Exc…" at bounding box center [553, 196] width 94 height 18
click at [384, 146] on div "Fullstack Developer - Independent consultants only" at bounding box center [403, 156] width 164 height 21
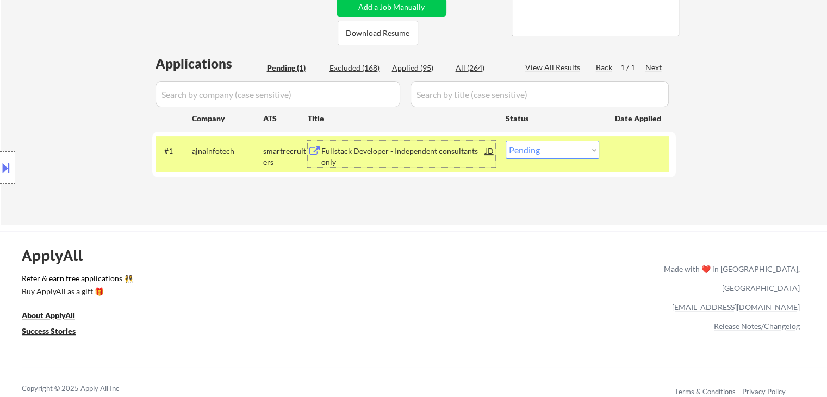
click at [540, 153] on select "Choose an option... Pending Applied Excluded (Questions) Excluded (Expired) Exc…" at bounding box center [553, 150] width 94 height 18
select select ""excluded__bad_match_""
click at [506, 141] on select "Choose an option... Pending Applied Excluded (Questions) Excluded (Expired) Exc…" at bounding box center [553, 150] width 94 height 18
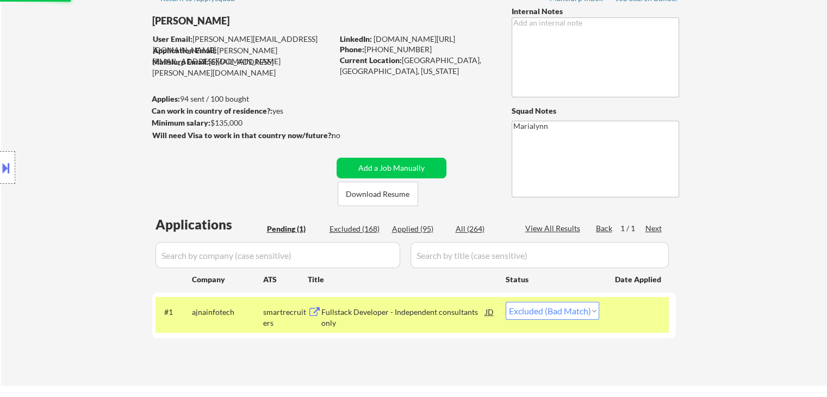
scroll to position [54, 0]
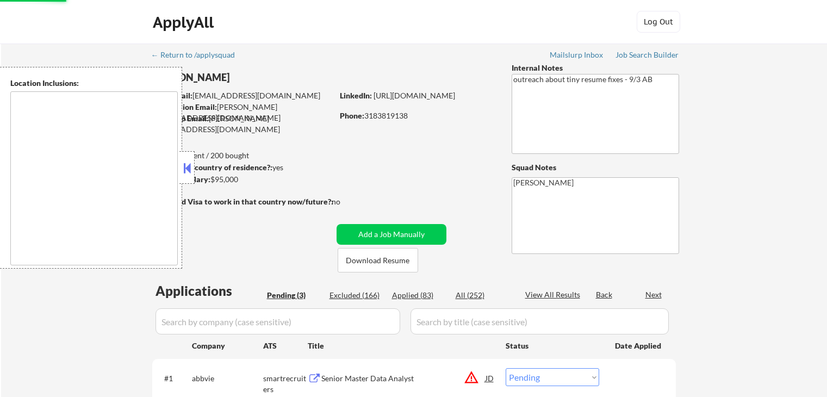
select select ""pending""
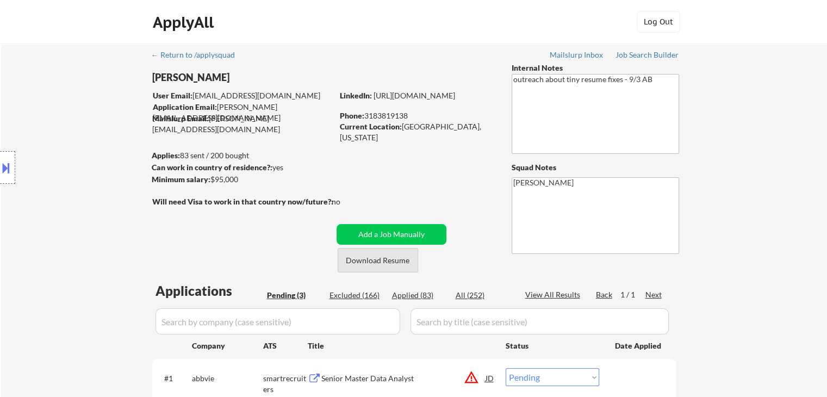
click at [376, 266] on button "Download Resume" at bounding box center [378, 260] width 81 height 24
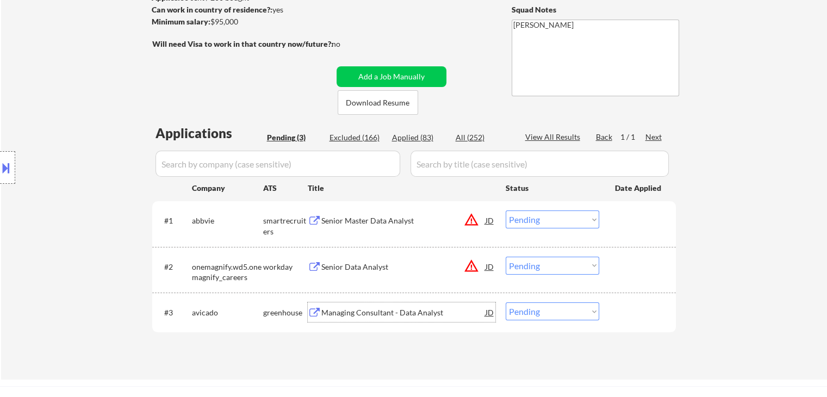
scroll to position [163, 0]
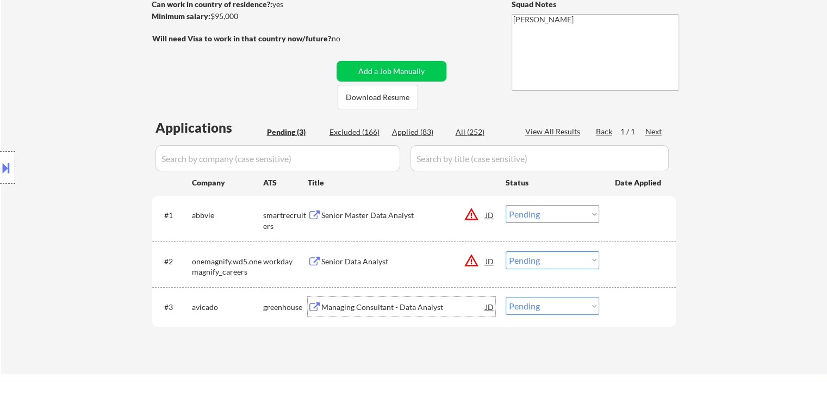
click at [394, 202] on div "#1 abbvie smartrecruiters Senior Master Data Analyst JD warning_amber Choose an…" at bounding box center [414, 261] width 524 height 131
click at [400, 310] on div "Managing Consultant - Data Analyst" at bounding box center [403, 307] width 164 height 11
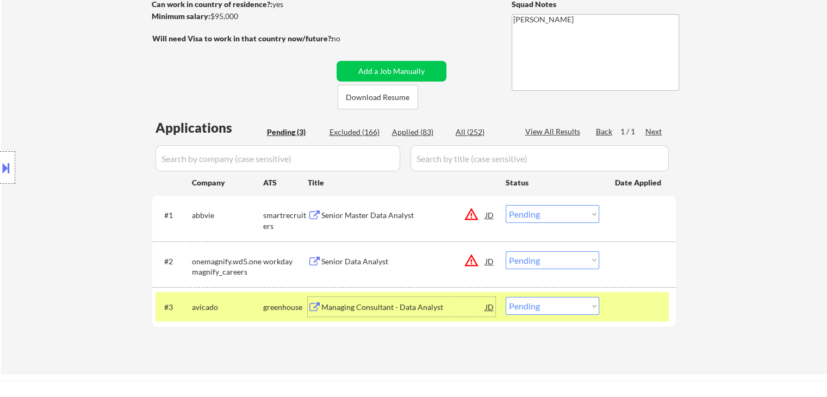
click at [409, 258] on div "Senior Data Analyst" at bounding box center [403, 261] width 164 height 11
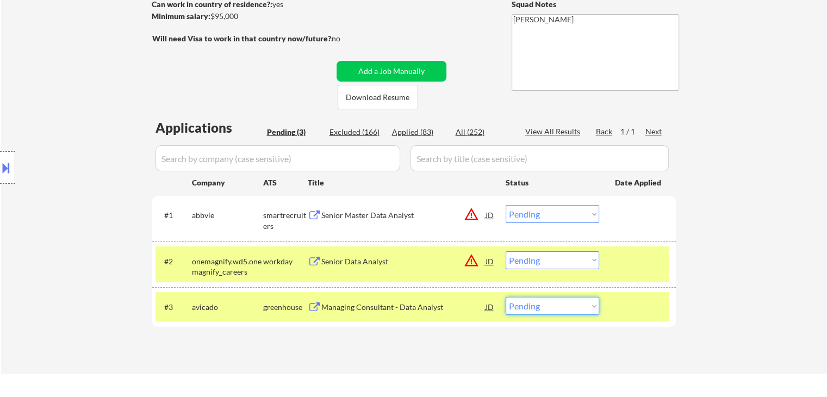
click at [533, 308] on select "Choose an option... Pending Applied Excluded (Questions) Excluded (Expired) Exc…" at bounding box center [553, 306] width 94 height 18
select select ""excluded__expired_""
click at [506, 297] on select "Choose an option... Pending Applied Excluded (Questions) Excluded (Expired) Exc…" at bounding box center [553, 306] width 94 height 18
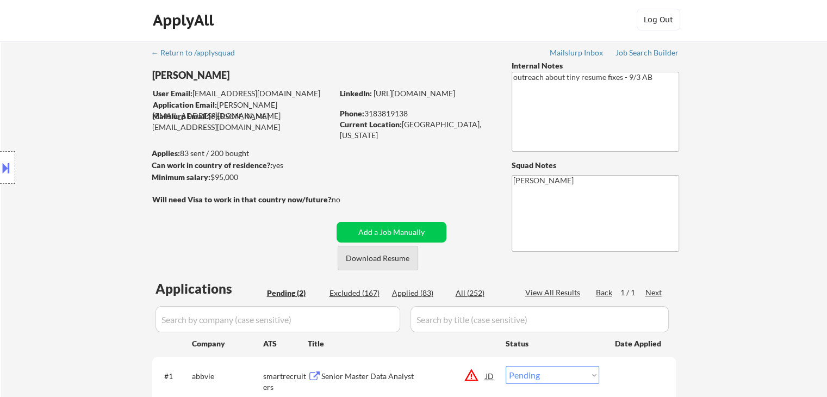
scroll to position [0, 0]
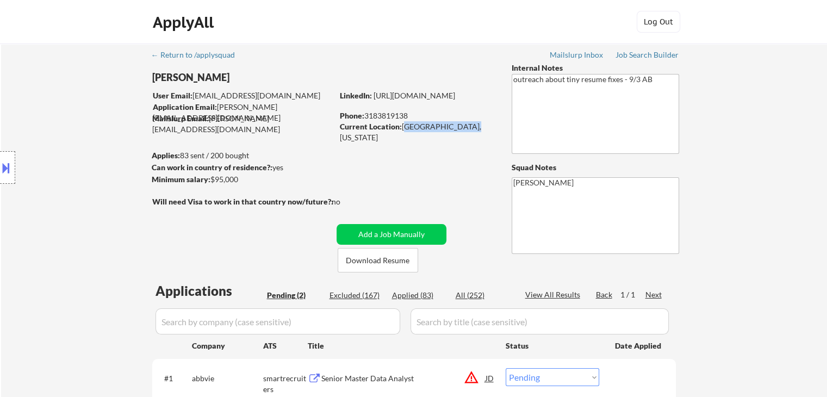
drag, startPoint x: 401, startPoint y: 128, endPoint x: 455, endPoint y: 135, distance: 54.3
click at [466, 133] on div "← Return to /applysquad Mailslurp Inbox Job Search Builder Marcus Esters User E…" at bounding box center [414, 267] width 543 height 446
drag, startPoint x: 450, startPoint y: 128, endPoint x: 437, endPoint y: 127, distance: 13.1
click at [449, 128] on div "Current Location: Monroe, Louisiana" at bounding box center [417, 131] width 154 height 21
drag, startPoint x: 404, startPoint y: 122, endPoint x: 456, endPoint y: 129, distance: 52.1
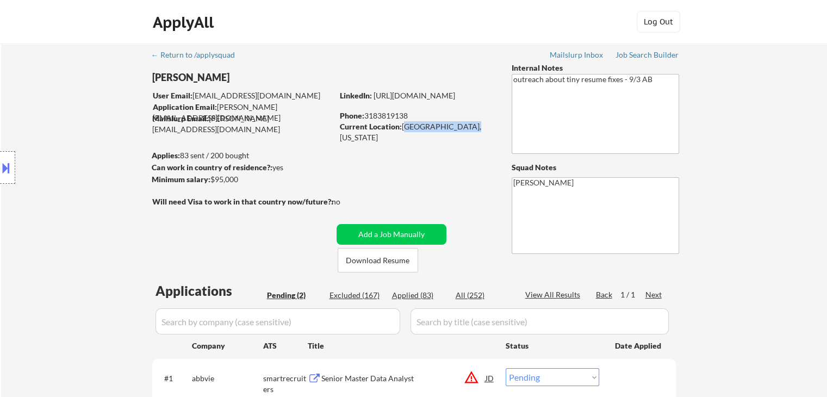
click at [462, 126] on div "Current Location: Monroe, Louisiana" at bounding box center [417, 131] width 154 height 21
copy div "Monroe, Louisiana"
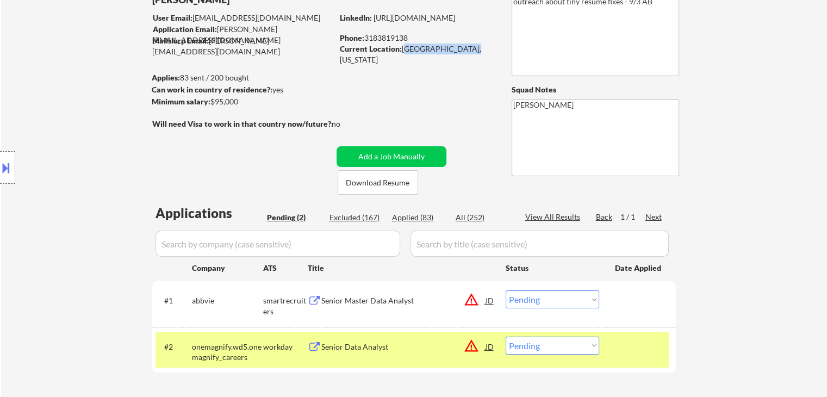
scroll to position [163, 0]
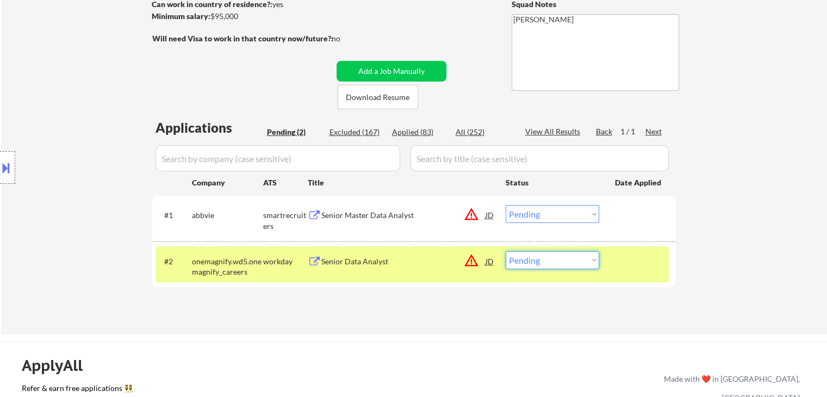
click at [534, 262] on select "Choose an option... Pending Applied Excluded (Questions) Excluded (Expired) Exc…" at bounding box center [553, 260] width 94 height 18
select select ""applied""
click at [506, 251] on select "Choose an option... Pending Applied Excluded (Questions) Excluded (Expired) Exc…" at bounding box center [553, 260] width 94 height 18
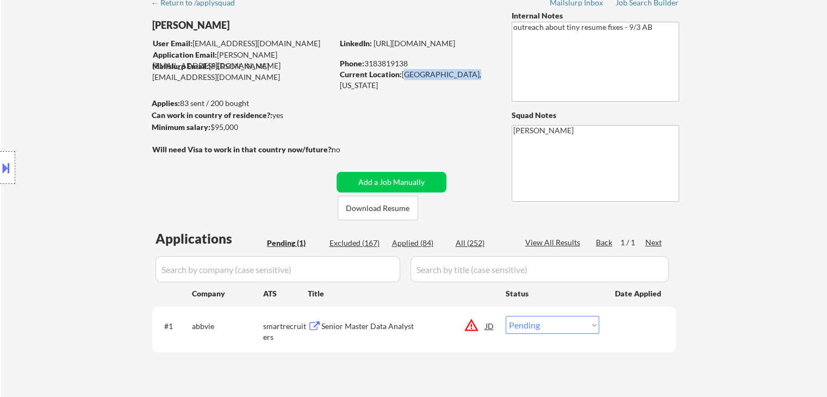
scroll to position [109, 0]
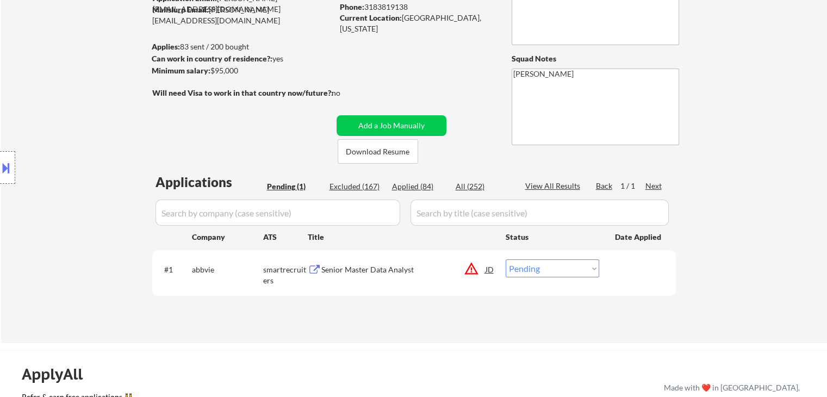
click at [383, 268] on div "Senior Master Data Analyst" at bounding box center [403, 269] width 164 height 11
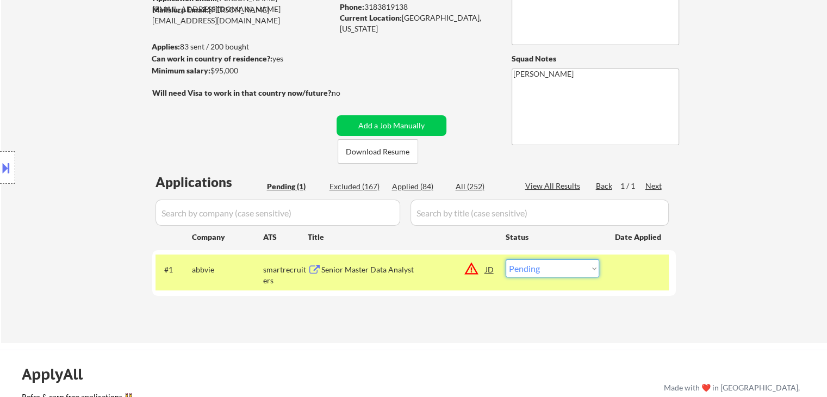
click at [562, 269] on select "Choose an option... Pending Applied Excluded (Questions) Excluded (Expired) Exc…" at bounding box center [553, 268] width 94 height 18
select select ""excluded__bad_match_""
click at [506, 259] on select "Choose an option... Pending Applied Excluded (Questions) Excluded (Expired) Exc…" at bounding box center [553, 268] width 94 height 18
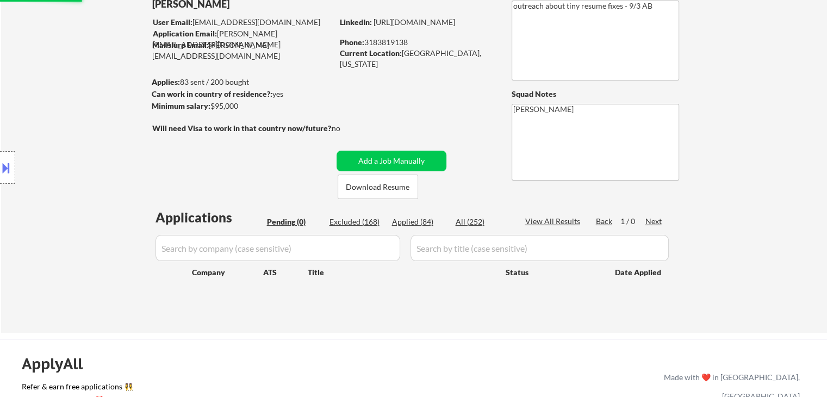
scroll to position [54, 0]
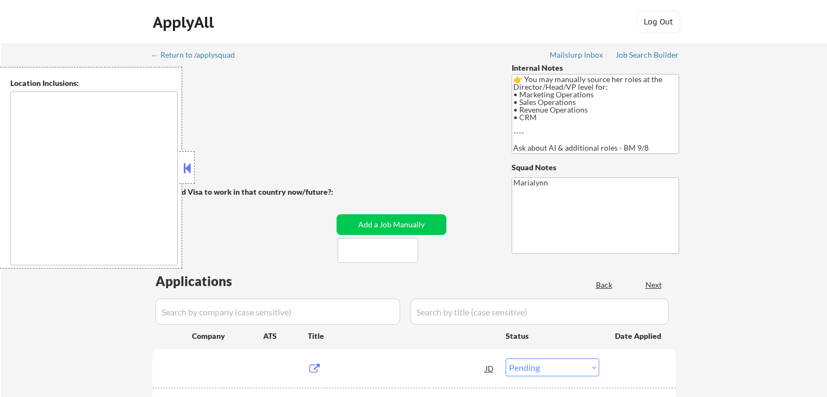
select select ""pending""
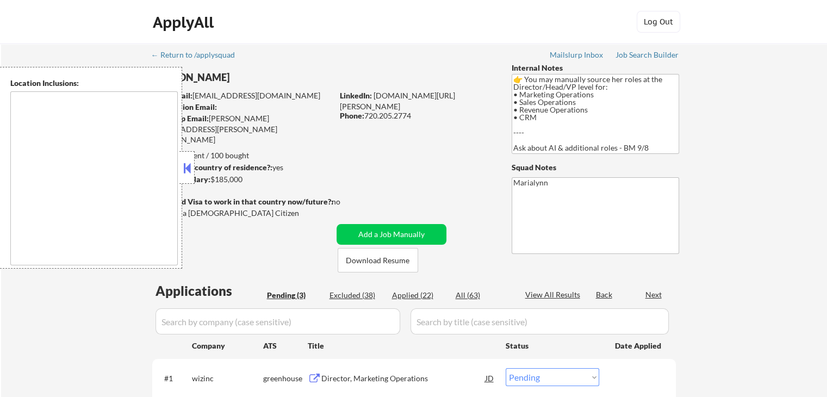
type textarea "[GEOGRAPHIC_DATA], [GEOGRAPHIC_DATA] [GEOGRAPHIC_DATA], [GEOGRAPHIC_DATA], [GEO…"
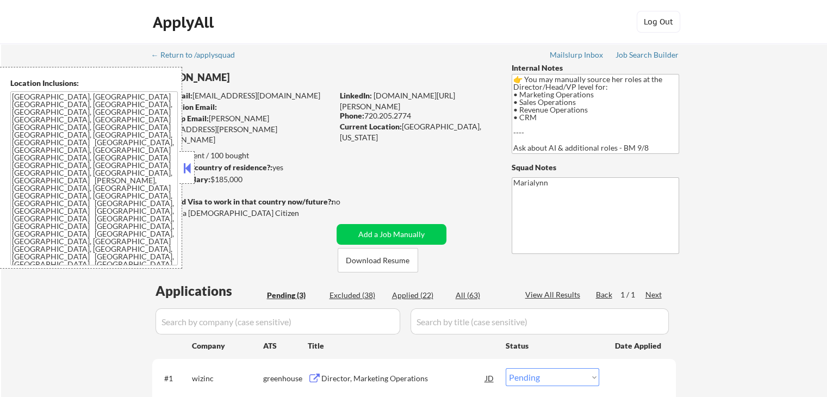
click at [184, 168] on button at bounding box center [187, 168] width 12 height 16
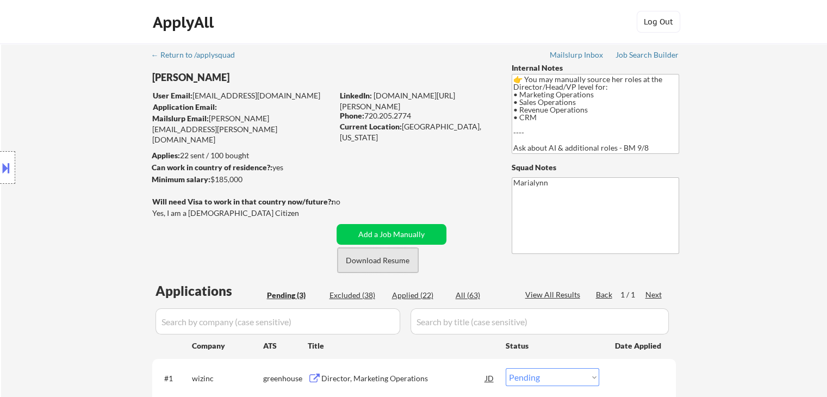
click at [383, 266] on button "Download Resume" at bounding box center [378, 260] width 81 height 24
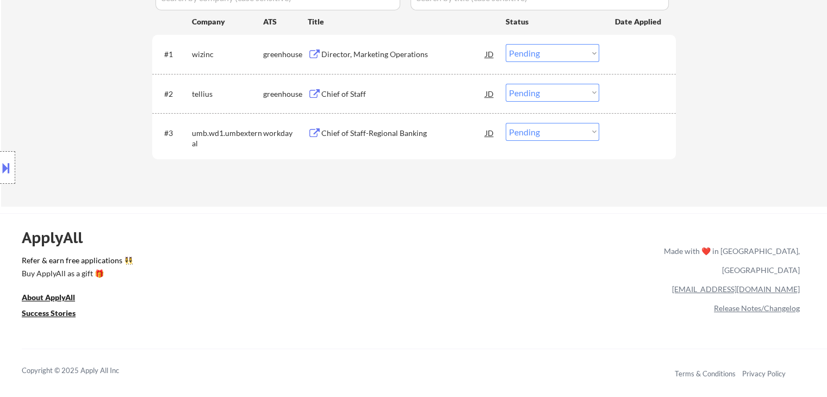
scroll to position [326, 0]
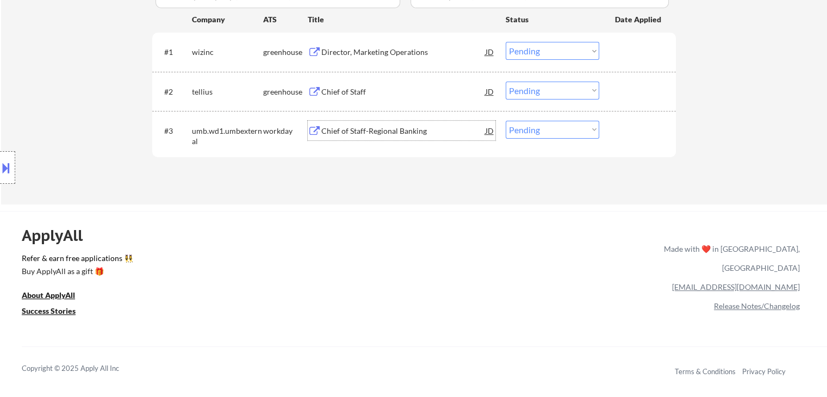
click at [369, 131] on div "Chief of Staff-Regional Banking" at bounding box center [403, 131] width 164 height 11
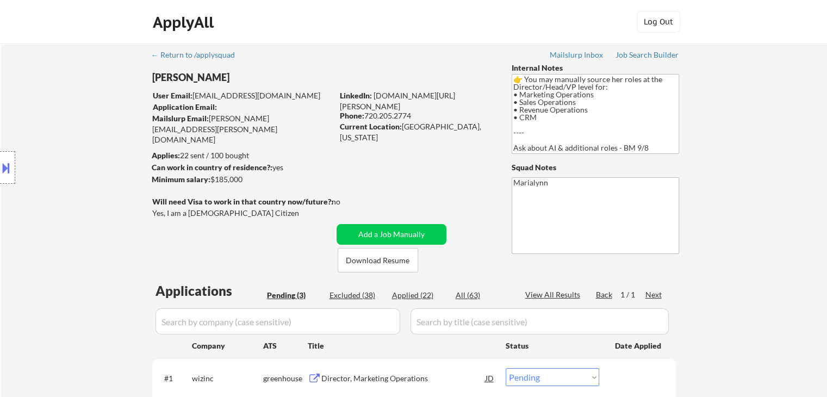
scroll to position [54, 0]
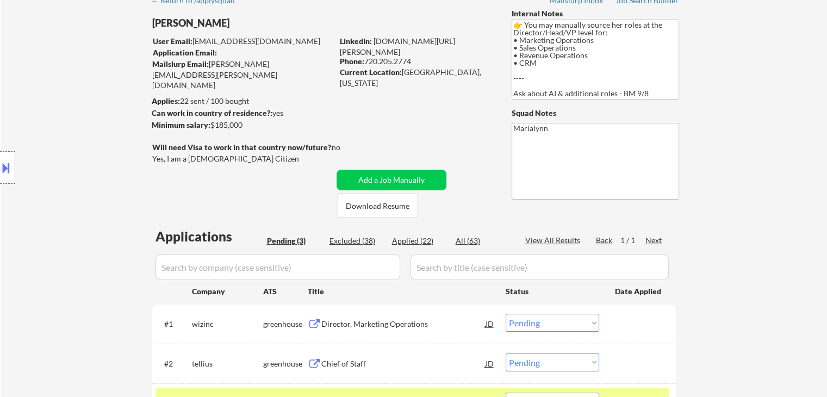
drag, startPoint x: 366, startPoint y: 61, endPoint x: 411, endPoint y: 60, distance: 45.7
click at [411, 60] on div "Phone: [PHONE_NUMBER]" at bounding box center [417, 61] width 154 height 11
copy div "720.205.2774"
